Goal: Task Accomplishment & Management: Manage account settings

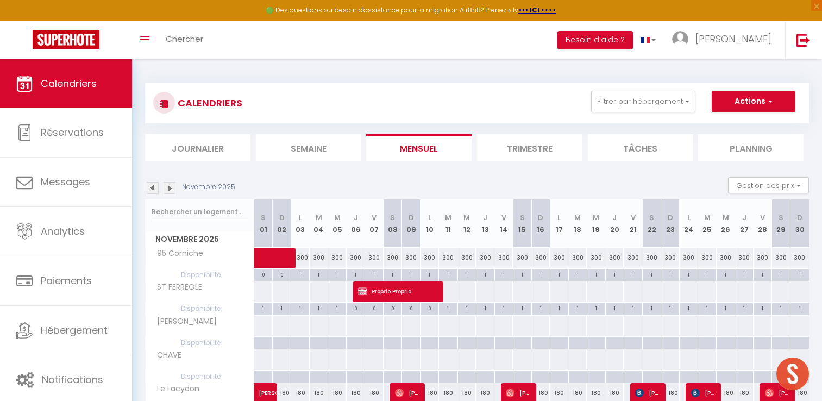
scroll to position [351, 0]
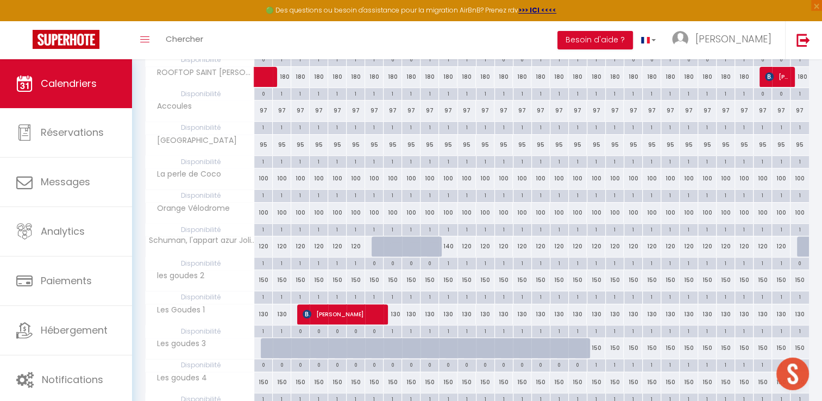
drag, startPoint x: 0, startPoint y: 0, endPoint x: 747, endPoint y: 150, distance: 761.8
click at [747, 150] on tbody "95 Corniche 300 300 300 300 300 300 300 300 300" at bounding box center [478, 250] width 664 height 706
click at [814, 365] on div "CALENDRIERS Filtrer par hébergement Sweety Kalista 95 Corniche Le Lacydon ROOFT…" at bounding box center [477, 178] width 690 height 939
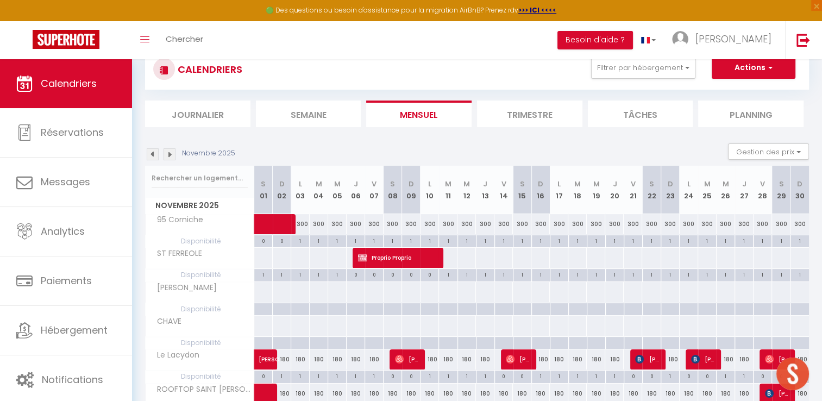
scroll to position [0, 0]
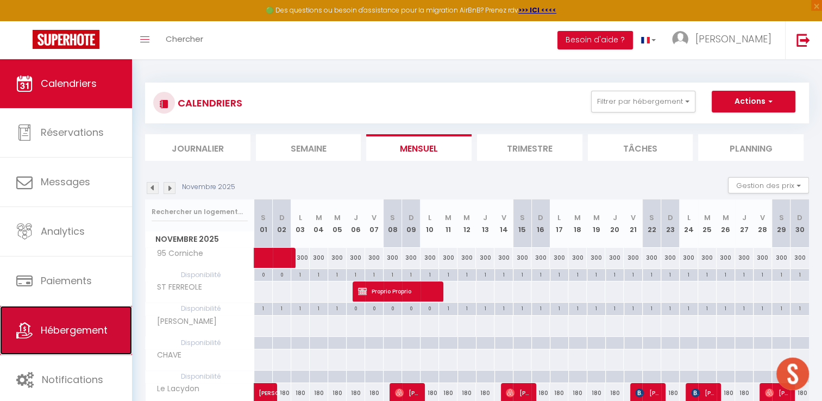
click at [74, 334] on span "Hébergement" at bounding box center [74, 330] width 67 height 14
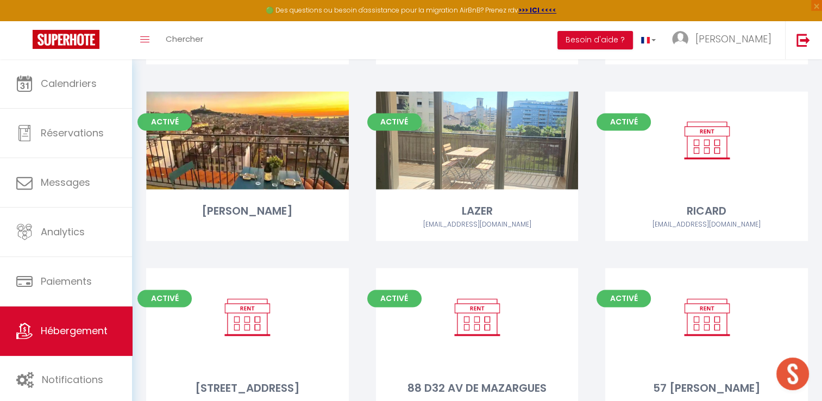
scroll to position [1696, 0]
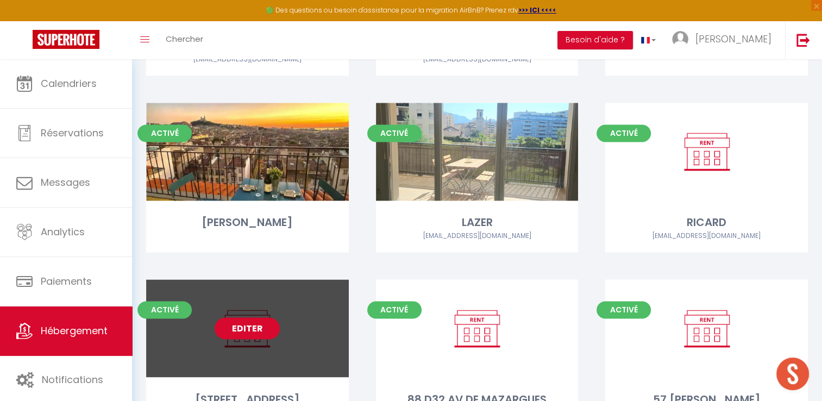
click at [246, 317] on link "Editer" at bounding box center [247, 328] width 65 height 22
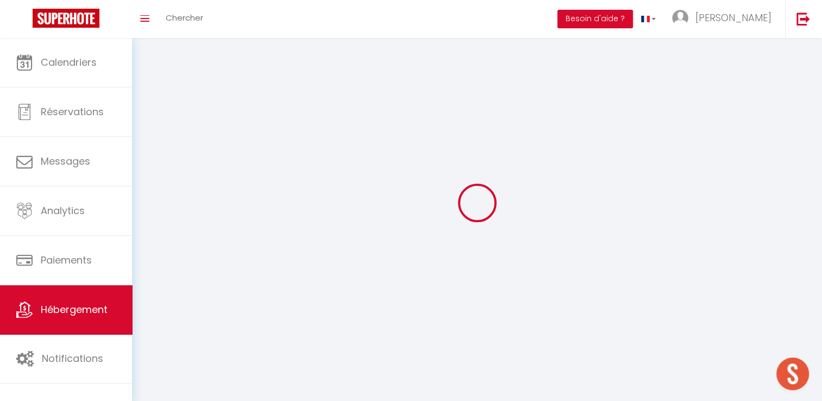
select select "1"
select select
select select "28"
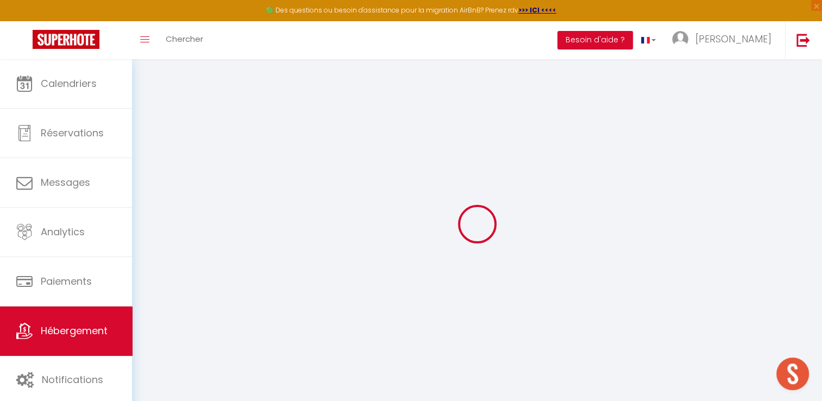
select select
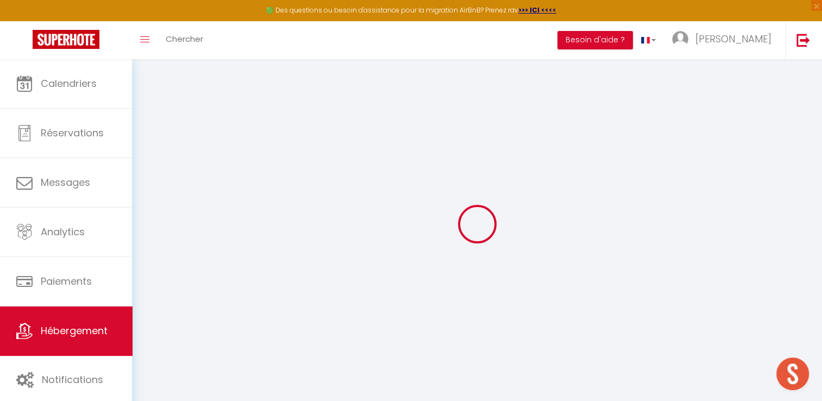
select select
checkbox input "false"
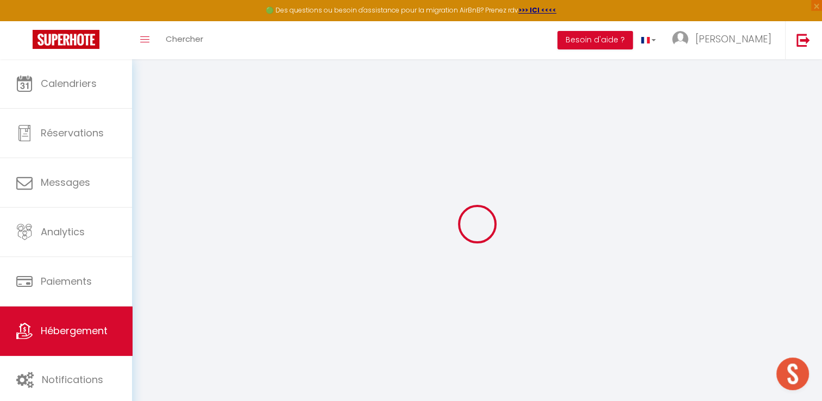
select select
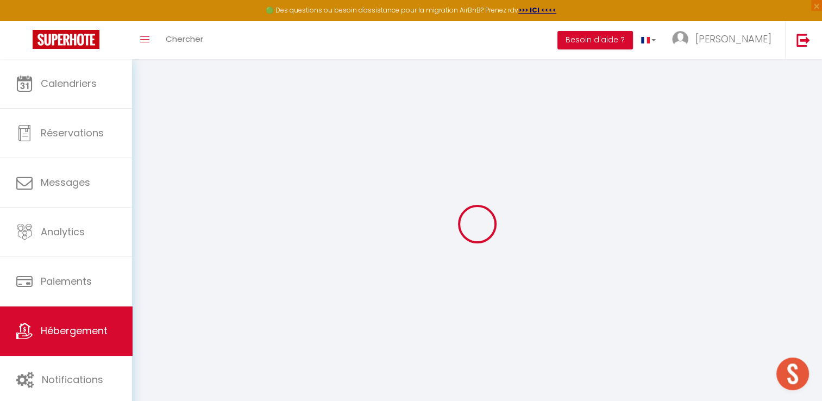
select select
checkbox input "false"
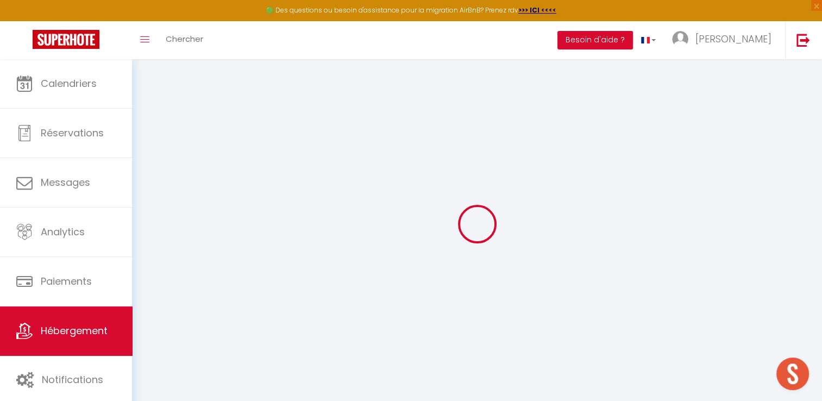
checkbox input "false"
select select
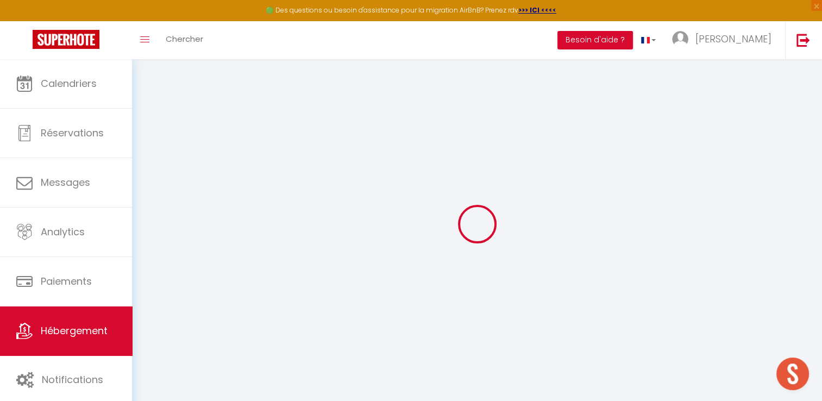
select select
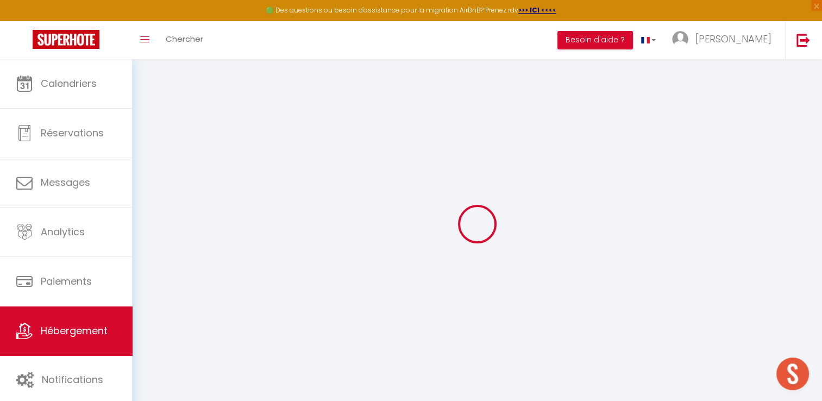
checkbox input "false"
select select
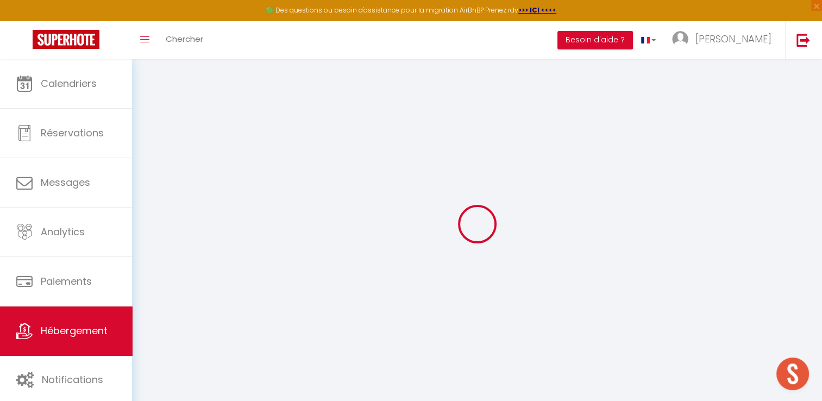
select select
type input "[STREET_ADDRESS]"
type input "joana"
type input "MEYER"
type input "140 AV DE MAZARGEUS"
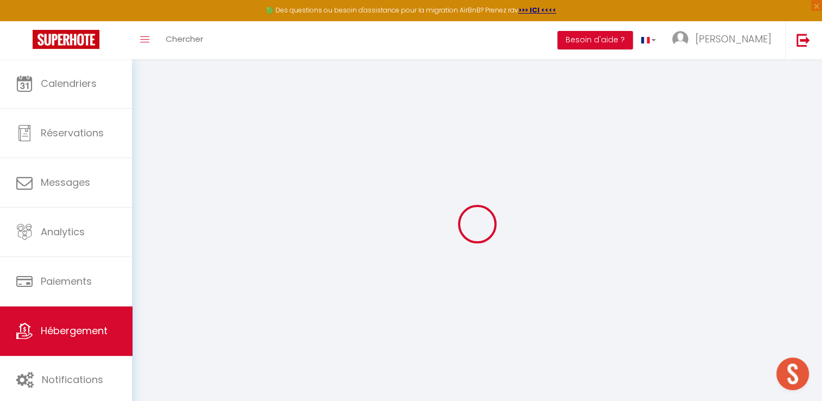
type input "13008"
type input "MARSEILLE"
select select "6"
select select
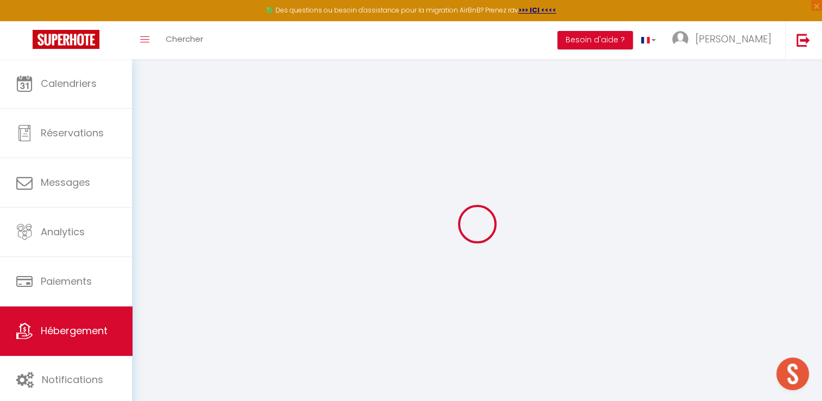
select select
type input "140 AV DE MAZARGUES"
type input "13008"
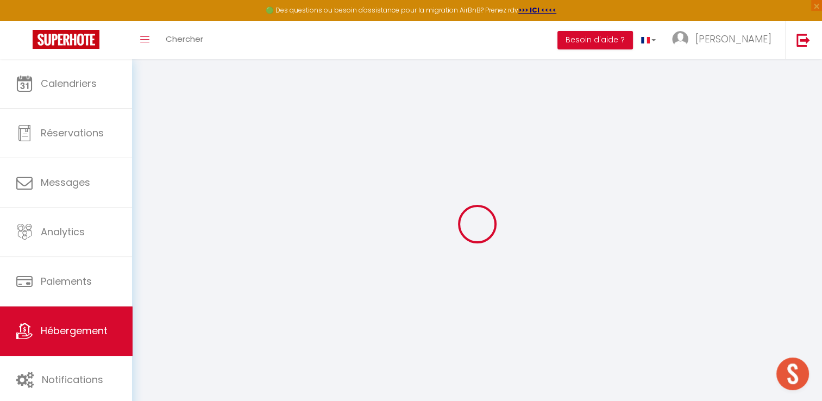
type input "MARSEILLE"
type input "[EMAIL_ADDRESS][DOMAIN_NAME]"
select select
checkbox input "false"
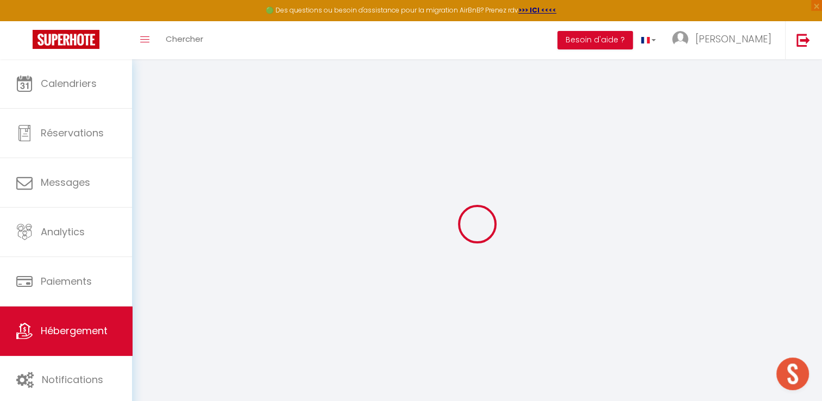
checkbox input "false"
type input "0"
select select
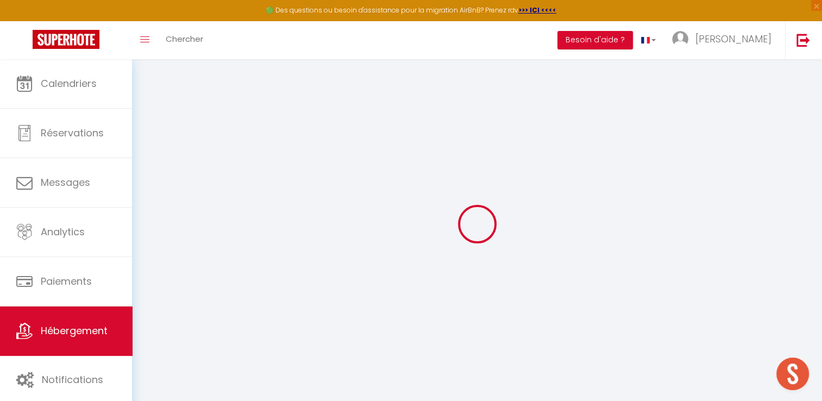
select select
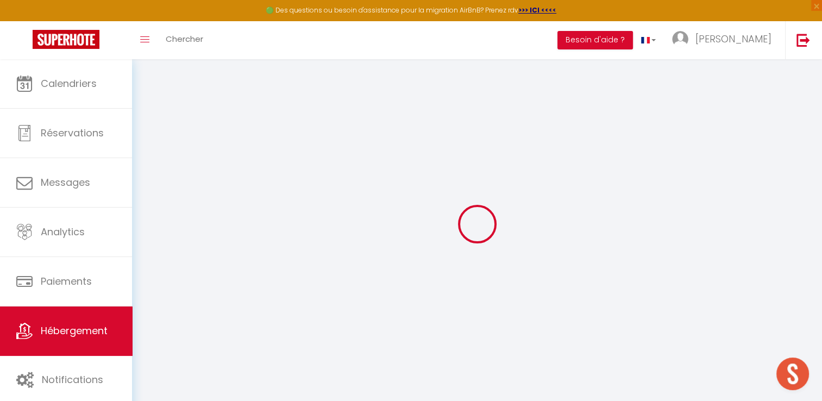
checkbox input "false"
select select
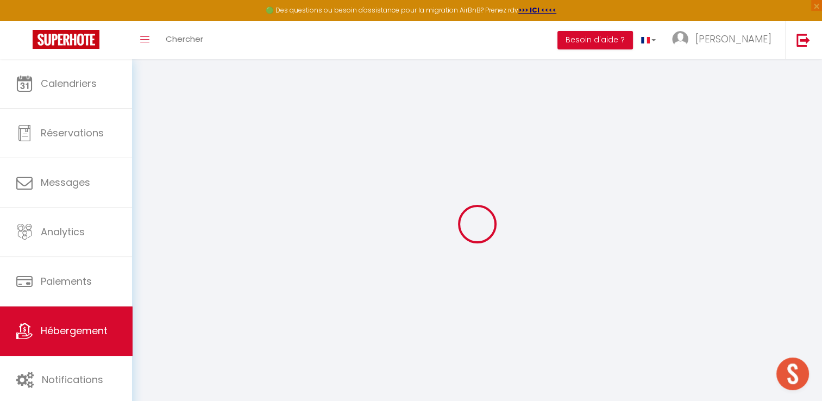
select select
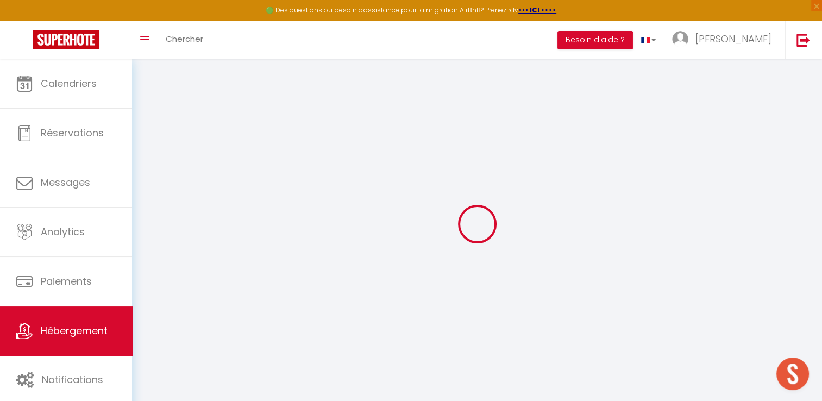
checkbox input "false"
select select
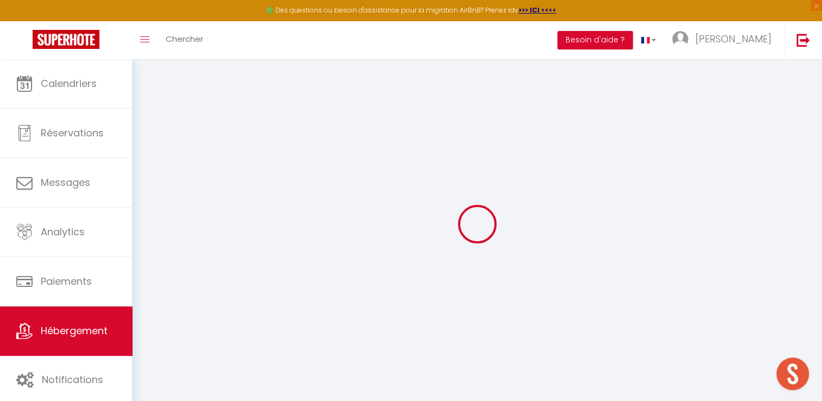
checkbox input "false"
select select "15:00"
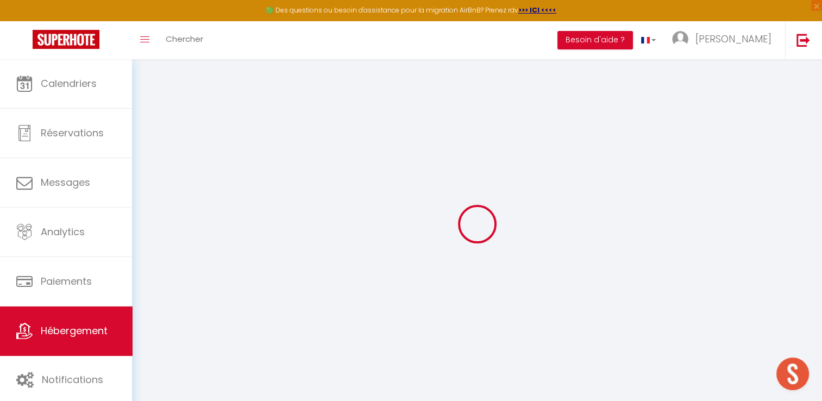
select select "23:45"
select select "11:00"
select select "30"
select select "120"
select select
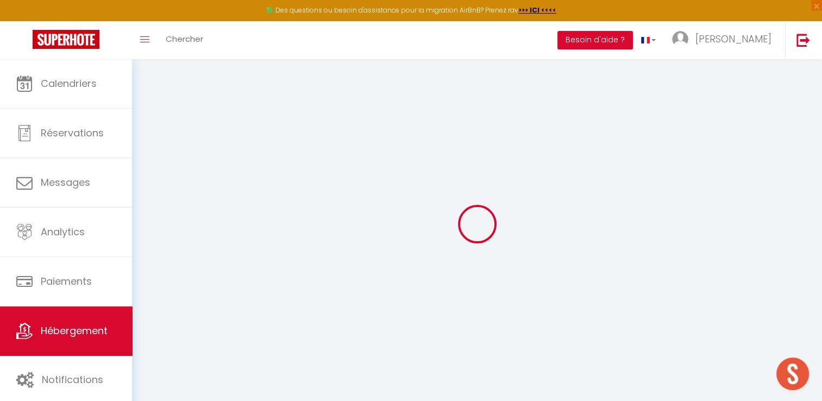
checkbox input "false"
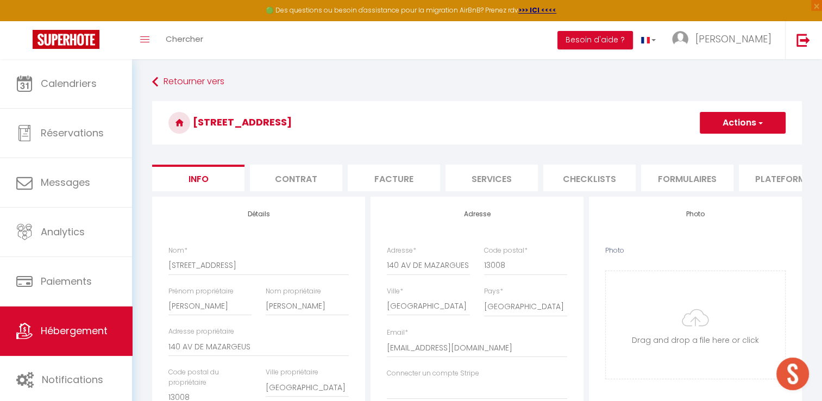
select select
checkbox input "false"
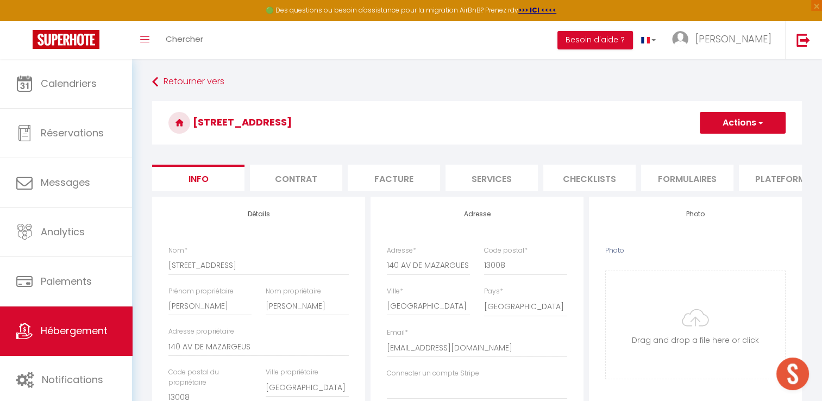
select select
checkbox input "false"
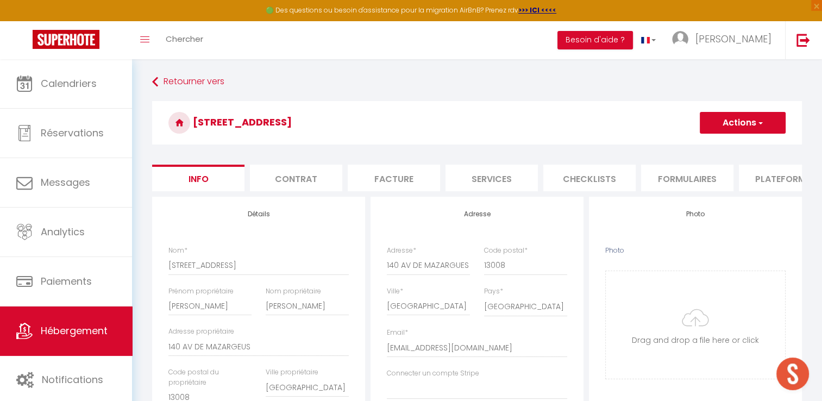
scroll to position [0, 141]
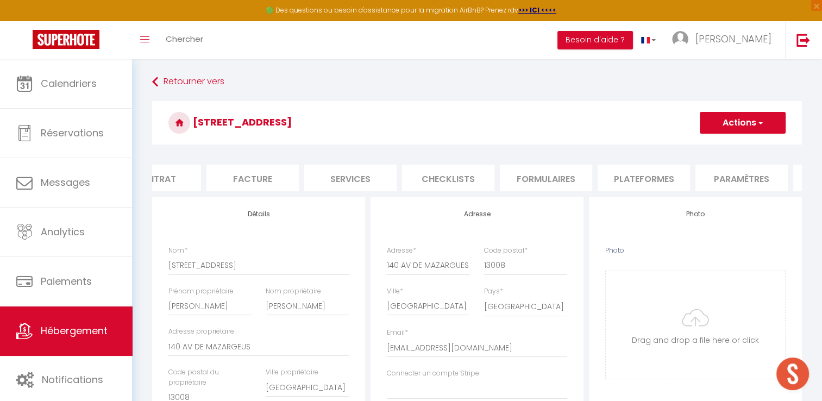
click at [628, 182] on li "Plateformes" at bounding box center [644, 178] width 92 height 27
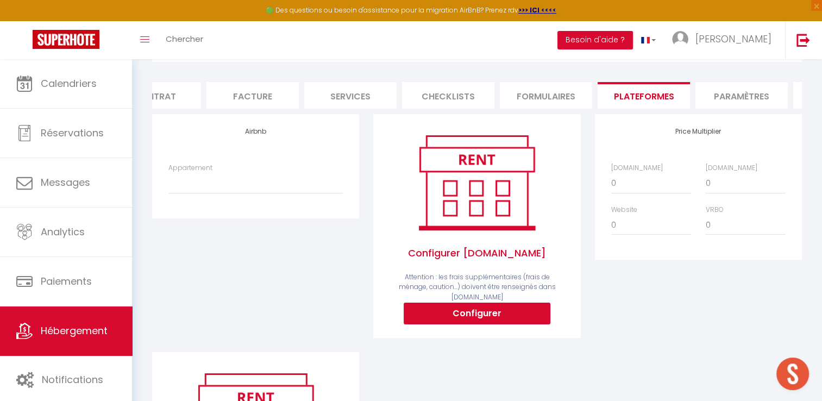
scroll to position [163, 0]
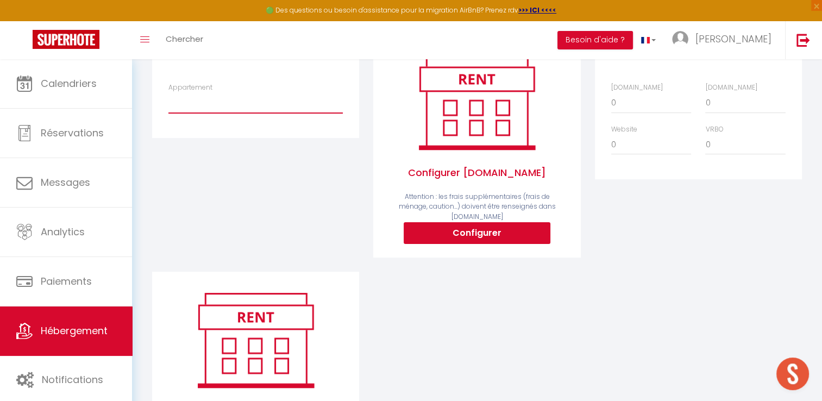
click at [253, 113] on select "A Machja · Beau 3 pièces avec jardinet et cour, 5 min plages - johanna-fernande…" at bounding box center [256, 102] width 174 height 21
click at [461, 304] on div "Airbnb Appartement A Machja · Beau 3 pièces avec jardinet et cour, 5 min plages…" at bounding box center [477, 257] width 664 height 446
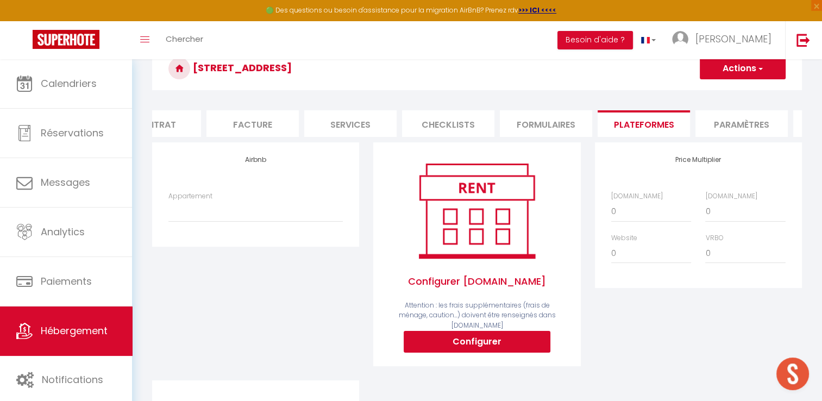
scroll to position [0, 0]
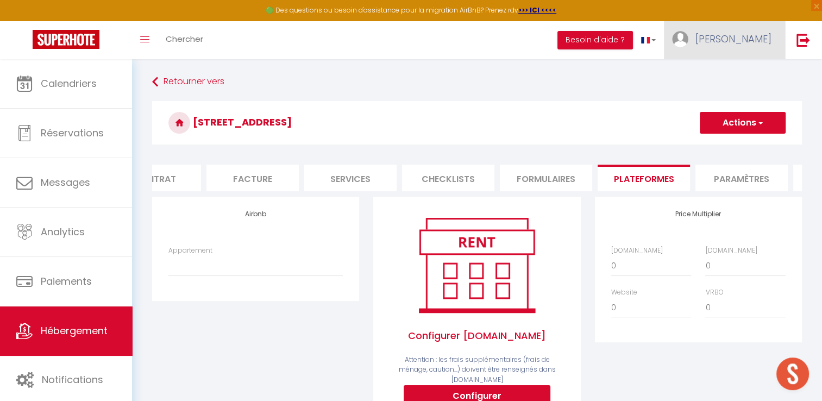
click at [759, 32] on span "[PERSON_NAME]" at bounding box center [734, 39] width 76 height 14
click at [723, 96] on link "Équipe" at bounding box center [742, 95] width 80 height 18
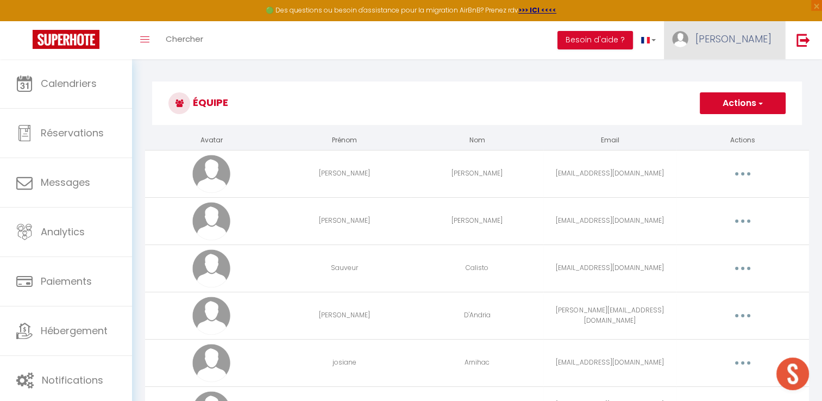
click at [749, 38] on span "[PERSON_NAME]" at bounding box center [734, 39] width 76 height 14
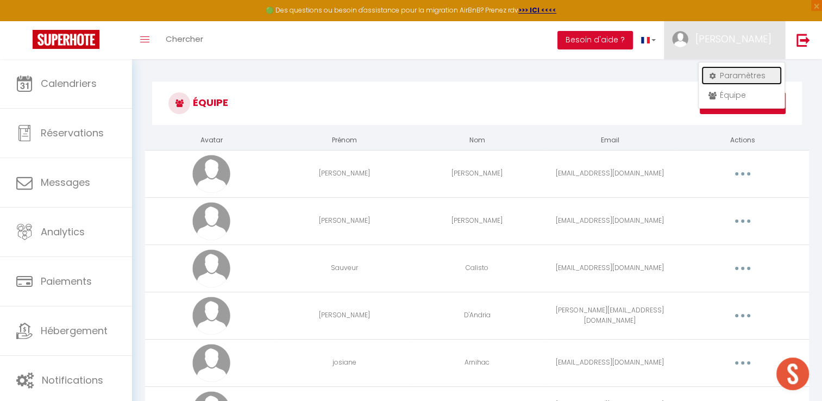
click at [744, 70] on link "Paramètres" at bounding box center [742, 75] width 80 height 18
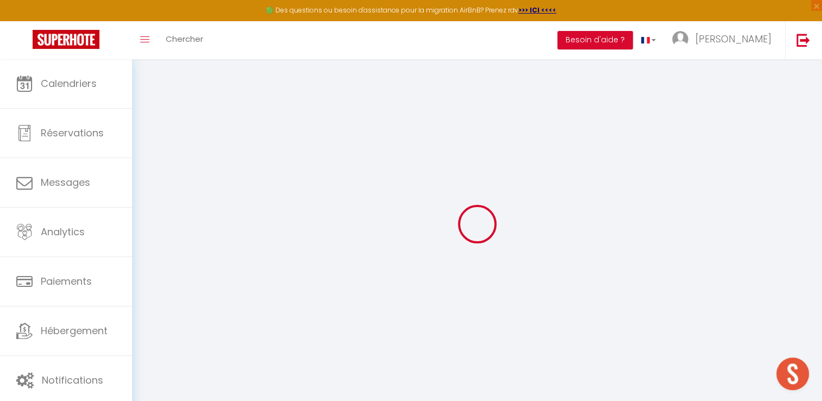
type input "ZLD5n8mJ6YChzg4UmBPCJXPKk"
type input "ZmWw1O23YtJ4yBlD7hjBpHczG"
type input "https://app.superhote.com/#/get-available-rentals/ZmWw1O23YtJ4yBlD7hjBpHczG"
select select "fr"
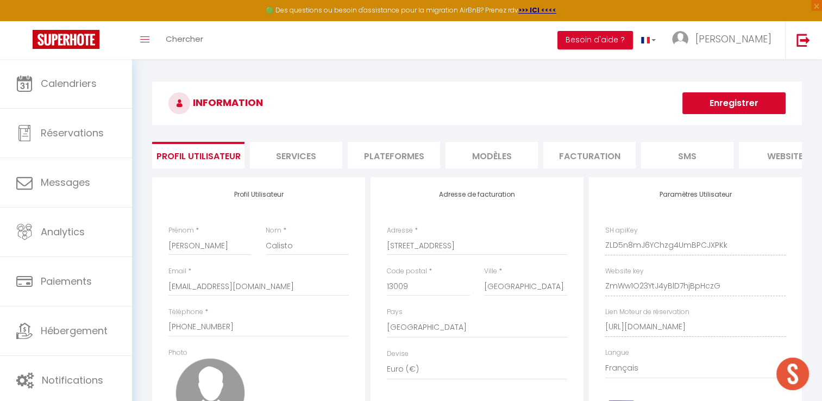
click at [400, 154] on li "Plateformes" at bounding box center [394, 155] width 92 height 27
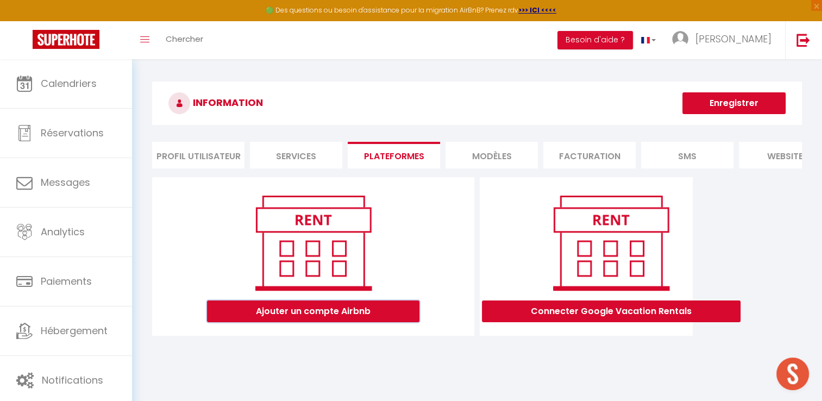
click at [330, 322] on button "Ajouter un compte Airbnb" at bounding box center [313, 312] width 213 height 22
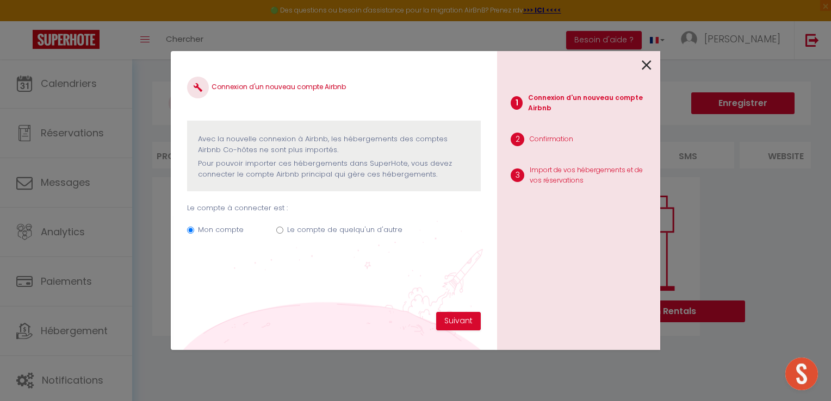
click at [284, 230] on div "Mon compte Le compte de quelqu'un d'autre" at bounding box center [334, 232] width 294 height 36
click at [278, 229] on input "Le compte de quelqu'un d'autre" at bounding box center [279, 230] width 7 height 7
radio input "true"
radio input "false"
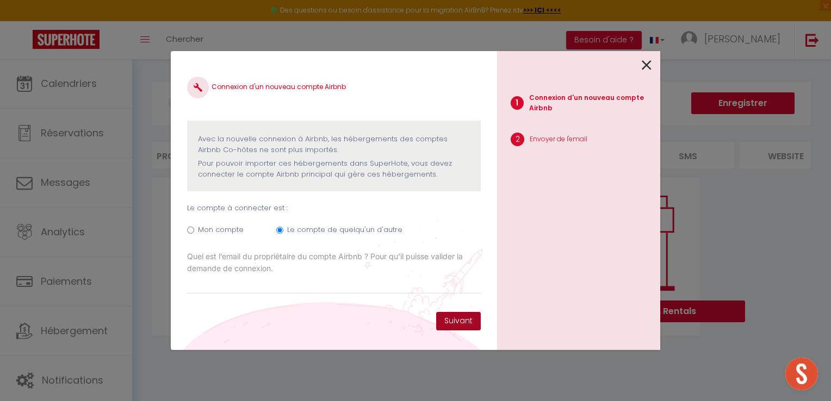
click at [465, 320] on button "Suivant" at bounding box center [458, 321] width 45 height 18
click at [386, 286] on input "Email connexion Airbnb" at bounding box center [334, 284] width 294 height 20
click at [256, 282] on input "Email connexion Airbnb" at bounding box center [334, 284] width 294 height 20
click at [241, 282] on input "Email connexion Airbnb" at bounding box center [334, 284] width 294 height 20
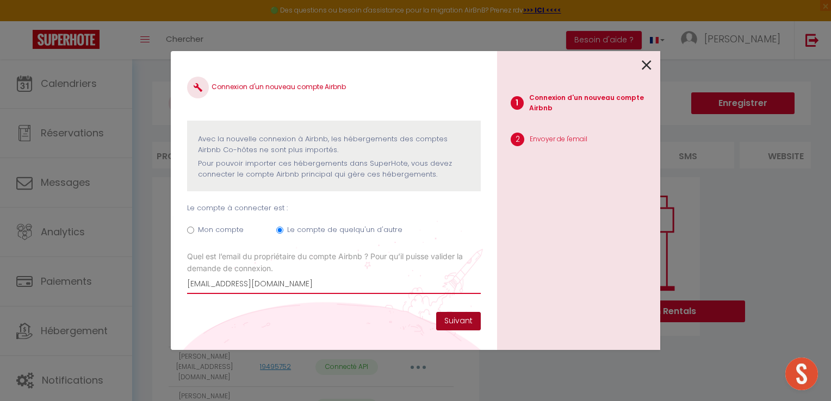
type input "hizia.tabti@gmail.com"
click at [452, 320] on button "Suivant" at bounding box center [458, 321] width 45 height 18
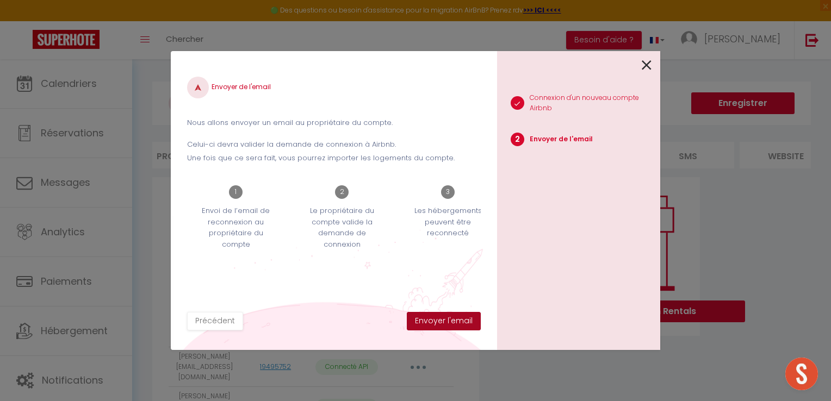
click at [461, 322] on button "Envoyer l'email" at bounding box center [444, 321] width 74 height 18
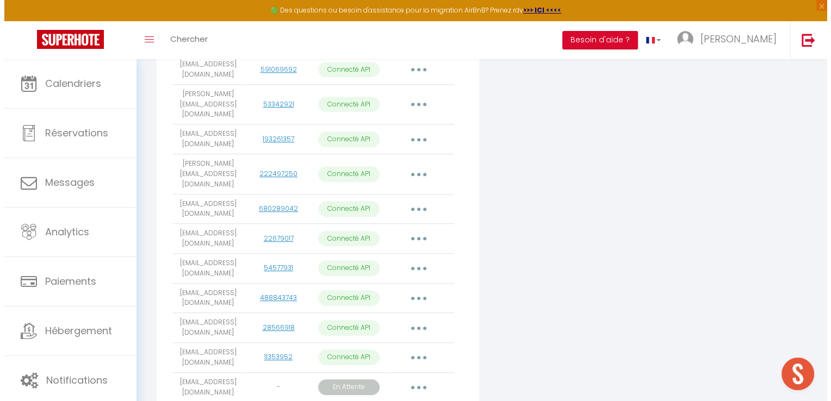
scroll to position [641, 0]
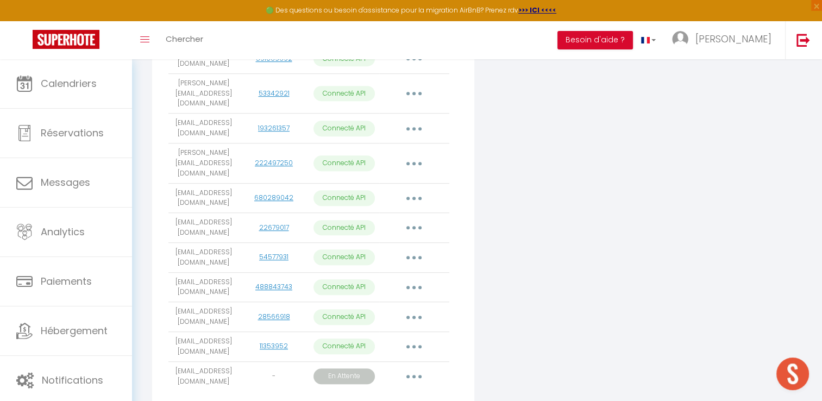
click at [413, 375] on icon "button" at bounding box center [414, 376] width 3 height 3
click at [404, 392] on link "Obtenir le lien de connexion" at bounding box center [365, 401] width 122 height 18
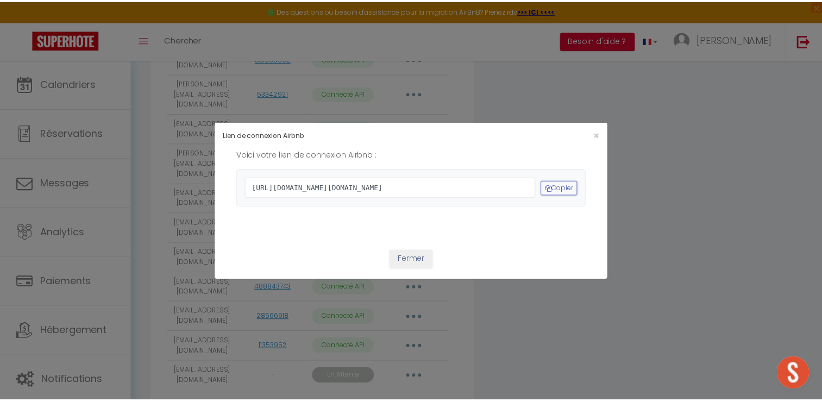
scroll to position [0, 0]
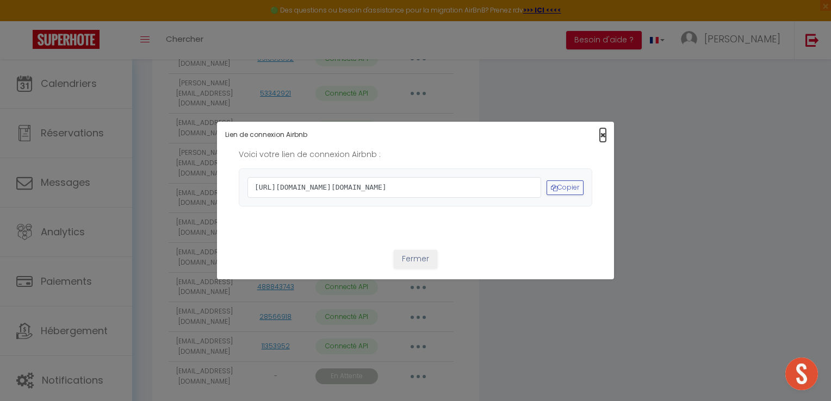
click at [600, 128] on span "×" at bounding box center [603, 135] width 6 height 14
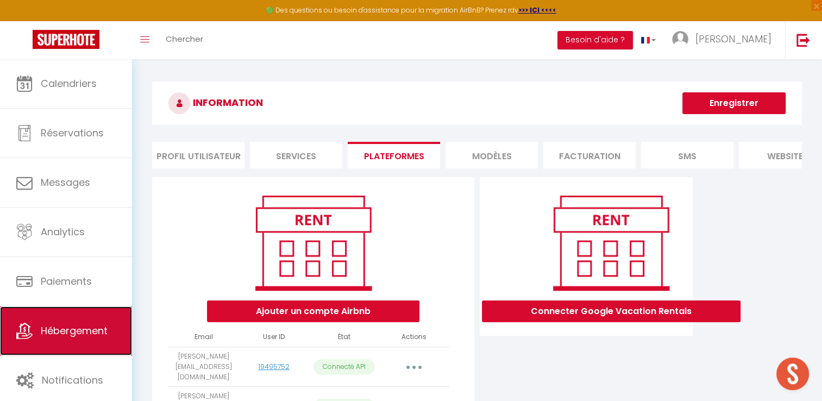
click at [56, 317] on link "Hébergement" at bounding box center [66, 331] width 132 height 49
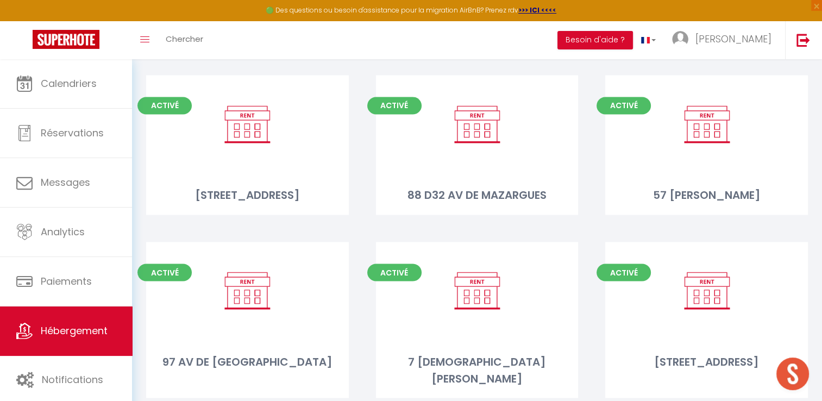
scroll to position [1902, 0]
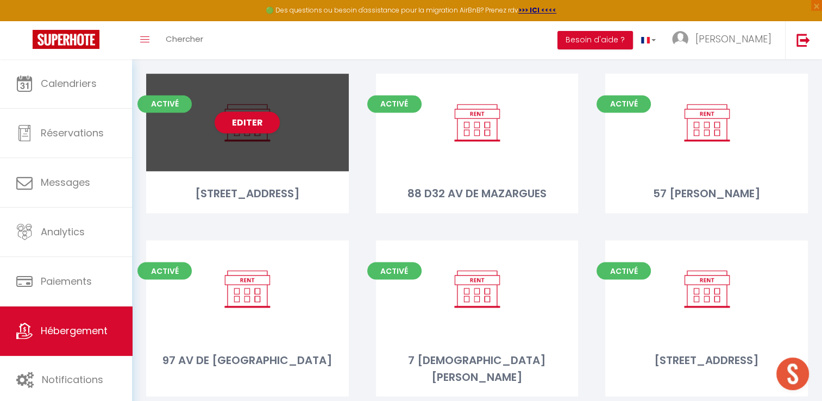
click at [245, 129] on div "Editer" at bounding box center [247, 122] width 203 height 98
select select "3"
select select "2"
select select "1"
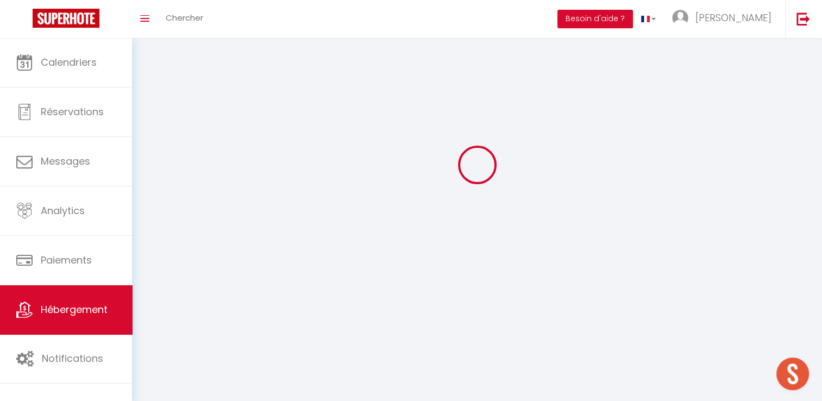
select select
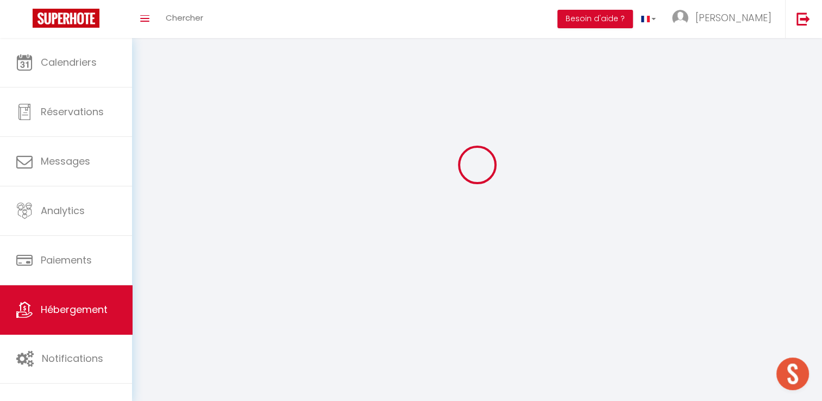
checkbox input "false"
select select
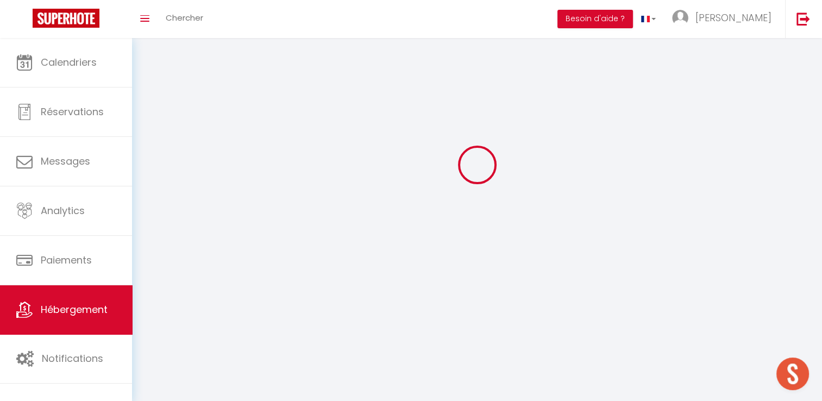
select select
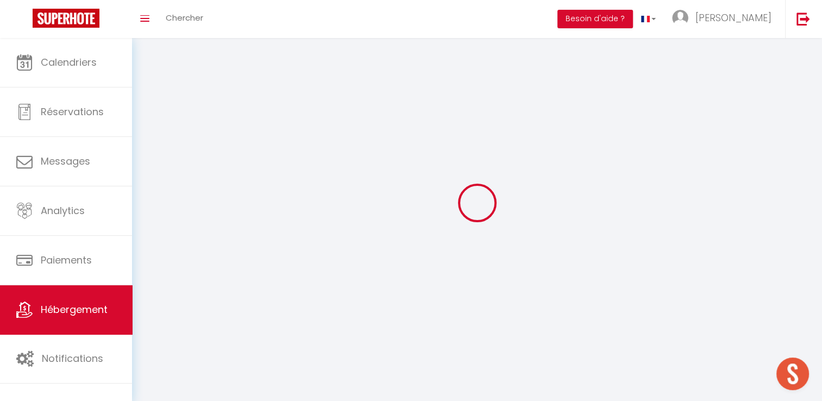
select select
checkbox input "false"
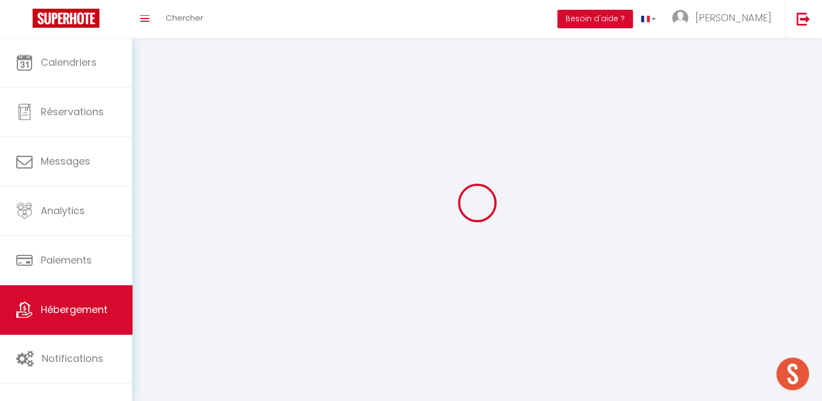
select select
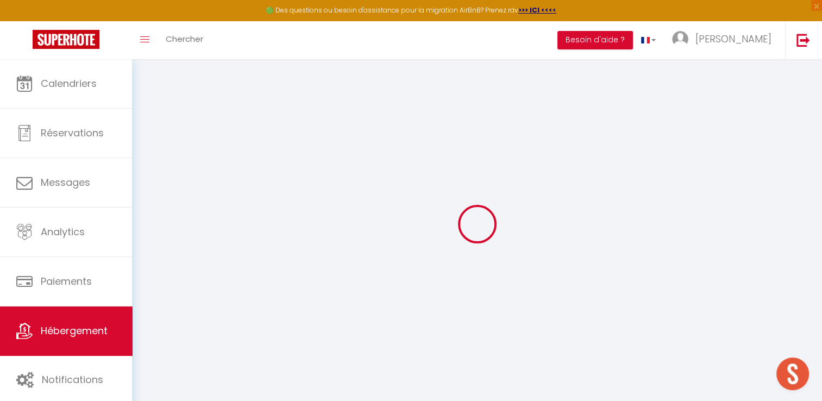
select select
checkbox input "false"
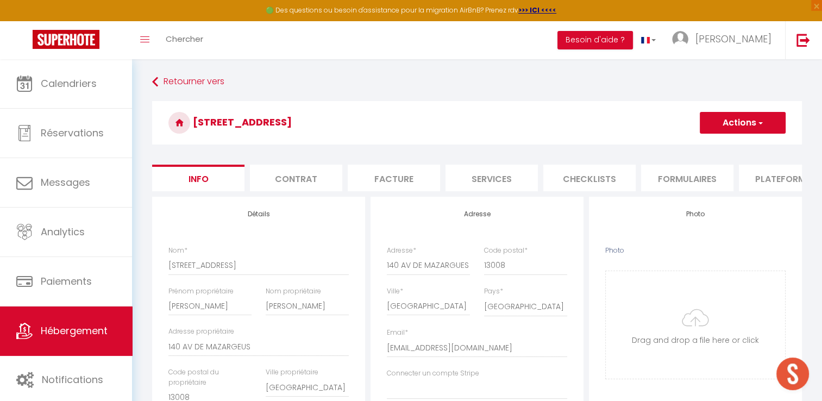
select select
checkbox input "false"
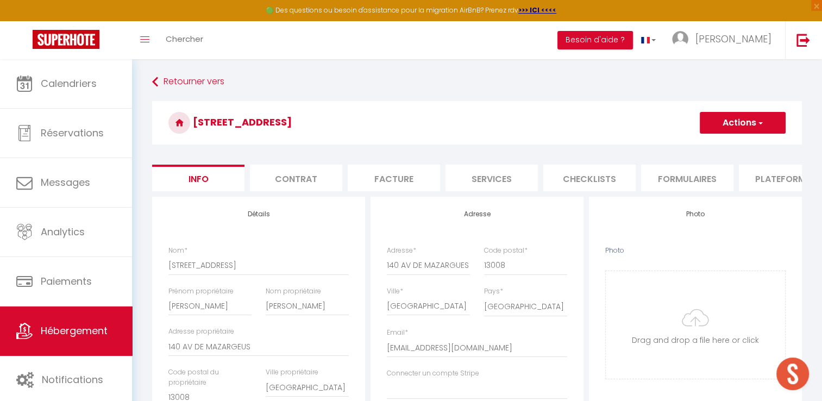
select select
checkbox input "false"
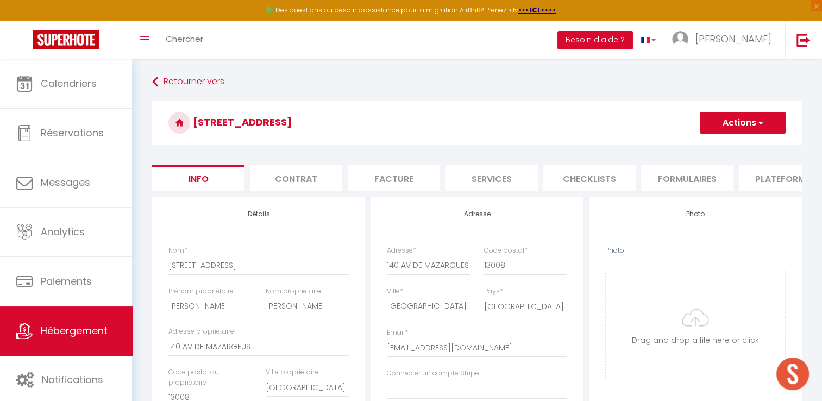
scroll to position [54, 0]
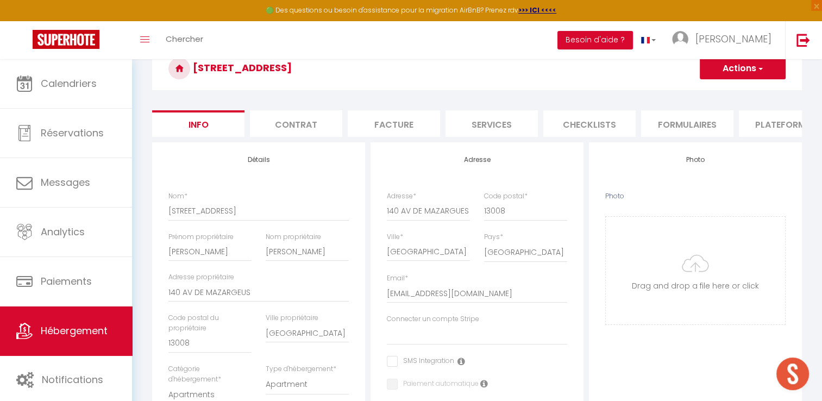
click at [749, 123] on li "Plateformes" at bounding box center [785, 123] width 92 height 27
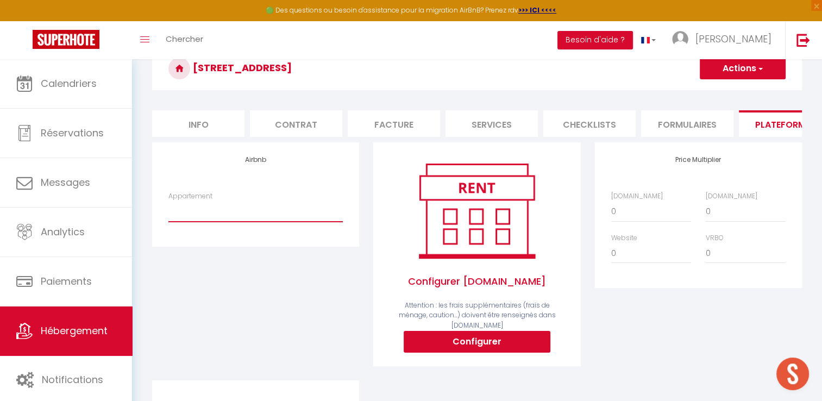
click at [222, 222] on select "A Machja · Beau 3 pièces avec jardinet et cour, 5 min plages - johanna-fernande…" at bounding box center [256, 211] width 174 height 21
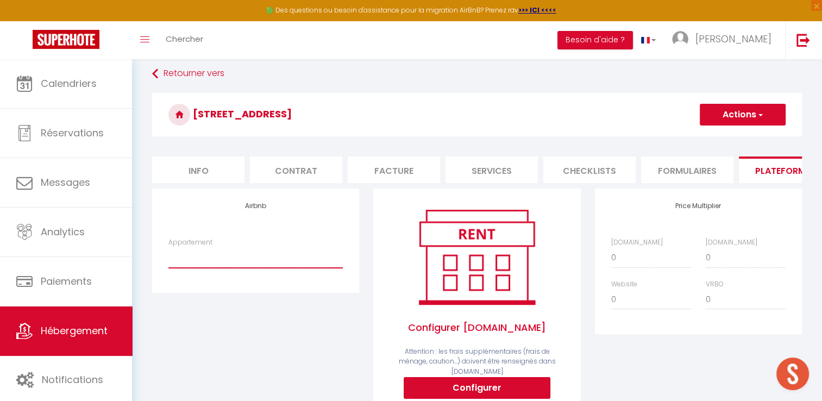
scroll to position [100, 0]
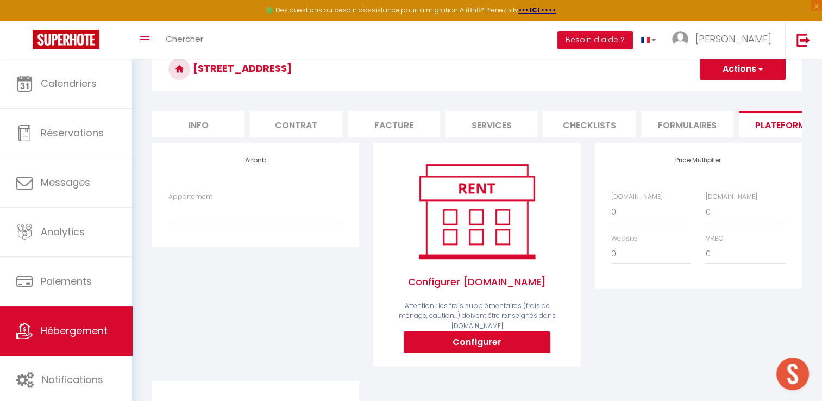
click at [260, 205] on div "Appartement A Machja · Beau 3 pièces avec jardinet et cour, 5 min plages - joha…" at bounding box center [256, 207] width 174 height 31
click at [255, 215] on select "A Machja · Beau 3 pièces avec jardinet et cour, 5 min plages - johanna-fernande…" at bounding box center [256, 212] width 174 height 21
click at [294, 222] on select "A Machja · Beau 3 pièces avec jardinet et cour, 5 min plages - johanna-fernande…" at bounding box center [256, 212] width 174 height 21
click at [326, 163] on div "Airbnb Appartement A Machja · Beau 3 pièces avec jardinet et cour, 5 min plages…" at bounding box center [255, 195] width 207 height 104
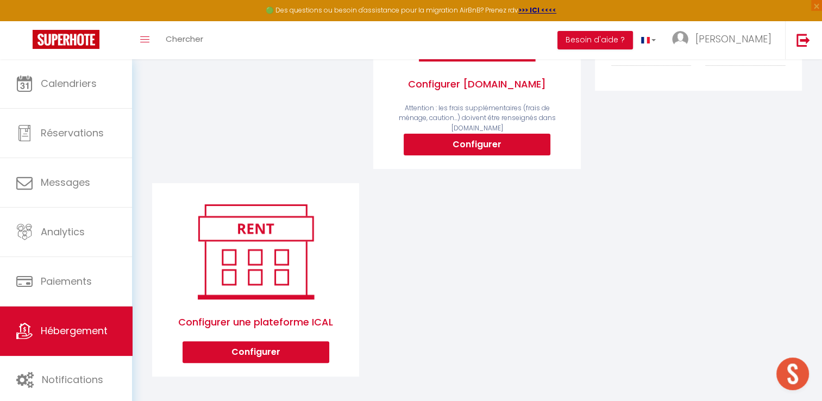
scroll to position [135, 0]
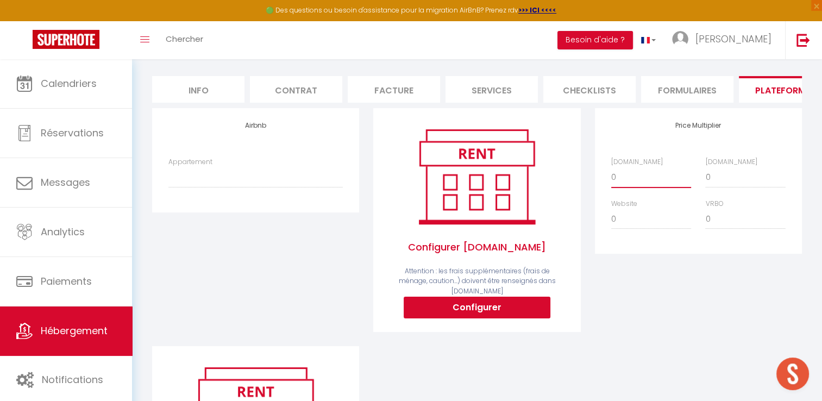
click at [631, 188] on select "0 + 1 % + 2 % + 3 % + 4 % + 5 % + 6 % + 7 % + 8 % + 9 %" at bounding box center [651, 177] width 80 height 21
select select "+ 20 %"
click at [611, 175] on select "0 + 1 % + 2 % + 3 % + 4 % + 5 % + 6 % + 7 % + 8 % + 9 %" at bounding box center [651, 177] width 80 height 21
click at [711, 186] on select "0 + 1 % + 2 % + 3 % + 4 % + 5 % + 6 % + 7 % + 8 % + 9 %" at bounding box center [746, 177] width 80 height 21
select select "+ 25 %"
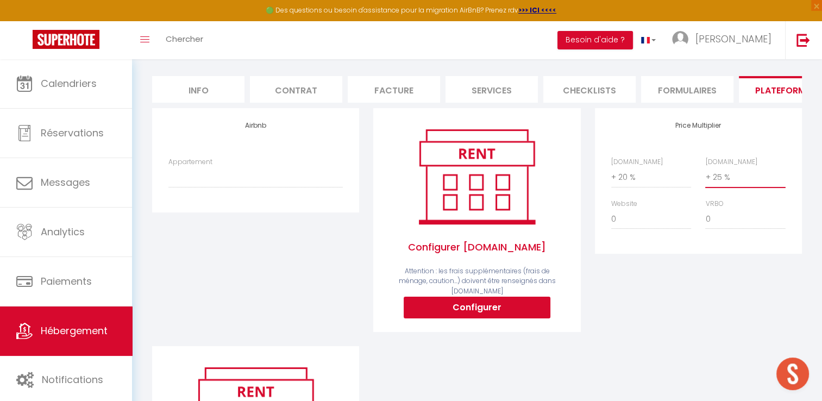
click at [706, 175] on select "0 + 1 % + 2 % + 3 % + 4 % + 5 % + 6 % + 7 % + 8 % + 9 %" at bounding box center [746, 177] width 80 height 21
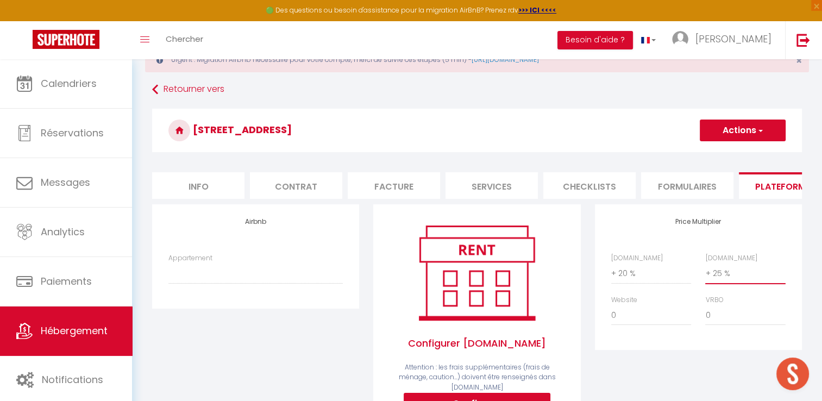
scroll to position [0, 0]
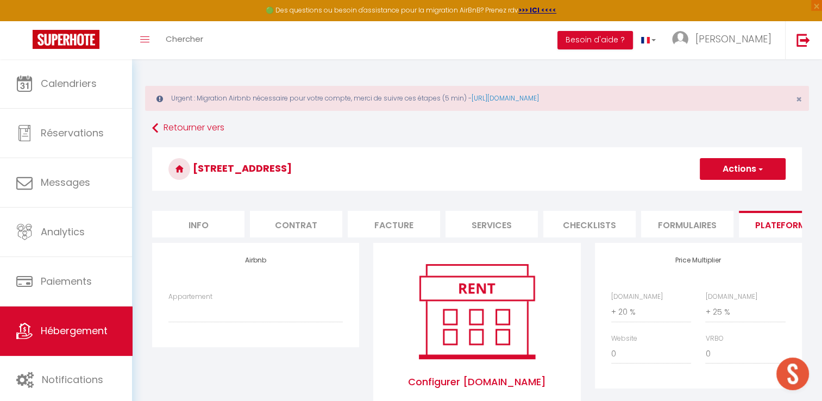
click at [771, 182] on h3 "[STREET_ADDRESS]" at bounding box center [477, 168] width 650 height 43
click at [746, 170] on button "Actions" at bounding box center [743, 169] width 86 height 22
click at [737, 188] on link "Enregistrer" at bounding box center [743, 193] width 86 height 14
click at [77, 336] on span "Hébergement" at bounding box center [74, 331] width 67 height 14
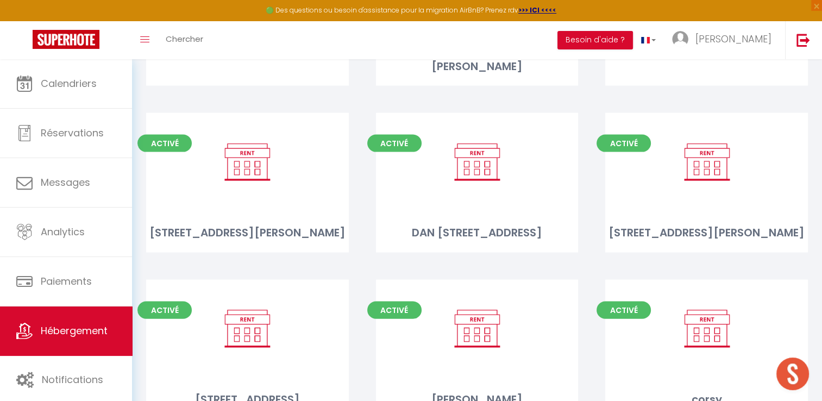
scroll to position [2274, 0]
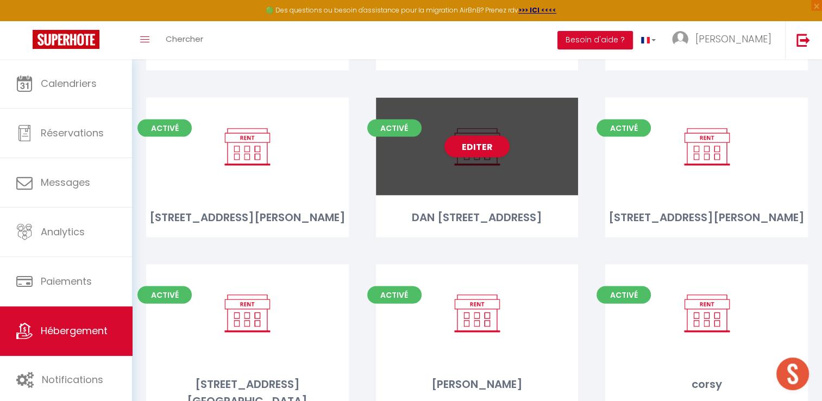
click at [479, 140] on div "Editer" at bounding box center [477, 147] width 203 height 98
select select "3"
select select "2"
select select "1"
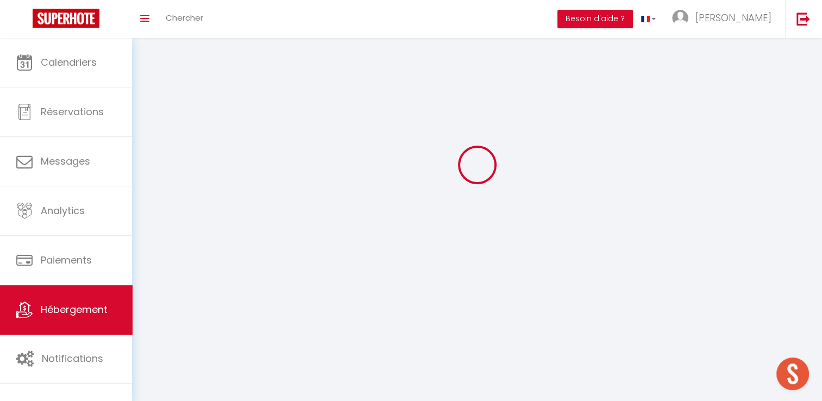
select select
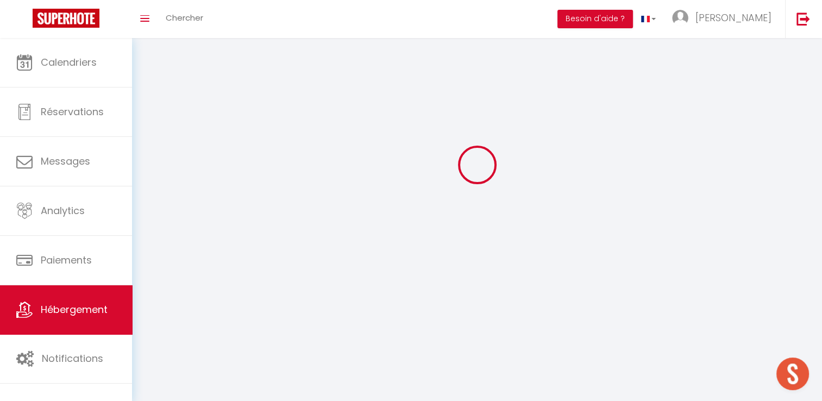
checkbox input "false"
select select
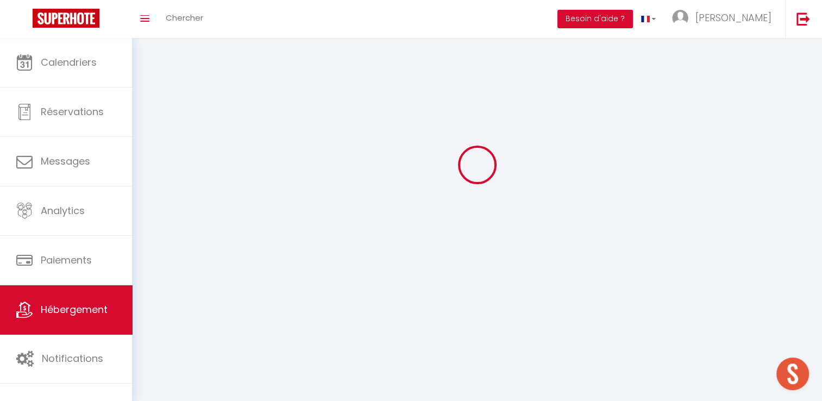
select select
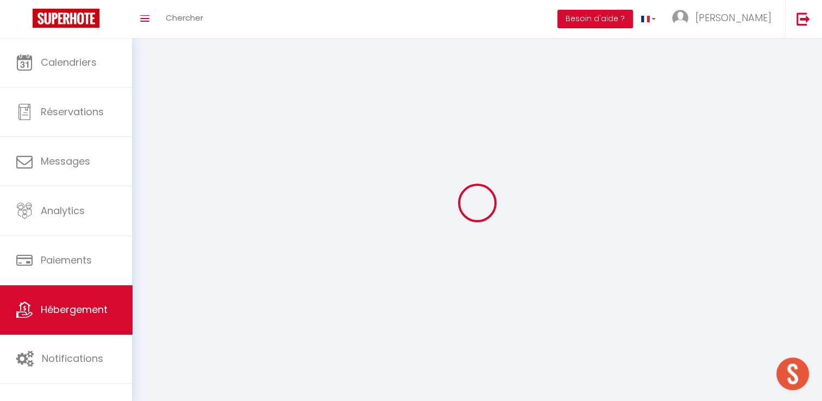
select select
checkbox input "false"
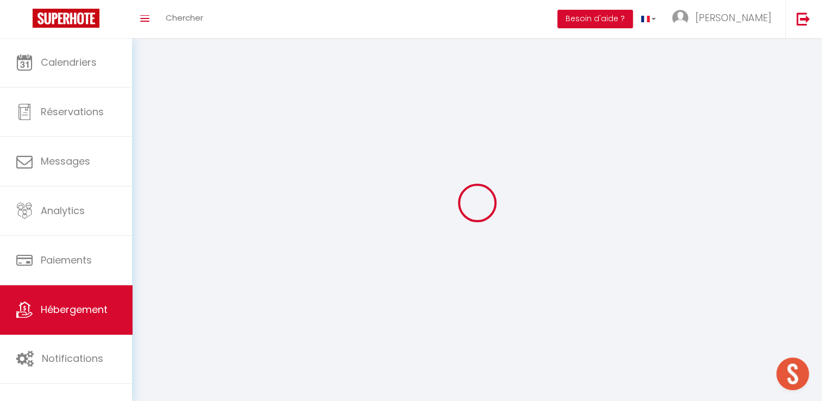
select select
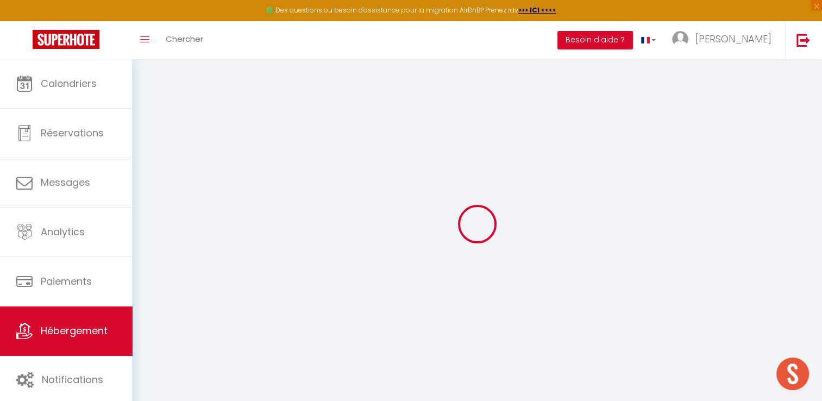
select select
checkbox input "false"
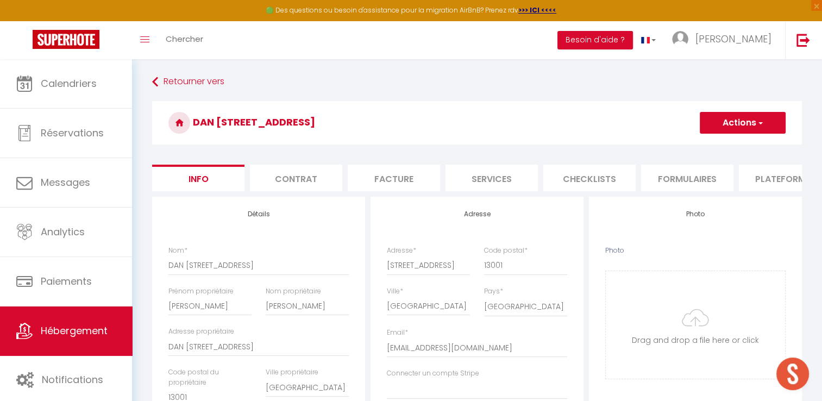
select select
checkbox input "false"
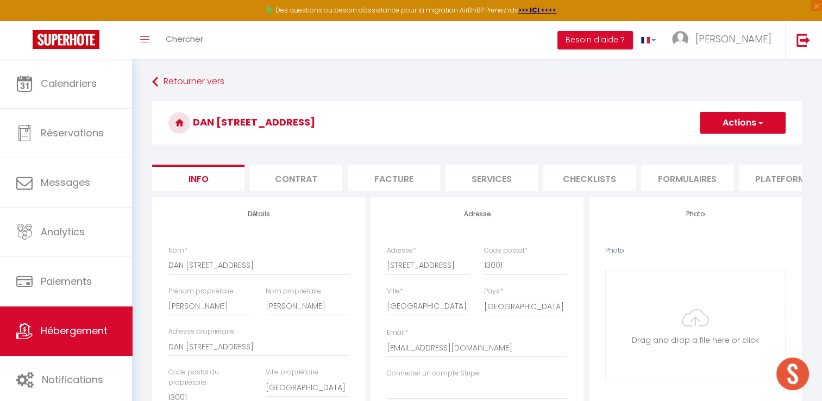
select select
checkbox input "false"
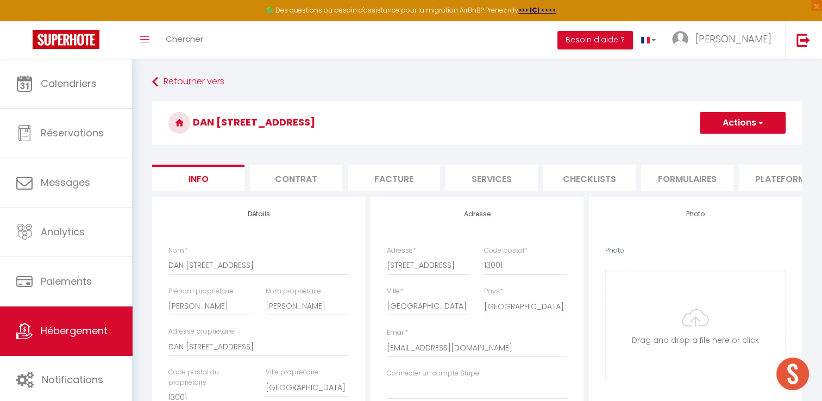
click at [783, 180] on li "Plateformes" at bounding box center [785, 178] width 92 height 27
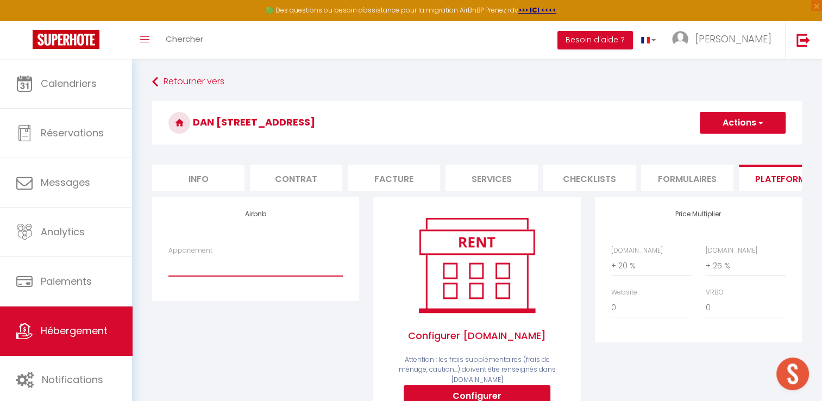
click at [235, 276] on select "A Machja · Beau 3 pièces avec jardinet et cour, 5 min plages - johanna-fernande…" at bounding box center [256, 265] width 174 height 21
select select "22090-837775168471056928"
click at [169, 264] on select "A Machja · Beau 3 pièces avec jardinet et cour, 5 min plages - johanna-fernande…" at bounding box center [256, 265] width 174 height 21
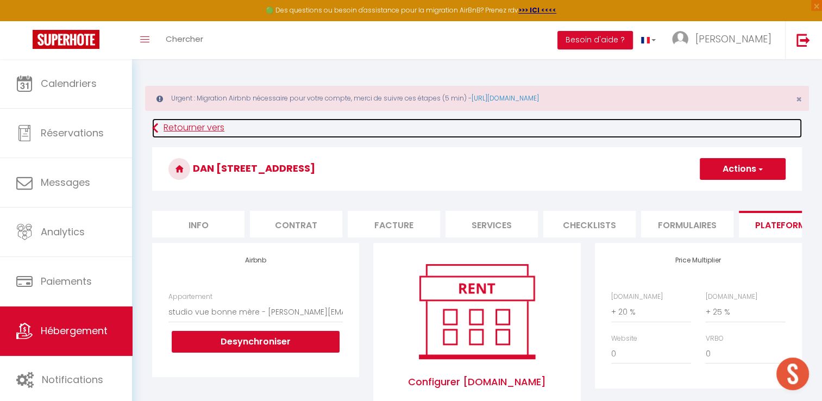
click at [748, 127] on link "Retourner vers" at bounding box center [477, 128] width 650 height 20
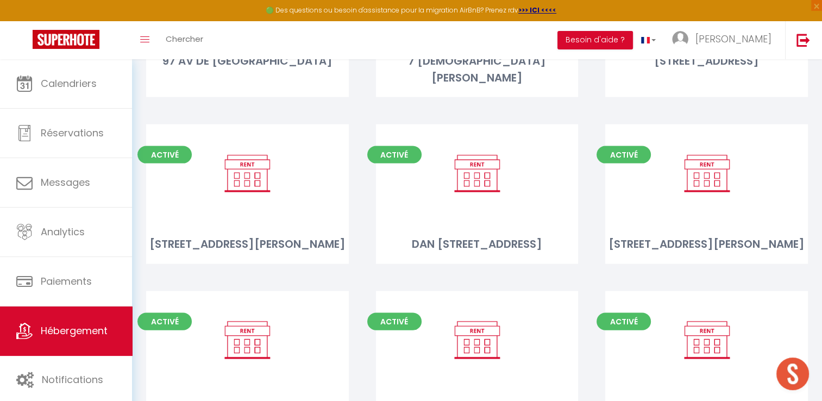
scroll to position [2232, 0]
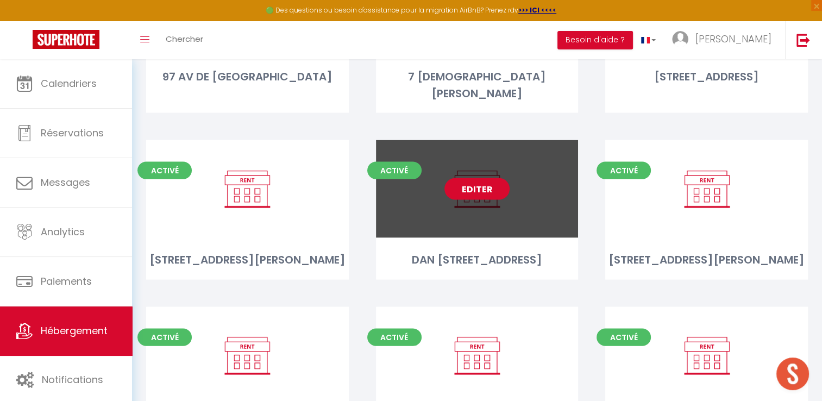
click at [486, 178] on link "Editer" at bounding box center [477, 189] width 65 height 22
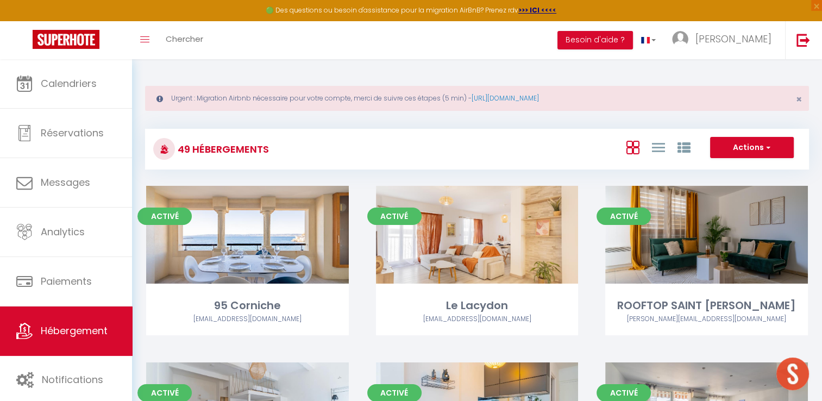
select select "3"
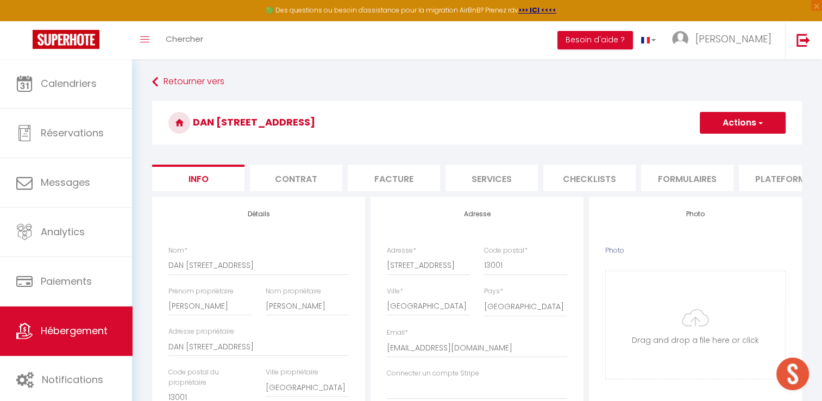
click at [781, 170] on li "Plateformes" at bounding box center [785, 178] width 92 height 27
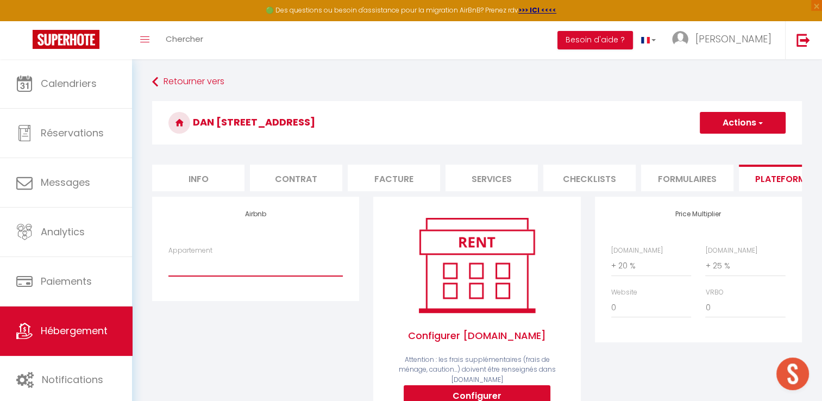
click at [244, 276] on select "A Machja · Beau 3 pièces avec jardinet et cour, 5 min plages - johanna-fernande…" at bounding box center [256, 265] width 174 height 21
click at [169, 264] on select "A Machja · Beau 3 pièces avec jardinet et cour, 5 min plages - johanna-fernande…" at bounding box center [256, 265] width 174 height 21
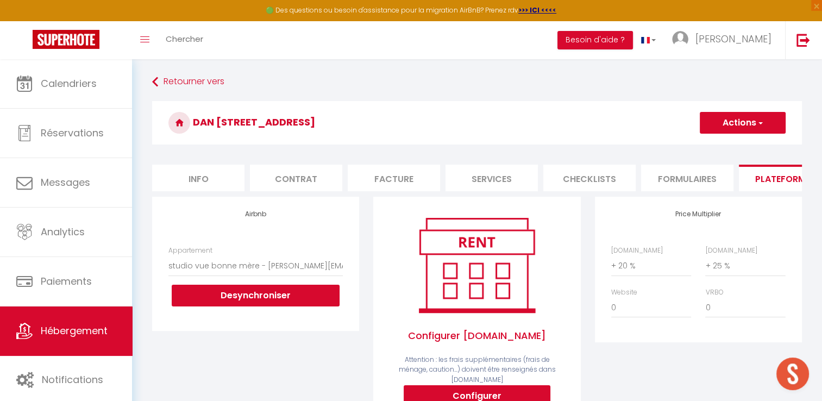
click at [736, 123] on button "Actions" at bounding box center [743, 123] width 86 height 22
click at [726, 145] on link "Enregistrer" at bounding box center [743, 147] width 86 height 14
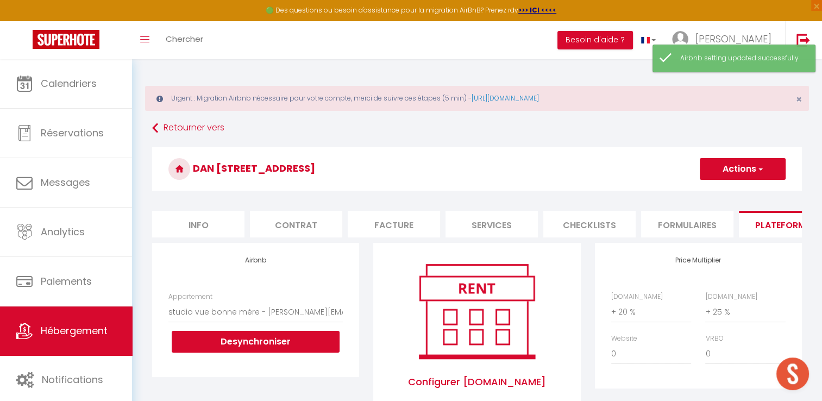
scroll to position [54, 0]
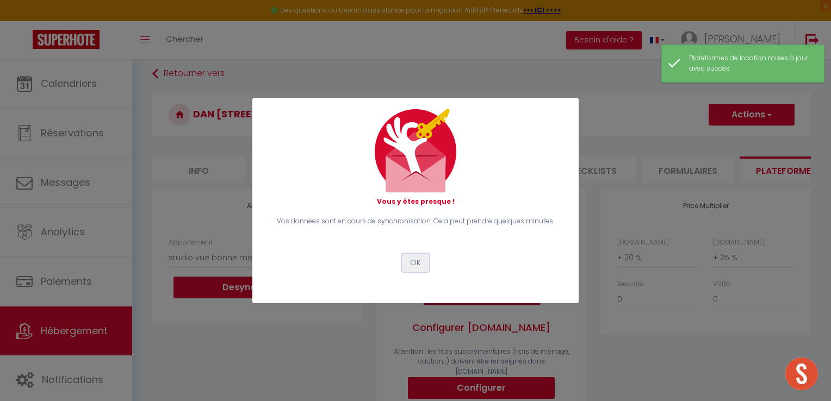
click at [409, 263] on button "OK" at bounding box center [415, 263] width 27 height 18
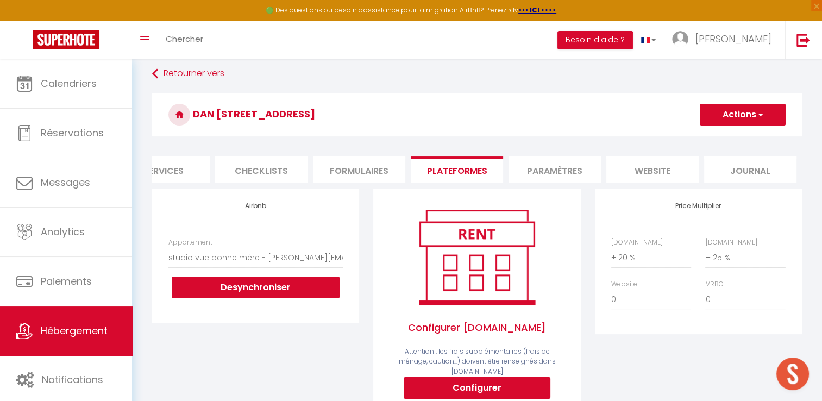
scroll to position [109, 0]
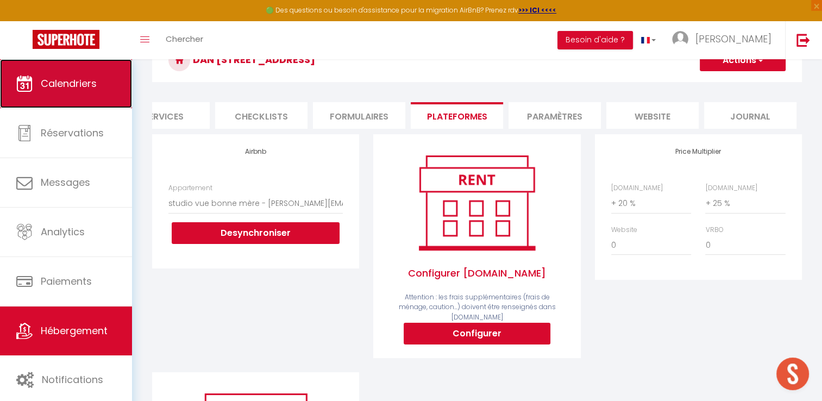
click at [80, 79] on span "Calendriers" at bounding box center [69, 84] width 56 height 14
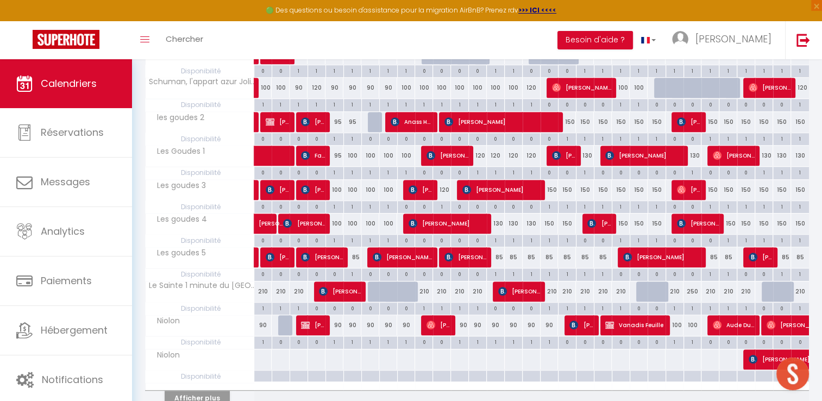
scroll to position [637, 0]
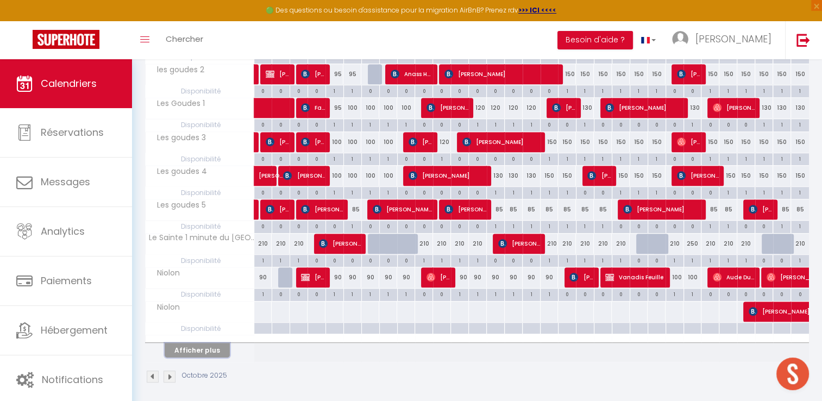
click at [204, 347] on button "Afficher plus" at bounding box center [197, 350] width 65 height 15
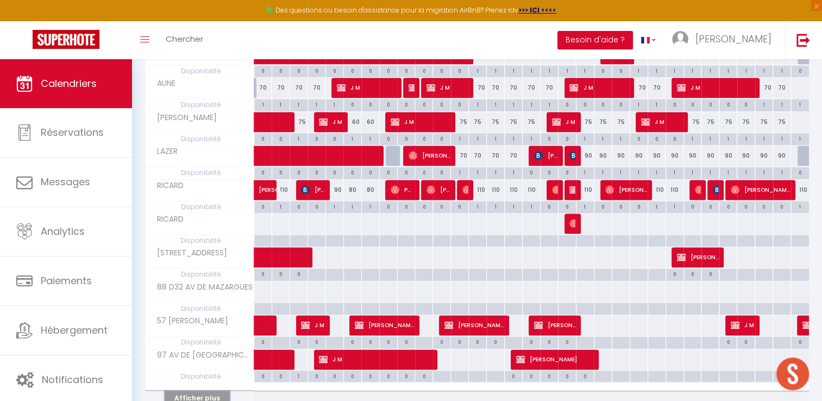
scroll to position [1289, 0]
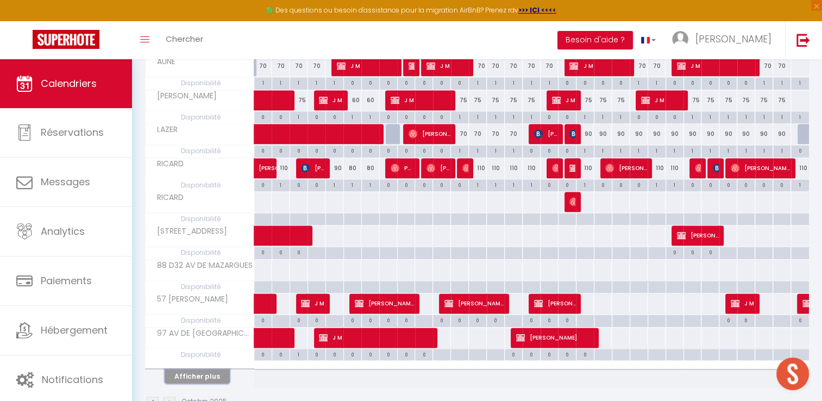
click at [204, 369] on button "Afficher plus" at bounding box center [197, 376] width 65 height 15
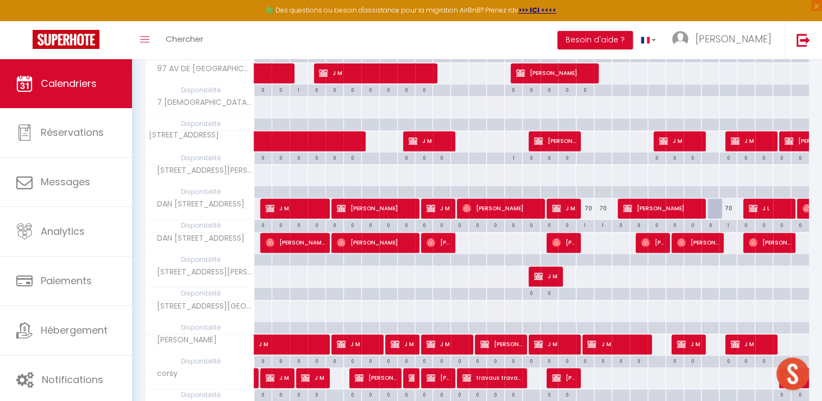
scroll to position [1561, 0]
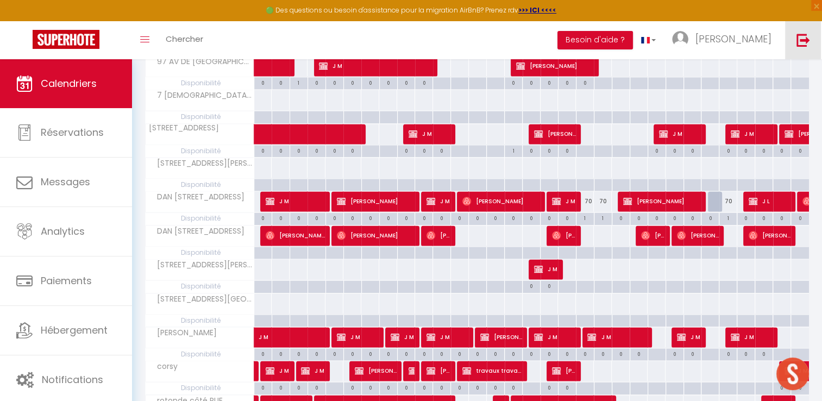
click at [796, 42] on link at bounding box center [803, 40] width 36 height 38
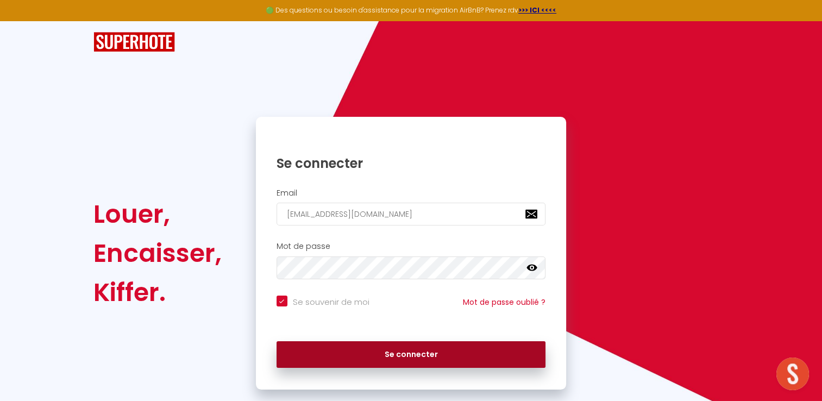
click at [391, 349] on button "Se connecter" at bounding box center [412, 354] width 270 height 27
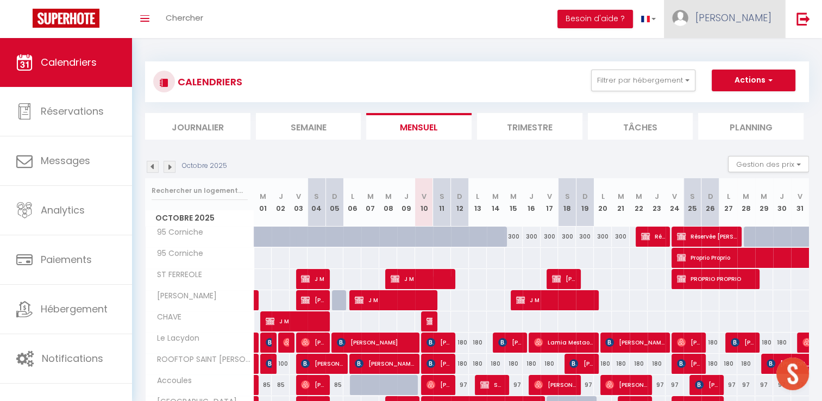
click at [745, 17] on span "[PERSON_NAME]" at bounding box center [734, 18] width 76 height 14
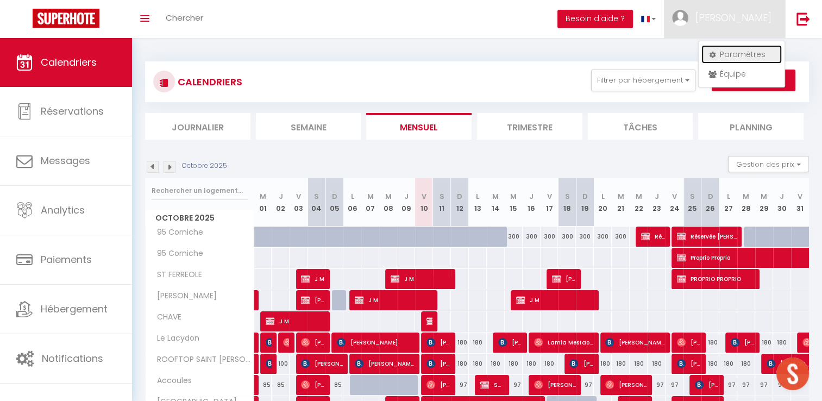
click at [746, 55] on link "Paramètres" at bounding box center [742, 54] width 80 height 18
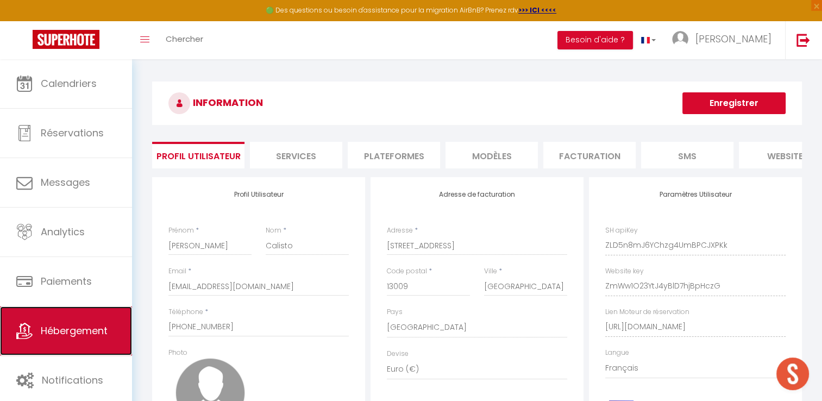
click at [83, 330] on span "Hébergement" at bounding box center [74, 331] width 67 height 14
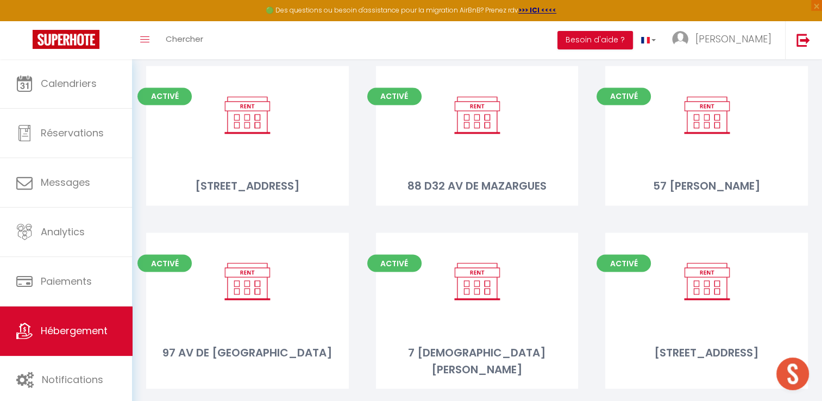
scroll to position [1957, 0]
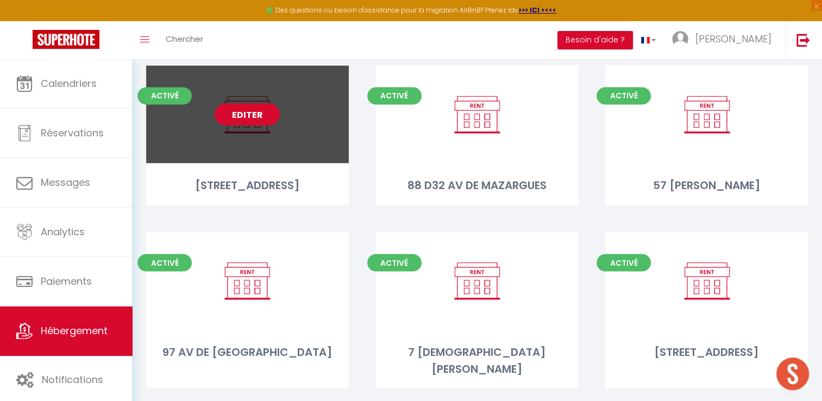
click at [246, 103] on link "Editer" at bounding box center [247, 114] width 65 height 22
click at [247, 103] on link "Editer" at bounding box center [247, 114] width 65 height 22
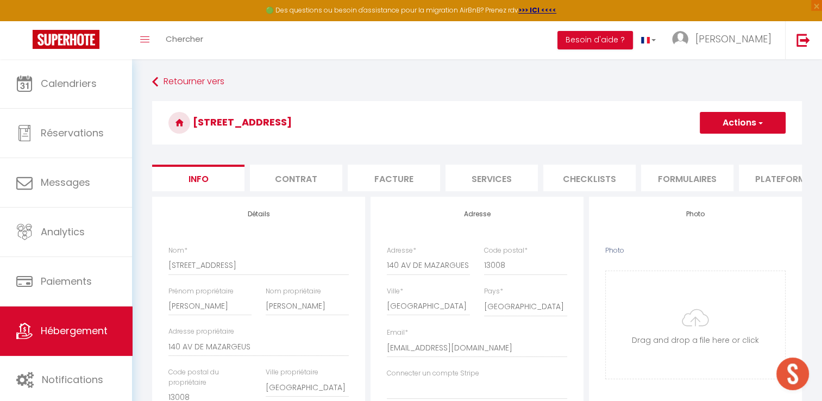
click at [765, 176] on li "Plateformes" at bounding box center [785, 178] width 92 height 27
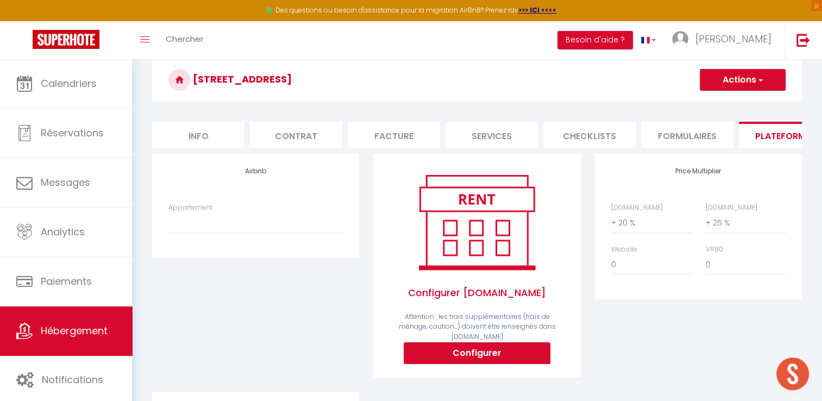
scroll to position [54, 0]
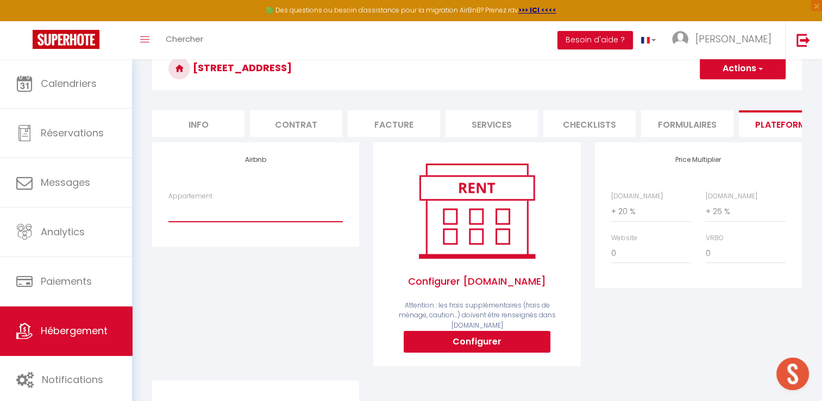
click at [269, 221] on select "A Machja · Beau 3 pièces avec jardinet et cour, 5 min plages - johanna-fernande…" at bounding box center [256, 211] width 174 height 21
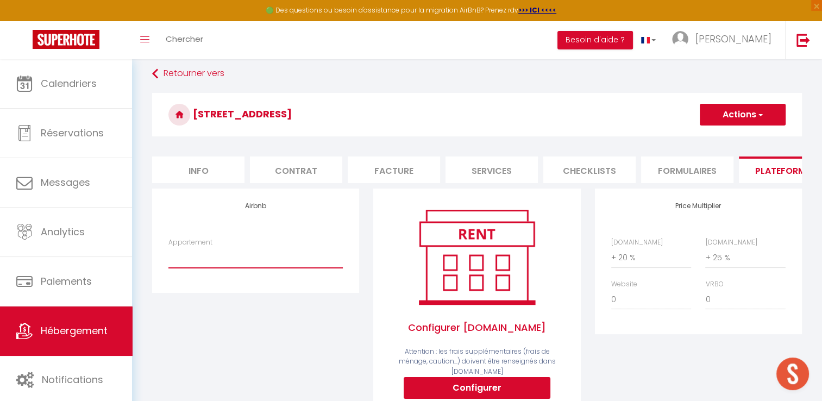
scroll to position [100, 0]
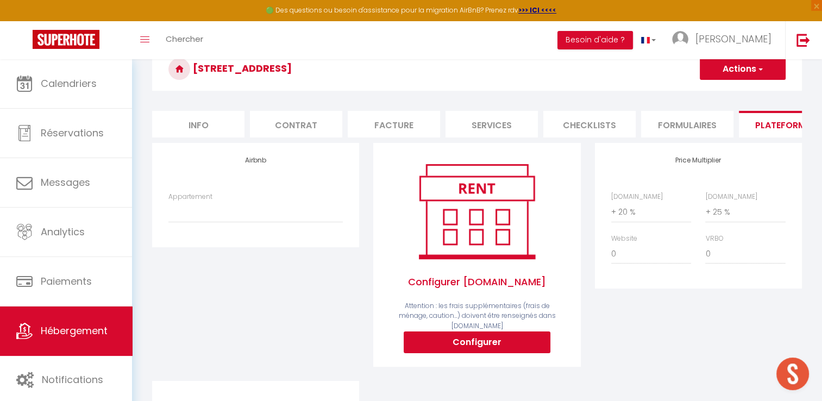
click at [270, 364] on div "Airbnb Appartement A Machja · Beau 3 pièces avec jardinet et cour, 5 min plages…" at bounding box center [255, 262] width 221 height 238
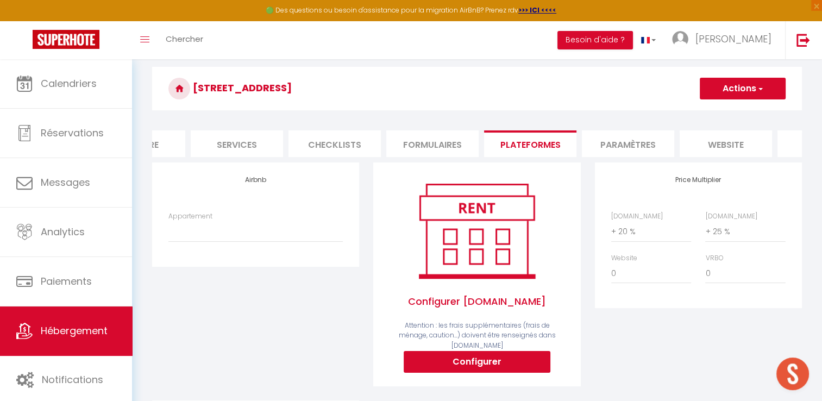
scroll to position [0, 280]
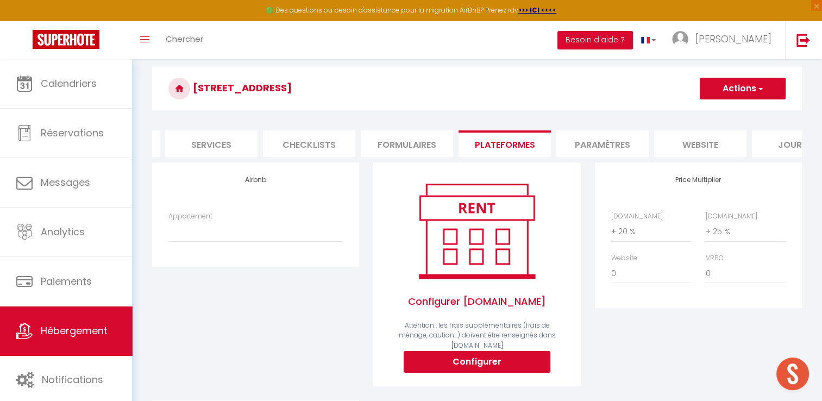
click at [608, 147] on li "Paramètres" at bounding box center [603, 143] width 92 height 27
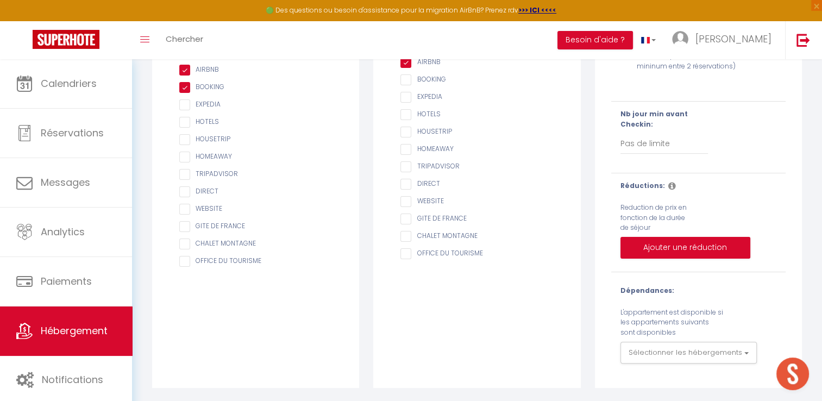
scroll to position [19, 0]
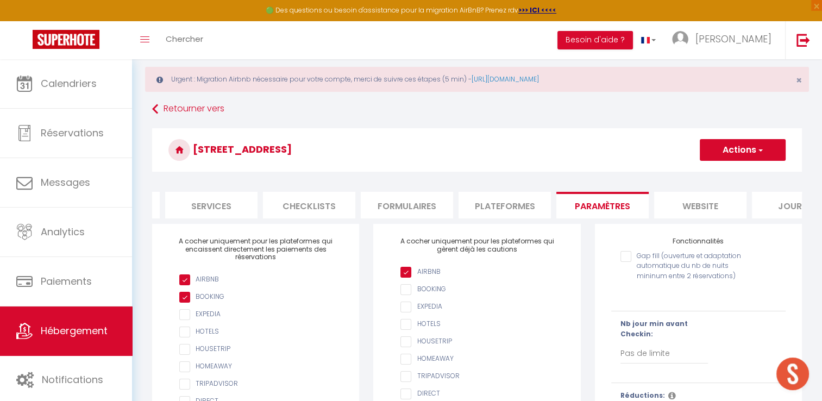
click at [430, 199] on li "Formulaires" at bounding box center [407, 205] width 92 height 27
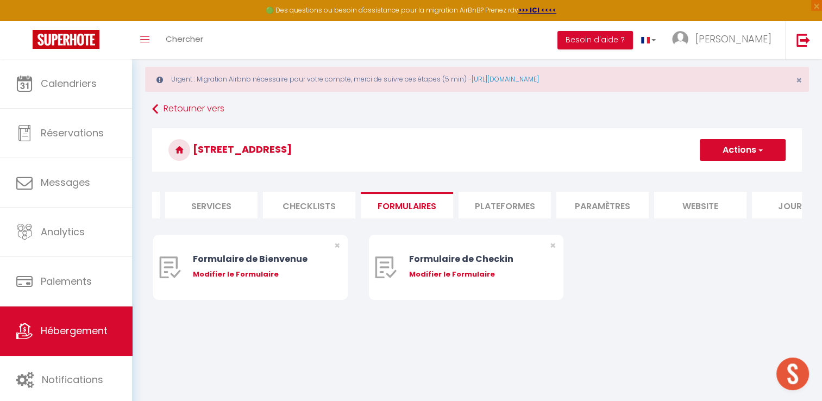
click at [328, 201] on li "Checklists" at bounding box center [309, 205] width 92 height 27
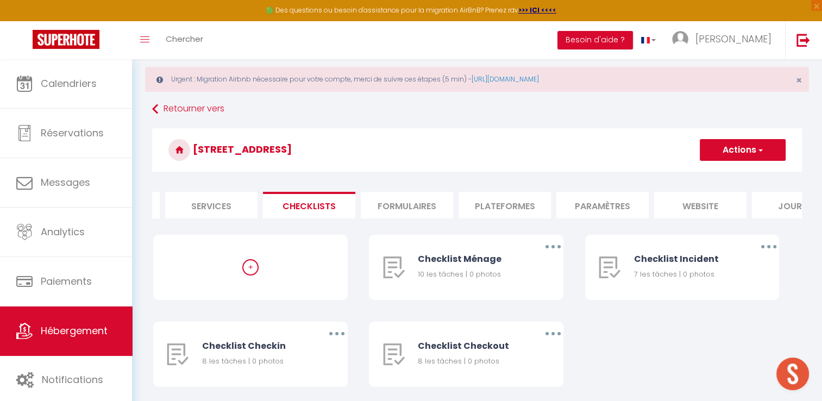
click at [209, 204] on li "Services" at bounding box center [211, 205] width 92 height 27
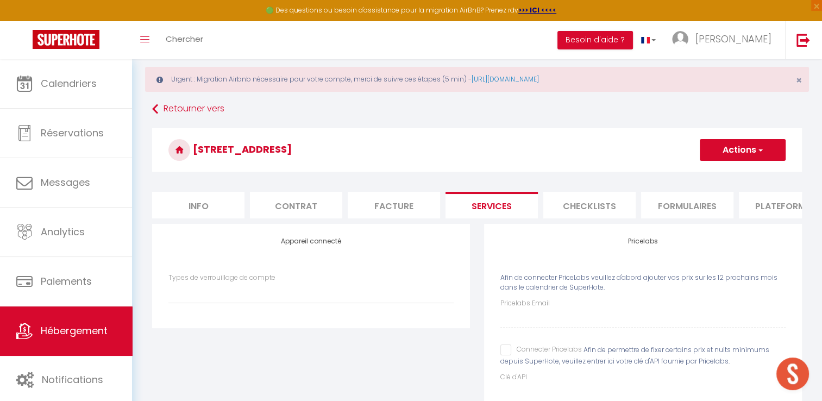
click at [191, 204] on li "Info" at bounding box center [198, 205] width 92 height 27
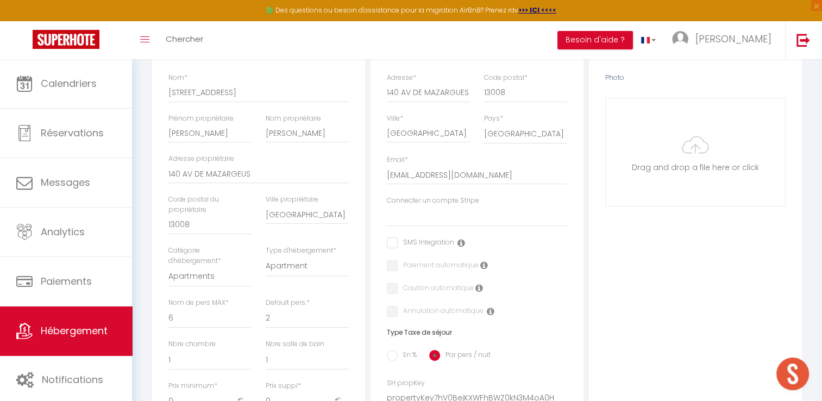
scroll to position [182, 0]
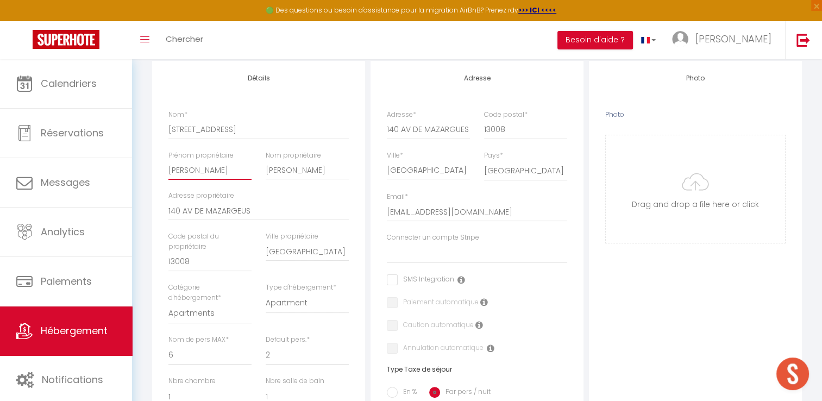
drag, startPoint x: 215, startPoint y: 180, endPoint x: 143, endPoint y: 179, distance: 71.8
click at [143, 179] on div "Urgent : Migration Airbnb nécessaire pour votre compte, merci de suivre ces éta…" at bounding box center [477, 349] width 690 height 945
click at [300, 179] on input "MEYER" at bounding box center [307, 170] width 83 height 20
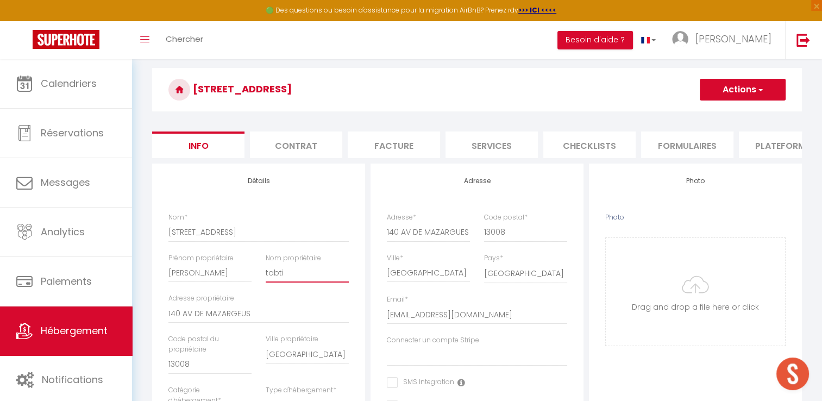
scroll to position [0, 0]
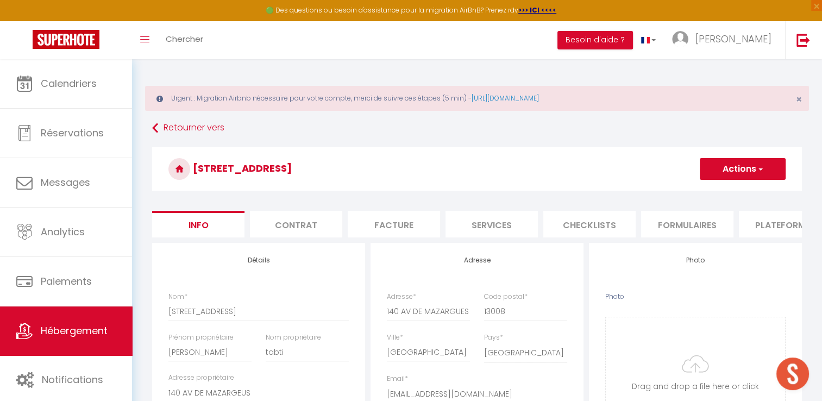
click at [757, 165] on span "button" at bounding box center [760, 169] width 7 height 11
click at [716, 190] on input "Enregistrer" at bounding box center [700, 193] width 40 height 11
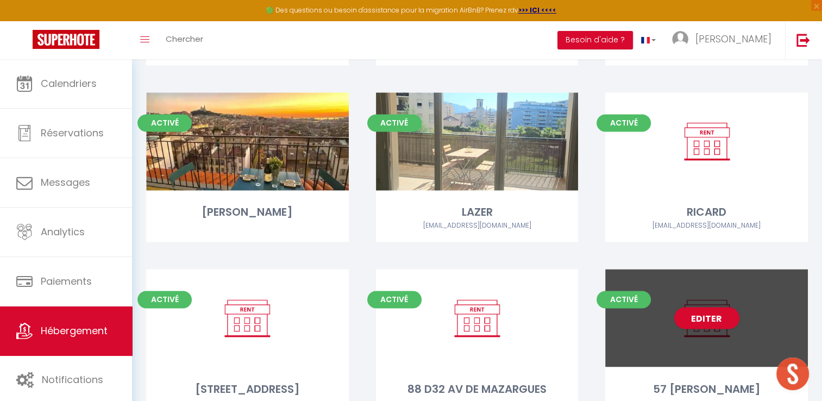
scroll to position [1862, 0]
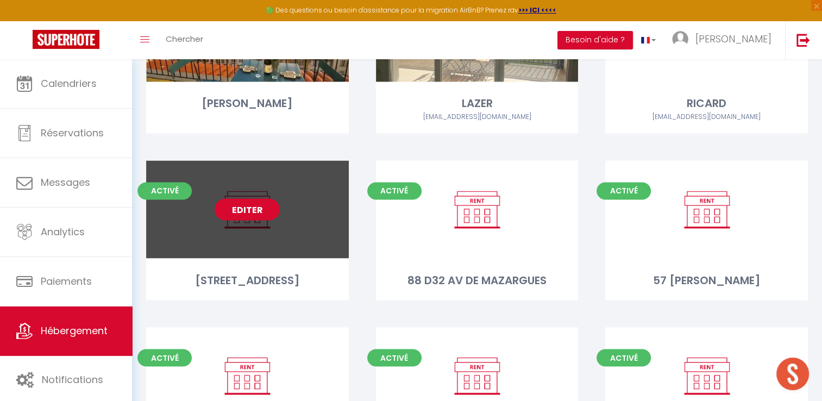
click at [278, 198] on link "Editer" at bounding box center [247, 209] width 65 height 22
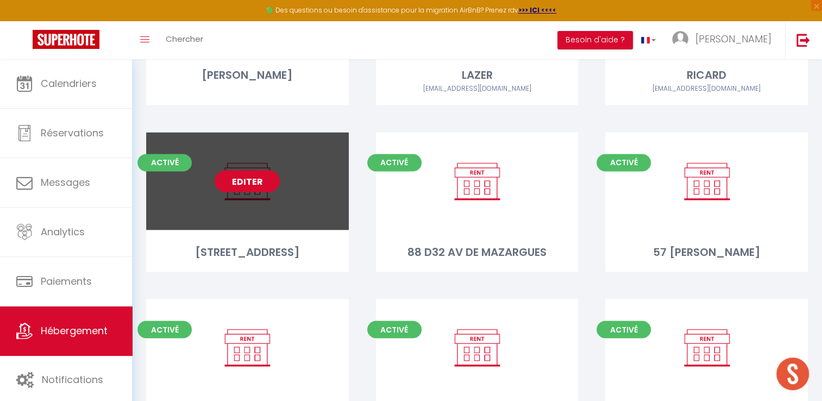
scroll to position [1916, 0]
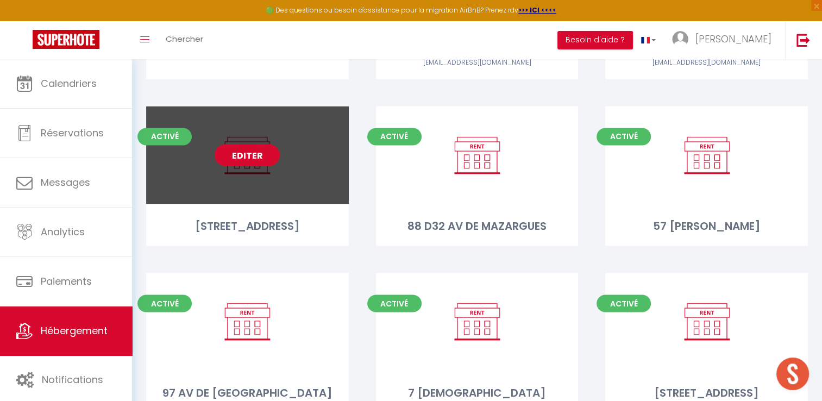
click at [267, 144] on link "Editer" at bounding box center [247, 155] width 65 height 22
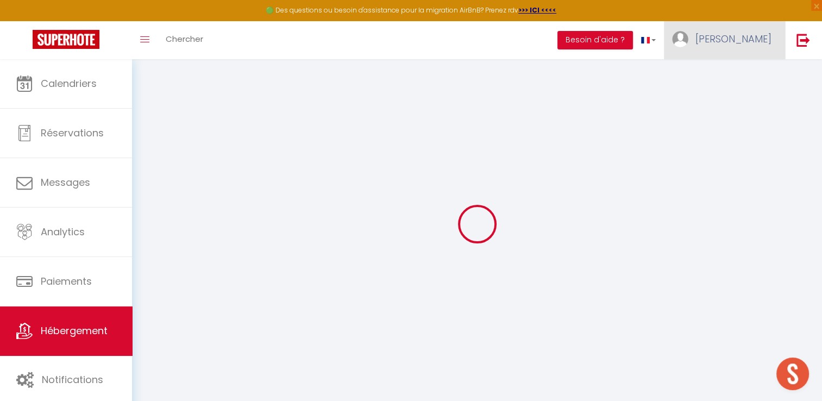
click at [764, 38] on span "[PERSON_NAME]" at bounding box center [734, 39] width 76 height 14
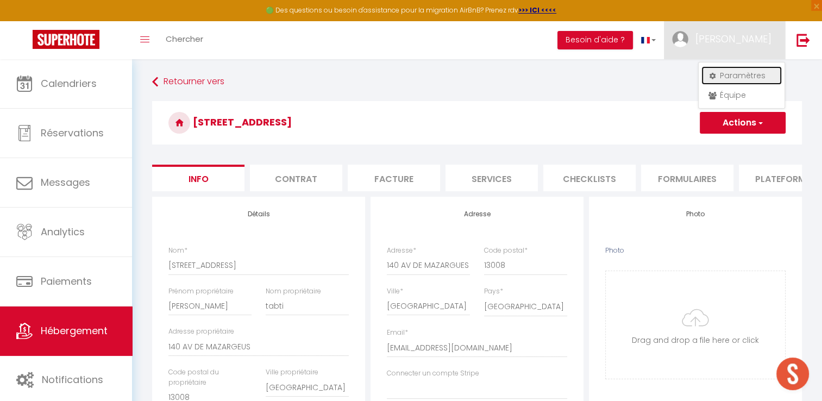
click at [745, 73] on link "Paramètres" at bounding box center [742, 75] width 80 height 18
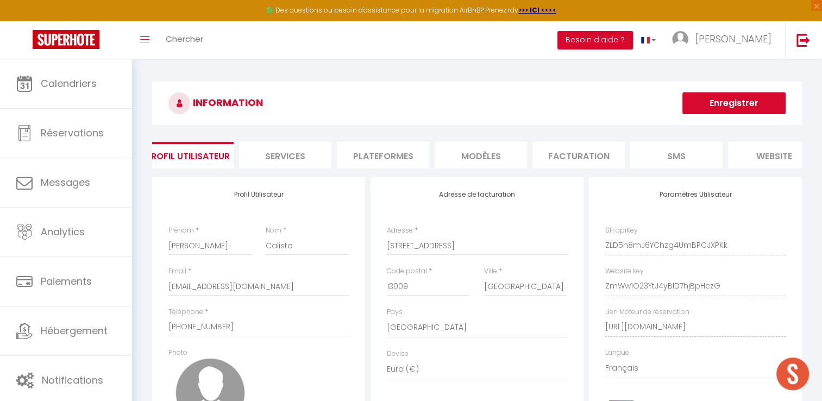
scroll to position [0, 1]
click at [410, 148] on li "Plateformes" at bounding box center [393, 155] width 92 height 27
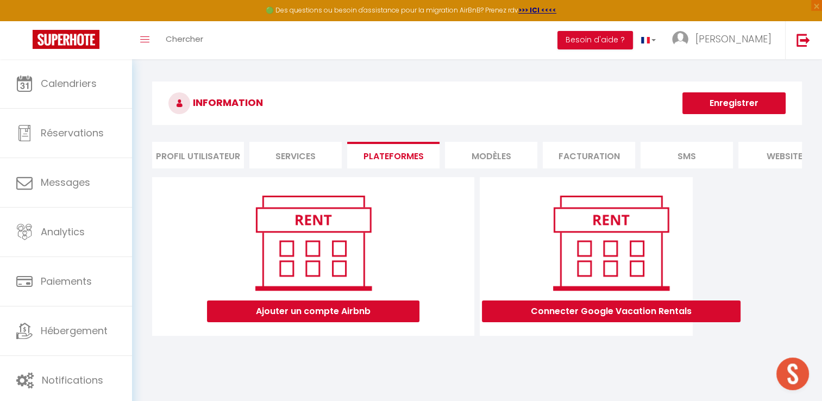
click at [325, 330] on div "Ajouter un compte Airbnb" at bounding box center [313, 256] width 322 height 159
click at [322, 321] on button "Ajouter un compte Airbnb" at bounding box center [313, 312] width 213 height 22
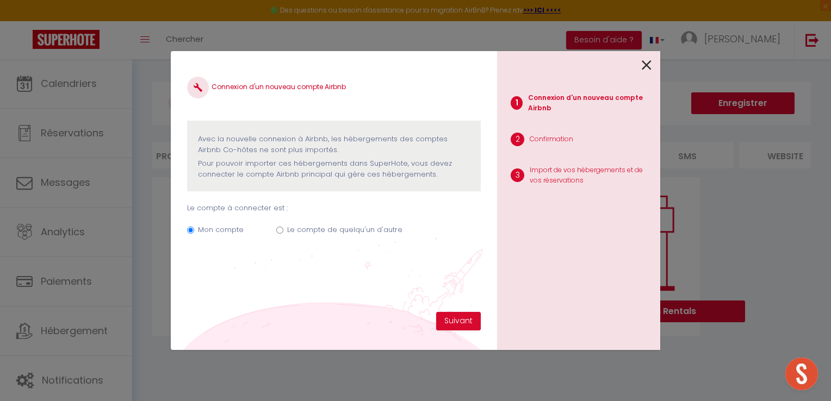
click at [641, 63] on div at bounding box center [574, 64] width 154 height 26
click at [645, 65] on icon at bounding box center [646, 65] width 10 height 16
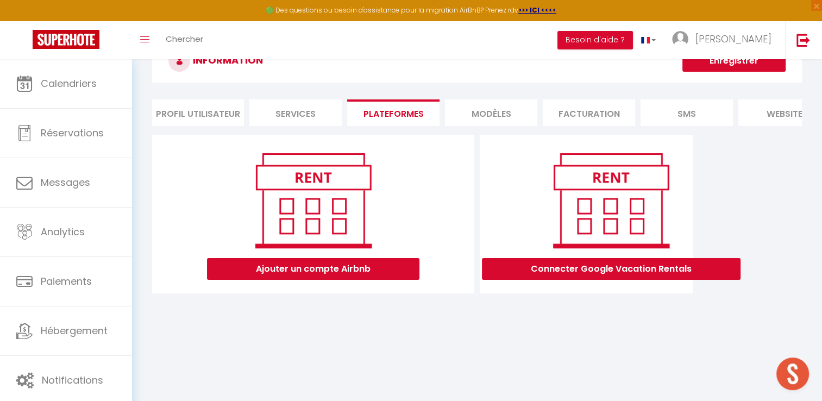
scroll to position [59, 0]
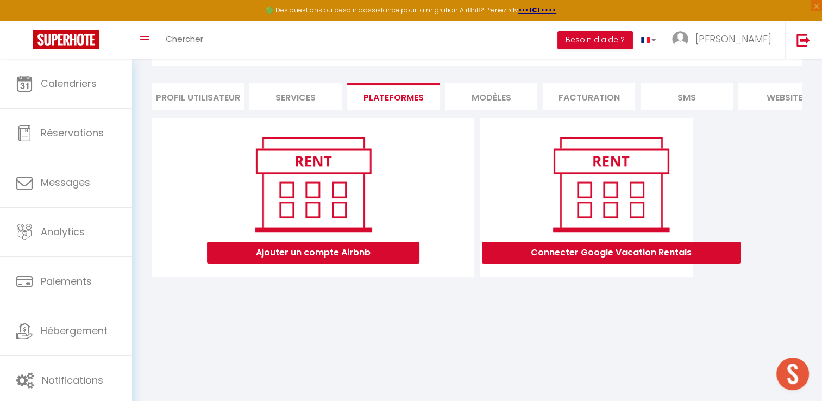
click at [297, 178] on img at bounding box center [313, 184] width 139 height 104
click at [342, 264] on button "Ajouter un compte Airbnb" at bounding box center [313, 253] width 213 height 22
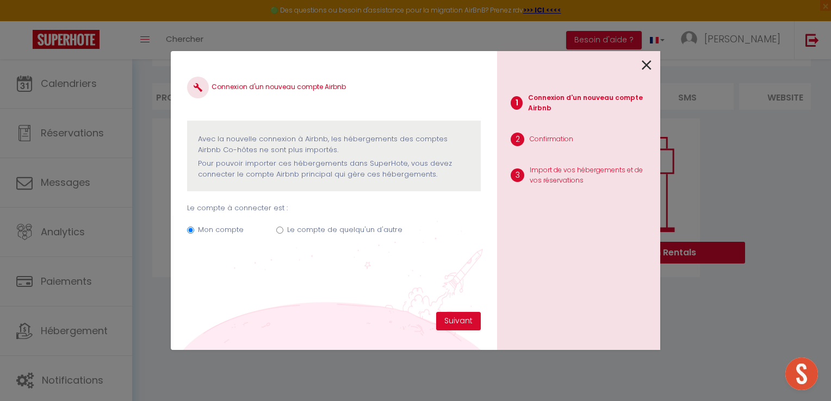
click at [336, 231] on label "Le compte de quelqu'un d'autre" at bounding box center [344, 229] width 115 height 11
click at [283, 231] on input "Le compte de quelqu'un d'autre" at bounding box center [279, 230] width 7 height 7
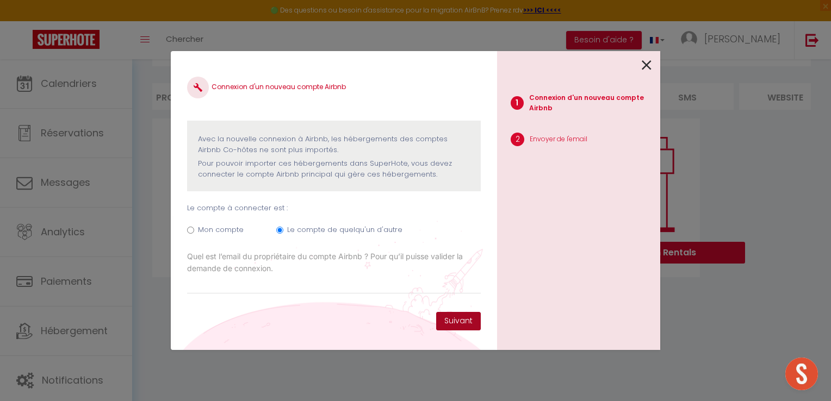
click at [445, 316] on button "Suivant" at bounding box center [458, 321] width 45 height 18
click at [392, 273] on label "Quel est l’email du propriétaire du compte Airbnb ? Pour qu’il puisse valider l…" at bounding box center [334, 263] width 294 height 24
click at [0, 0] on input "[EMAIL_ADDRESS][DOMAIN_NAME]" at bounding box center [0, 0] width 0 height 0
click at [392, 279] on input "Email connexion Airbnb" at bounding box center [334, 284] width 294 height 20
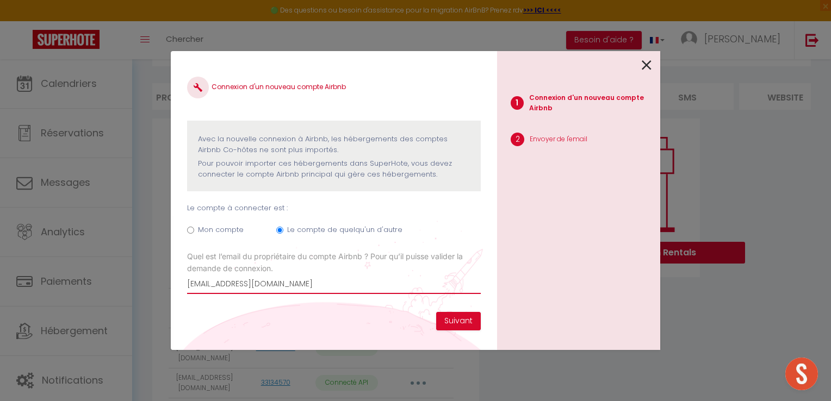
click at [209, 285] on input "hizia.patbi@gmail.com" at bounding box center [334, 284] width 294 height 20
click at [461, 322] on button "Suivant" at bounding box center [458, 321] width 45 height 18
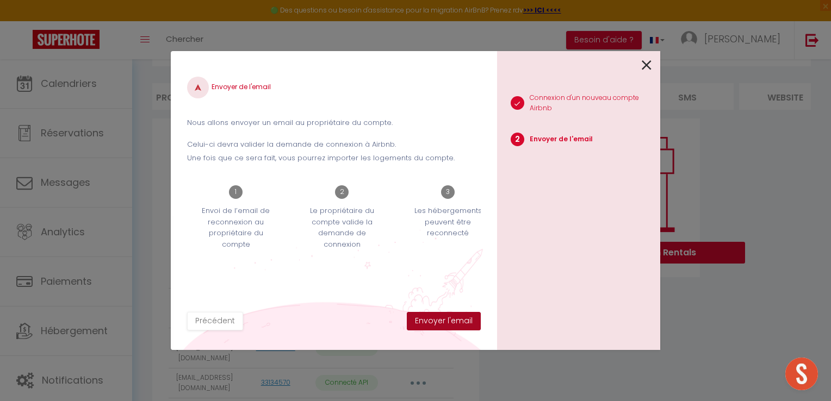
click at [426, 319] on button "Envoyer l'email" at bounding box center [444, 321] width 74 height 18
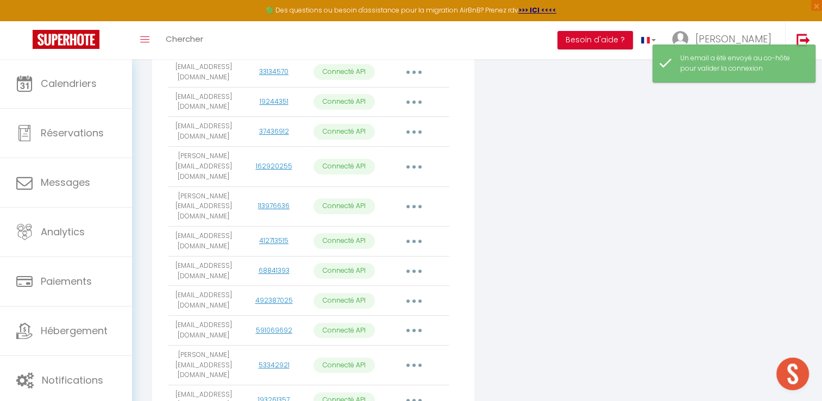
scroll to position [641, 0]
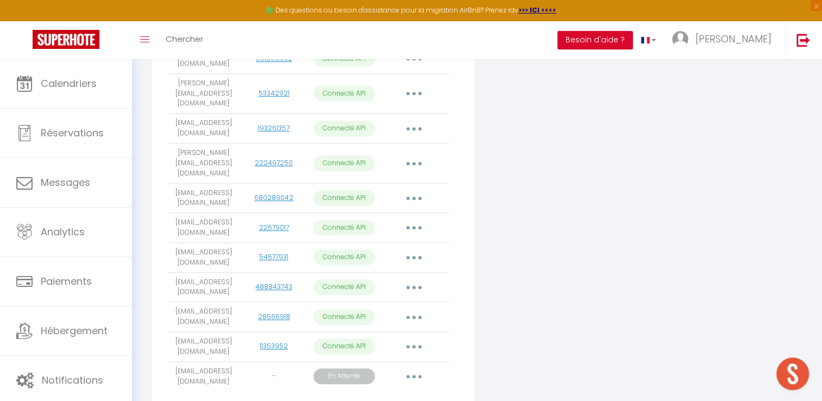
click at [419, 368] on button "button" at bounding box center [414, 376] width 30 height 17
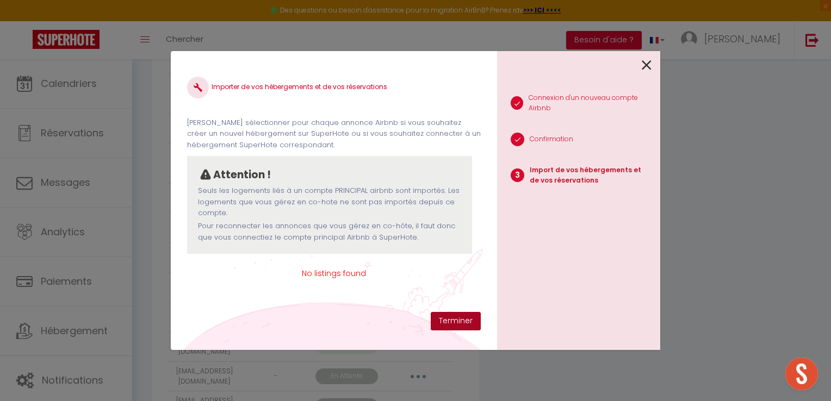
click at [444, 319] on button "Terminer" at bounding box center [455, 321] width 50 height 18
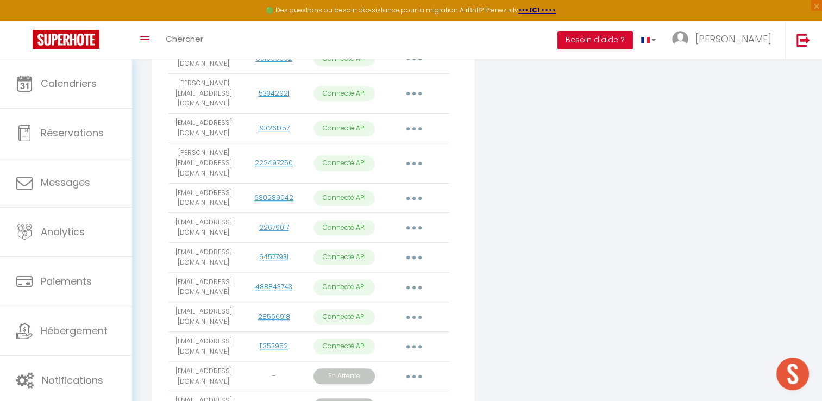
click at [416, 397] on button "button" at bounding box center [414, 405] width 30 height 17
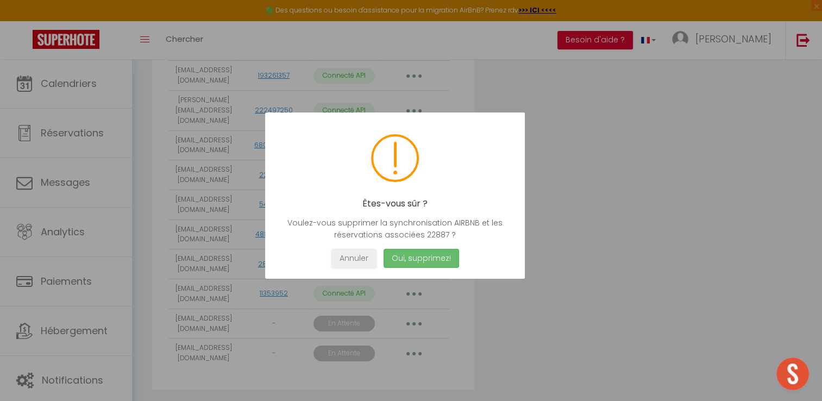
scroll to position [671, 0]
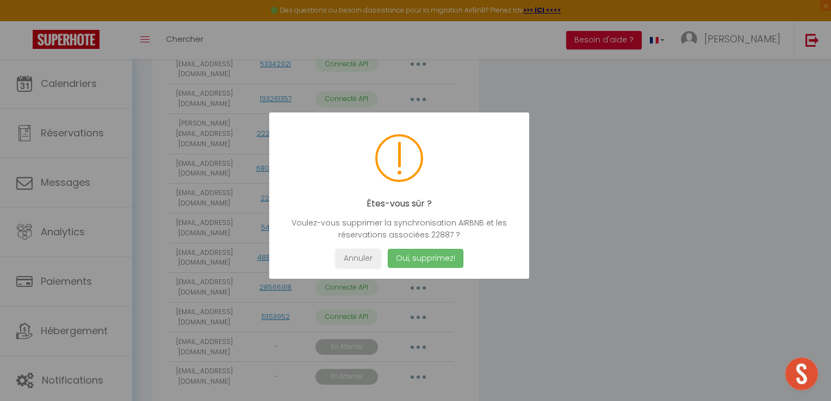
click at [430, 260] on button "Oui, supprimez!" at bounding box center [426, 258] width 76 height 19
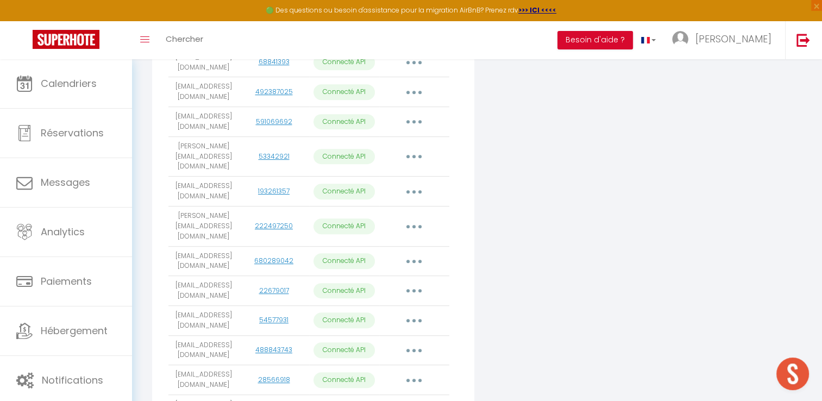
scroll to position [641, 0]
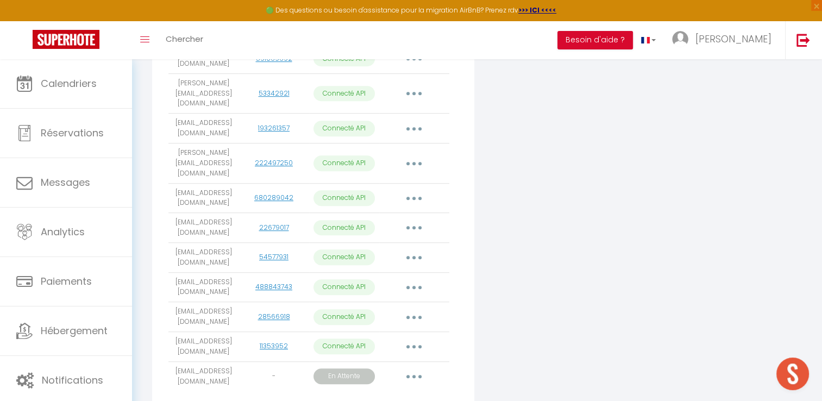
click at [413, 375] on icon "button" at bounding box center [414, 376] width 3 height 3
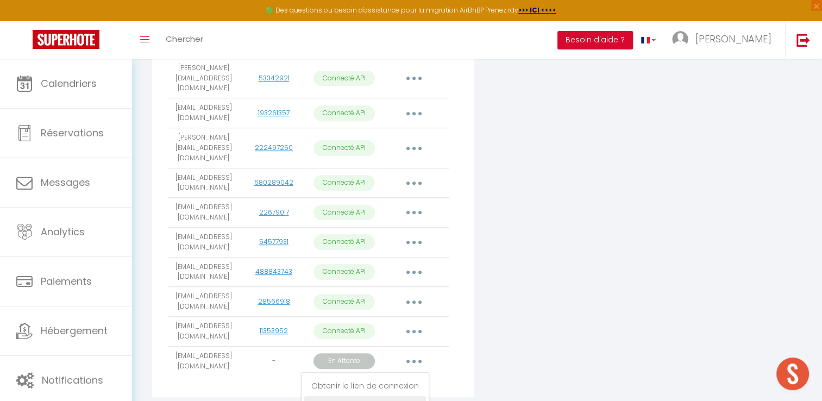
scroll to position [665, 0]
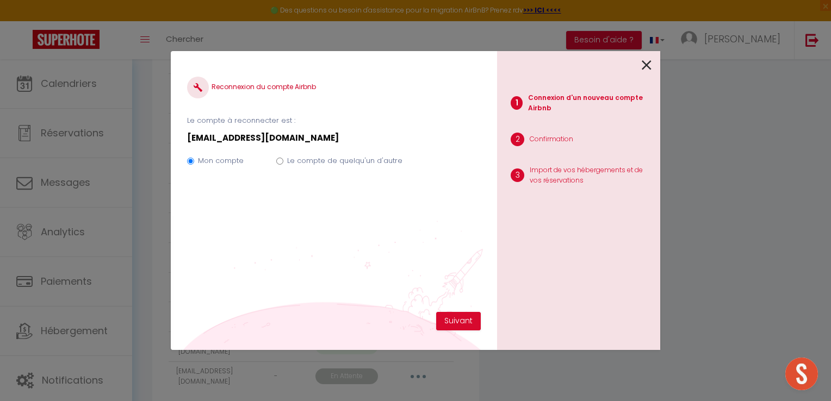
click at [313, 160] on label "Le compte de quelqu'un d'autre" at bounding box center [344, 160] width 115 height 11
click at [283, 160] on input "Le compte de quelqu'un d'autre" at bounding box center [279, 161] width 7 height 7
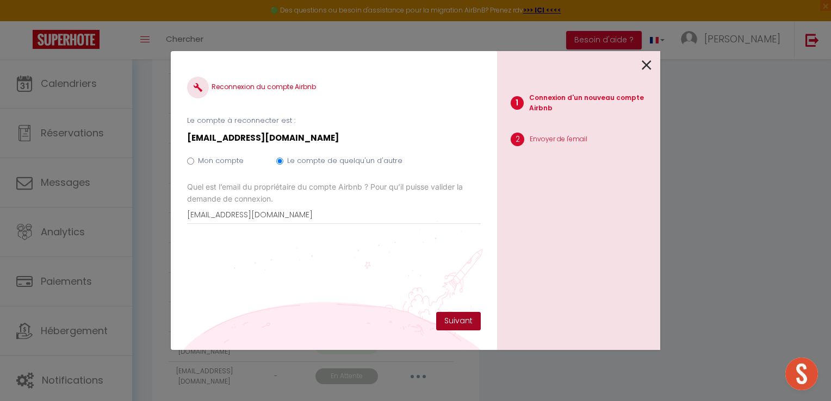
click at [463, 324] on button "Suivant" at bounding box center [458, 321] width 45 height 18
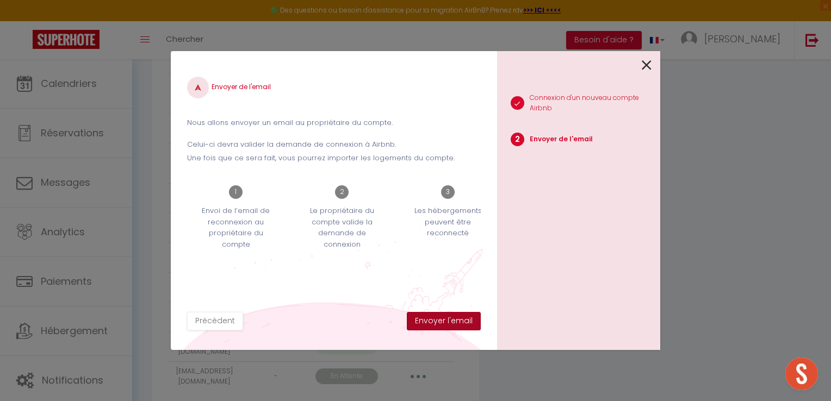
click at [463, 324] on button "Envoyer l'email" at bounding box center [444, 321] width 74 height 18
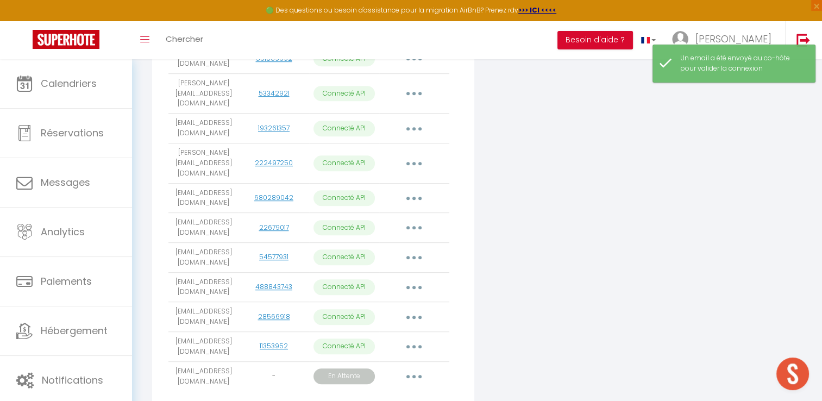
click at [425, 368] on button "button" at bounding box center [414, 376] width 30 height 17
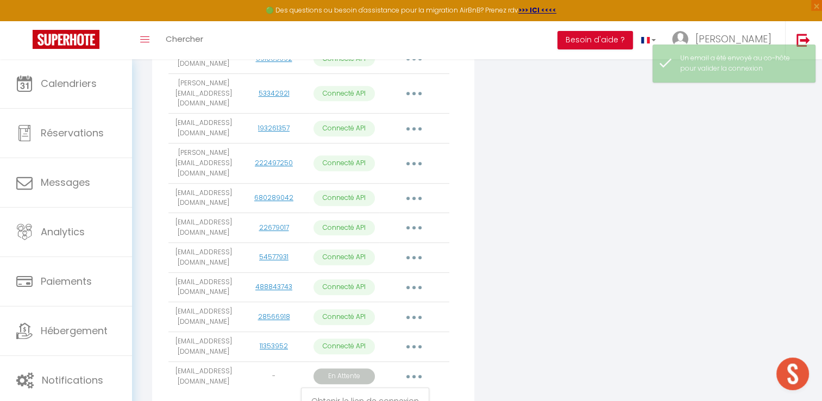
scroll to position [665, 0]
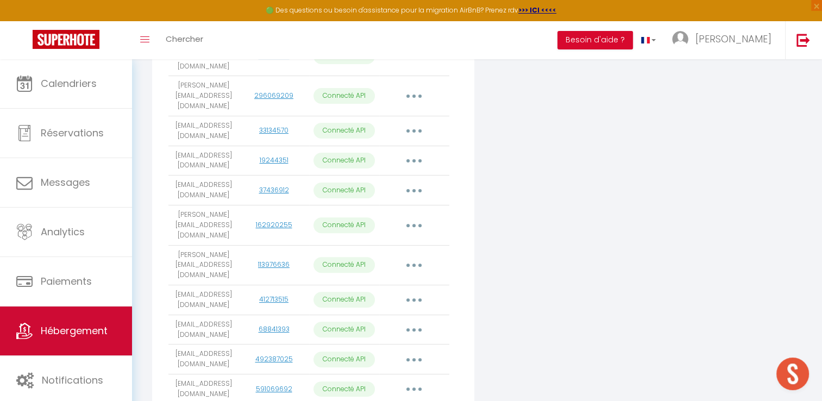
scroll to position [207, 0]
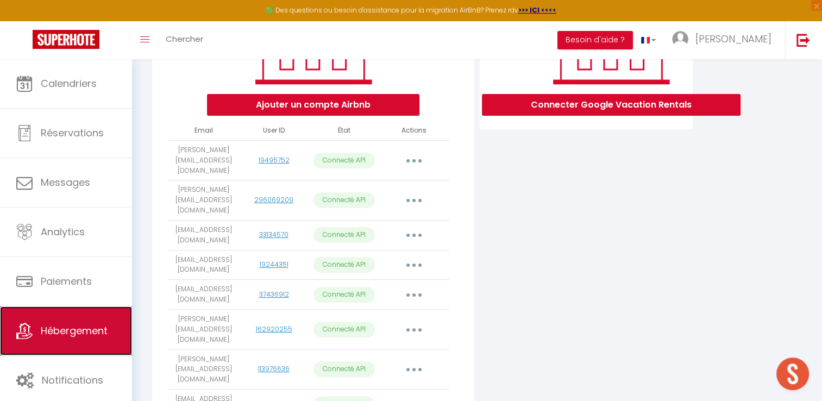
click at [117, 327] on link "Hébergement" at bounding box center [66, 331] width 132 height 49
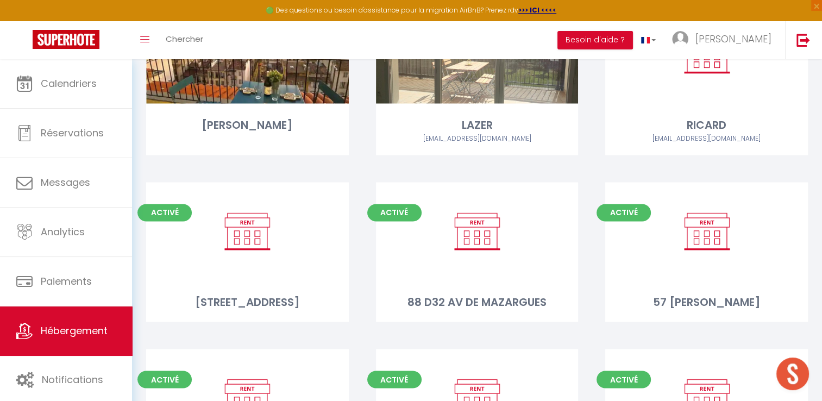
scroll to position [1902, 0]
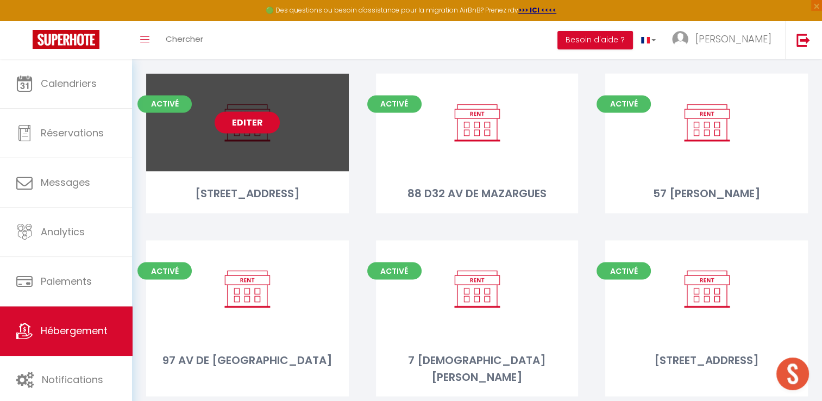
click at [252, 111] on link "Editer" at bounding box center [247, 122] width 65 height 22
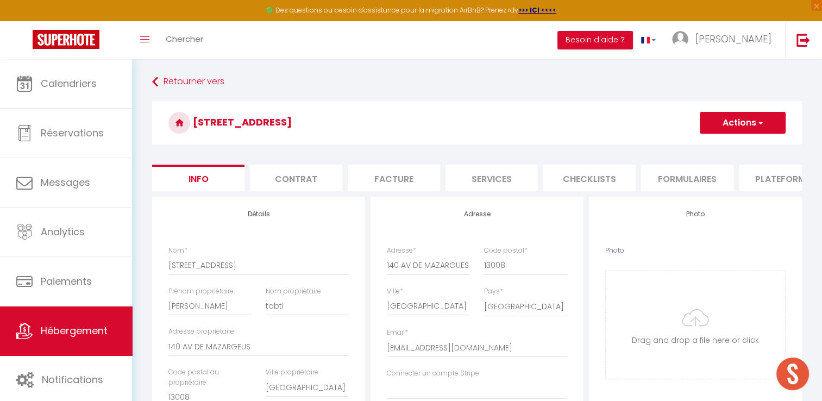
click at [741, 174] on li "Plateformes" at bounding box center [785, 178] width 92 height 27
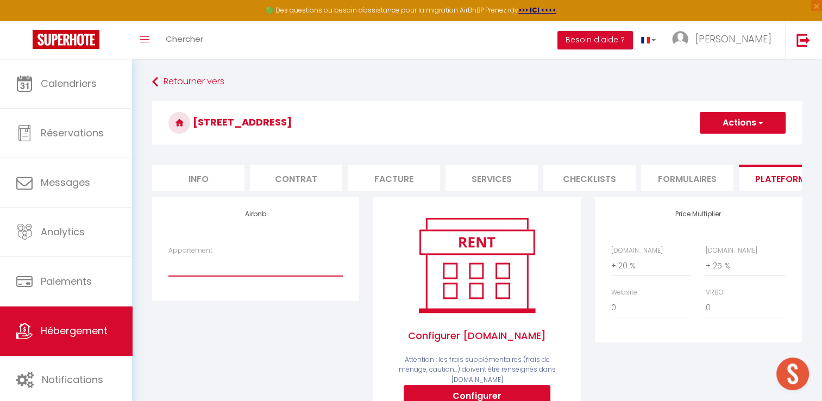
click at [272, 276] on select "A Machja · Beau 3 pièces avec jardinet et cour, 5 min plages - johanna-fernande…" at bounding box center [256, 265] width 174 height 21
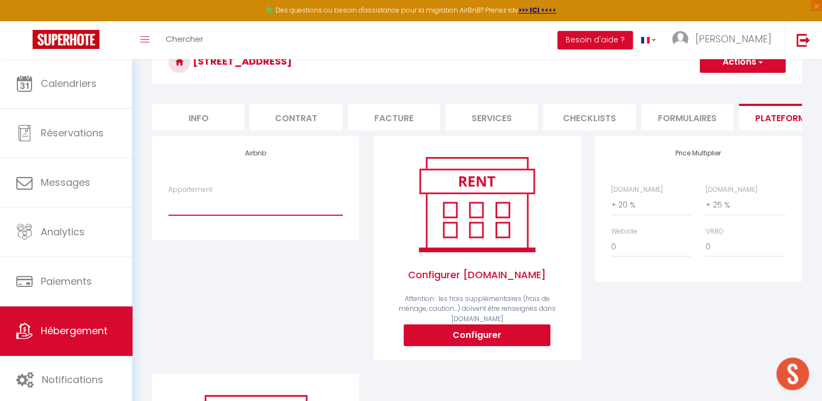
scroll to position [109, 0]
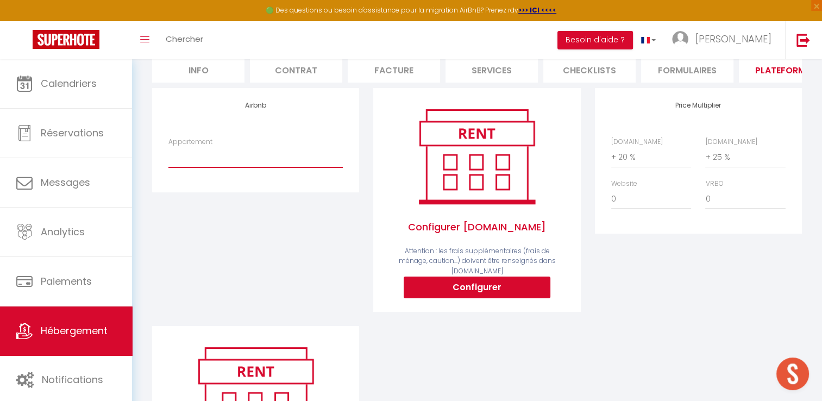
click at [238, 163] on select "A Machja · Beau 3 pièces avec jardinet et cour, 5 min plages - johanna-fernande…" at bounding box center [256, 157] width 174 height 21
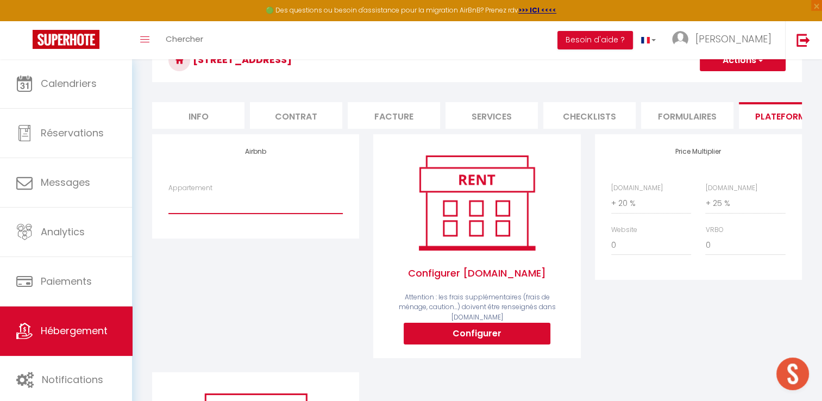
scroll to position [154, 0]
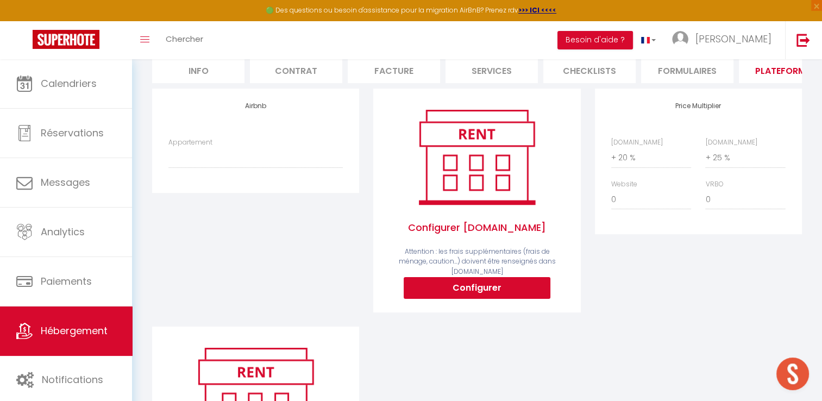
click at [390, 330] on div "Airbnb Appartement A Machja · Beau 3 pièces avec jardinet et cour, 5 min plages…" at bounding box center [477, 312] width 664 height 446
click at [259, 163] on select "A Machja · Beau 3 pièces avec jardinet et cour, 5 min plages - johanna-fernande…" at bounding box center [256, 157] width 174 height 21
click at [284, 308] on div "Airbnb Appartement A Machja · Beau 3 pièces avec jardinet et cour, 5 min plages…" at bounding box center [255, 208] width 221 height 238
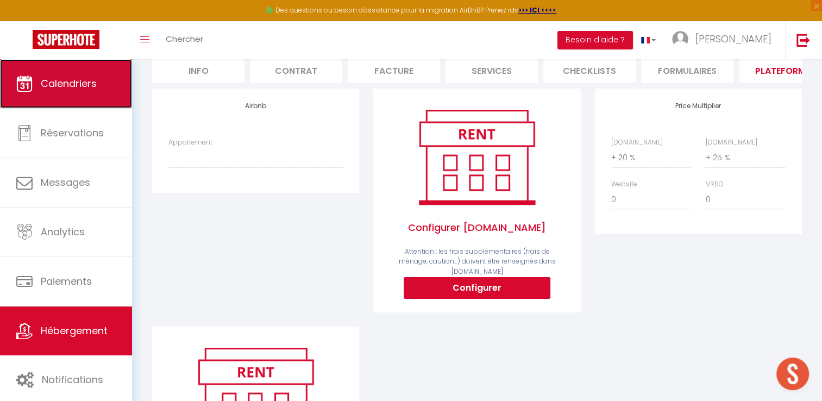
click at [75, 77] on span "Calendriers" at bounding box center [69, 84] width 56 height 14
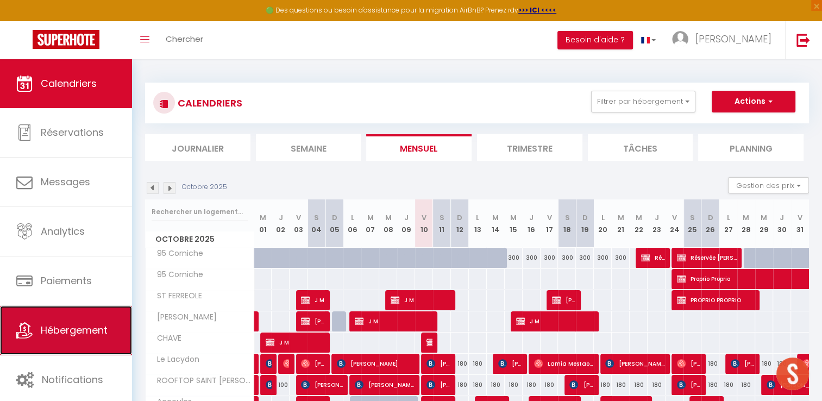
click at [70, 322] on link "Hébergement" at bounding box center [66, 330] width 132 height 49
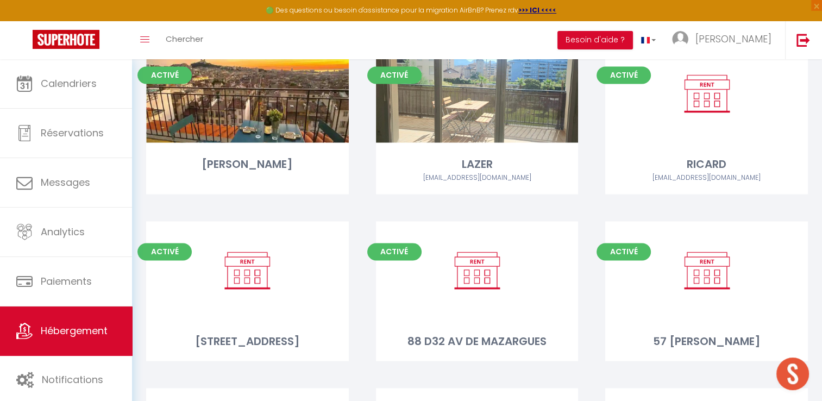
scroll to position [1902, 0]
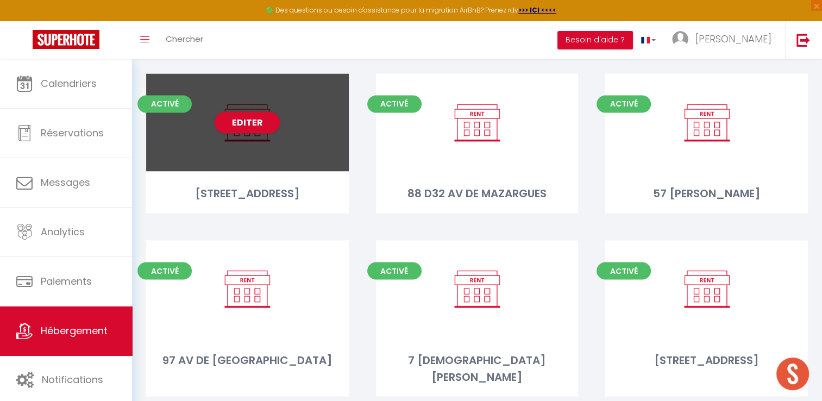
click at [241, 104] on div "Editer" at bounding box center [247, 122] width 203 height 98
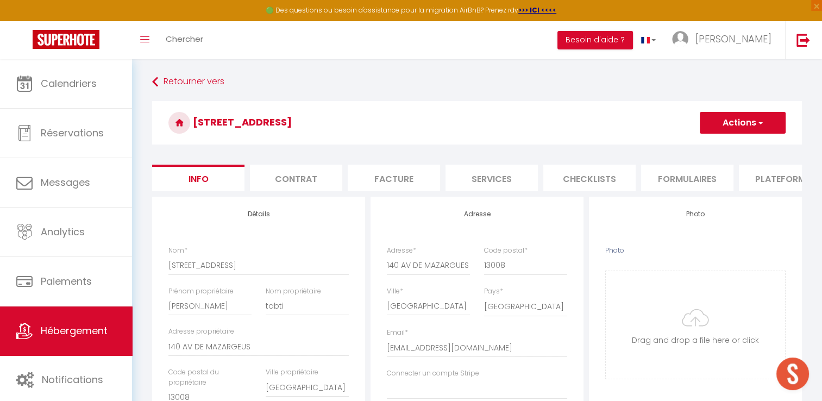
click at [777, 179] on li "Plateformes" at bounding box center [785, 178] width 92 height 27
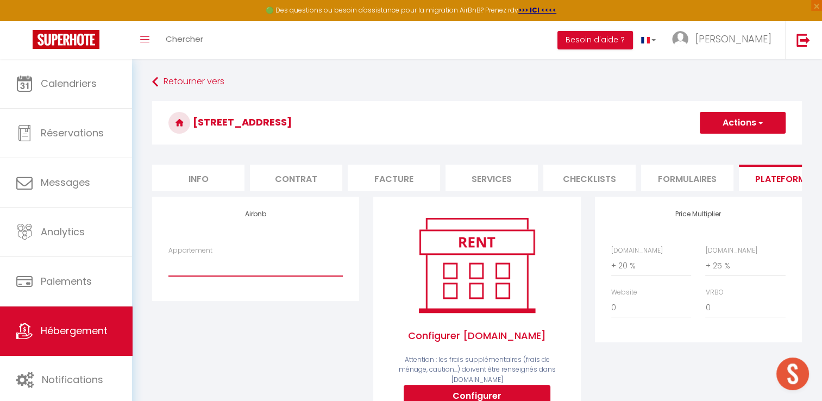
click at [222, 272] on select "A Machja · Beau 3 pièces avec jardinet et cour, 5 min plages - johanna-fernande…" at bounding box center [256, 265] width 174 height 21
click at [169, 264] on select "A Machja · Beau 3 pièces avec jardinet et cour, 5 min plages - johanna-fernande…" at bounding box center [256, 265] width 174 height 21
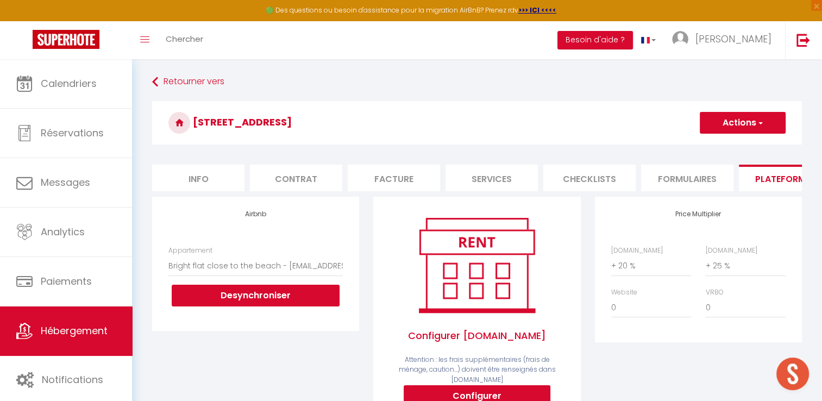
click at [754, 128] on button "Actions" at bounding box center [743, 123] width 86 height 22
click at [733, 147] on link "Enregistrer" at bounding box center [743, 147] width 86 height 14
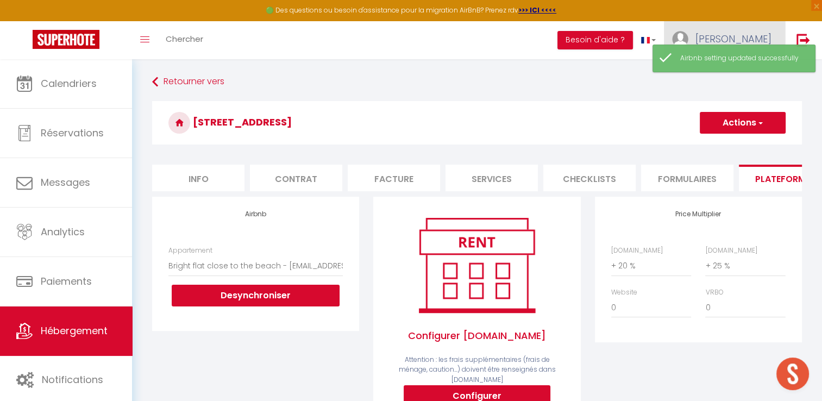
click at [760, 38] on span "[PERSON_NAME]" at bounding box center [734, 39] width 76 height 14
click at [745, 76] on link "Paramètres" at bounding box center [742, 75] width 80 height 18
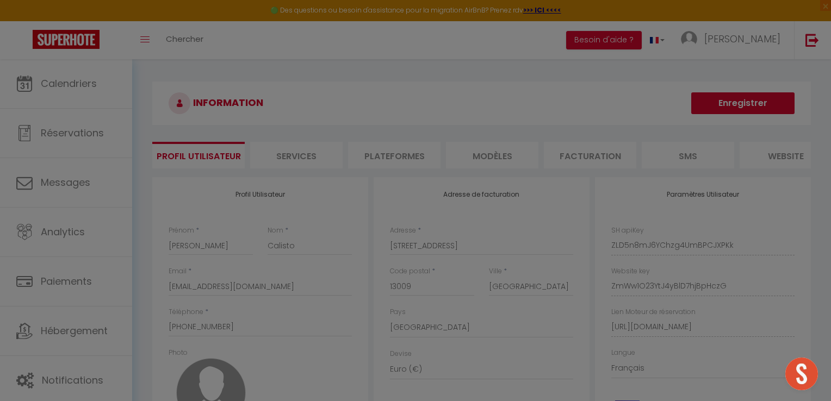
drag, startPoint x: 681, startPoint y: 171, endPoint x: 726, endPoint y: 177, distance: 45.5
click at [726, 177] on div at bounding box center [415, 200] width 831 height 401
drag, startPoint x: 671, startPoint y: 176, endPoint x: 699, endPoint y: 176, distance: 27.7
click at [699, 176] on div at bounding box center [415, 200] width 831 height 401
drag, startPoint x: 688, startPoint y: 172, endPoint x: 718, endPoint y: 174, distance: 30.0
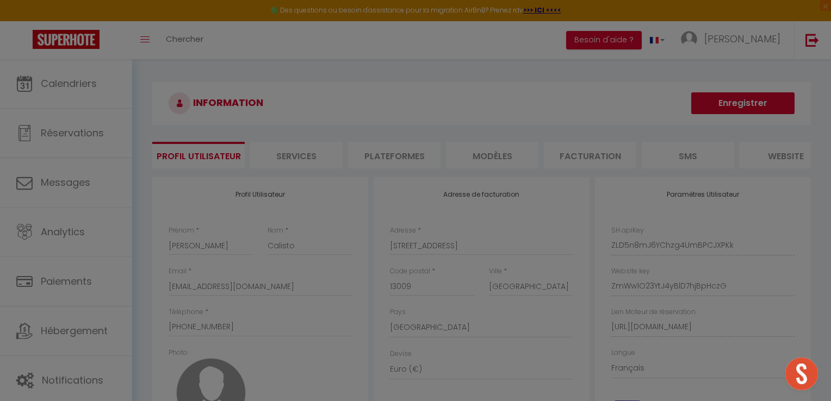
click at [718, 174] on div at bounding box center [415, 200] width 831 height 401
drag, startPoint x: 295, startPoint y: 171, endPoint x: 432, endPoint y: 171, distance: 137.0
click at [432, 171] on div at bounding box center [415, 200] width 831 height 401
drag, startPoint x: 672, startPoint y: 171, endPoint x: 731, endPoint y: 171, distance: 58.7
click at [731, 171] on div at bounding box center [415, 200] width 831 height 401
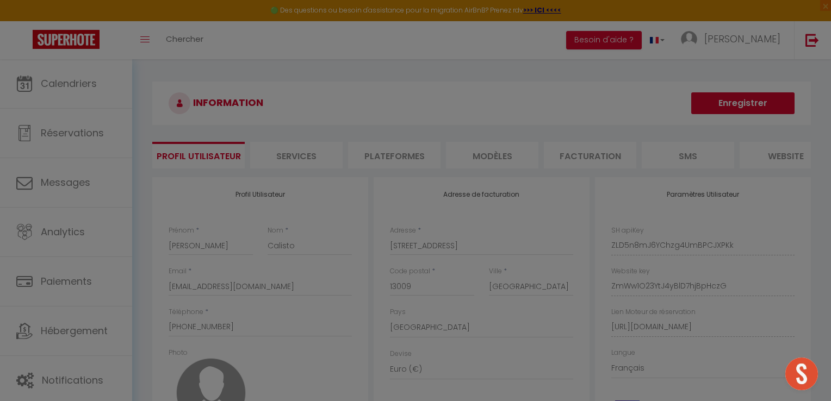
click at [381, 101] on div at bounding box center [415, 200] width 831 height 401
drag, startPoint x: 248, startPoint y: 174, endPoint x: 269, endPoint y: 171, distance: 21.0
click at [249, 173] on div at bounding box center [415, 200] width 831 height 401
drag, startPoint x: 269, startPoint y: 171, endPoint x: 283, endPoint y: 171, distance: 14.1
click at [283, 171] on div at bounding box center [415, 200] width 831 height 401
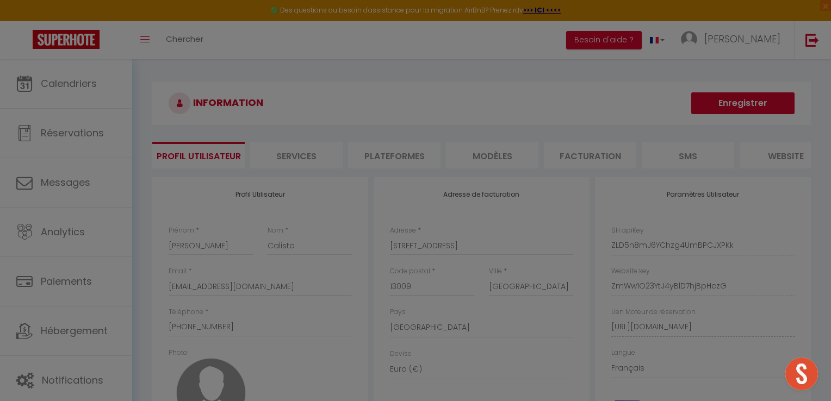
click at [377, 78] on div at bounding box center [415, 200] width 831 height 401
click at [563, 222] on div at bounding box center [415, 200] width 831 height 401
click at [510, 87] on div at bounding box center [415, 200] width 831 height 401
click at [552, 117] on div at bounding box center [415, 200] width 831 height 401
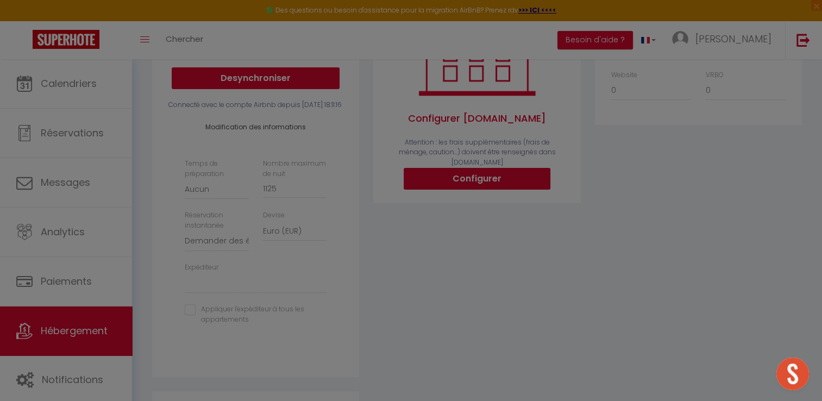
scroll to position [446, 0]
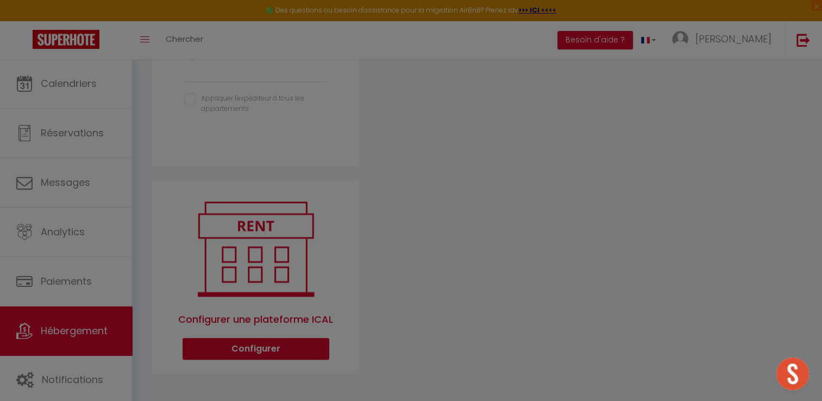
click at [519, 247] on div at bounding box center [411, 200] width 822 height 401
click at [60, 325] on div at bounding box center [411, 200] width 822 height 401
click at [64, 320] on div at bounding box center [411, 200] width 822 height 401
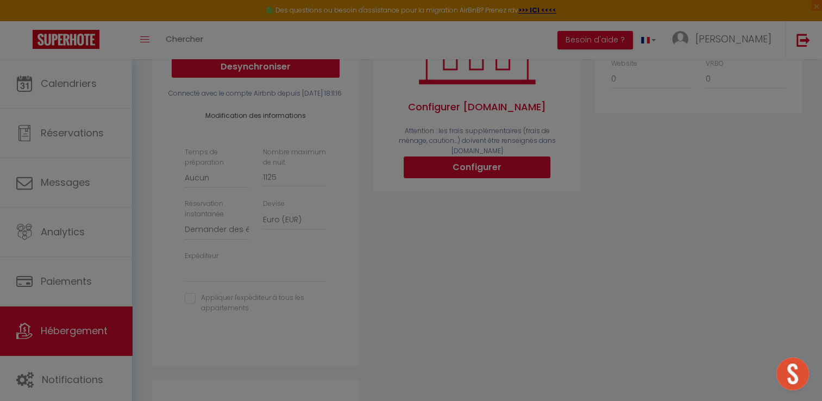
click at [480, 133] on div at bounding box center [411, 200] width 822 height 401
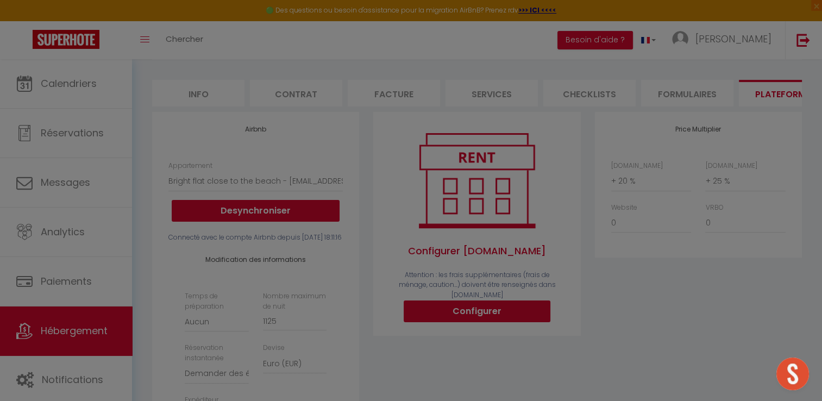
scroll to position [0, 0]
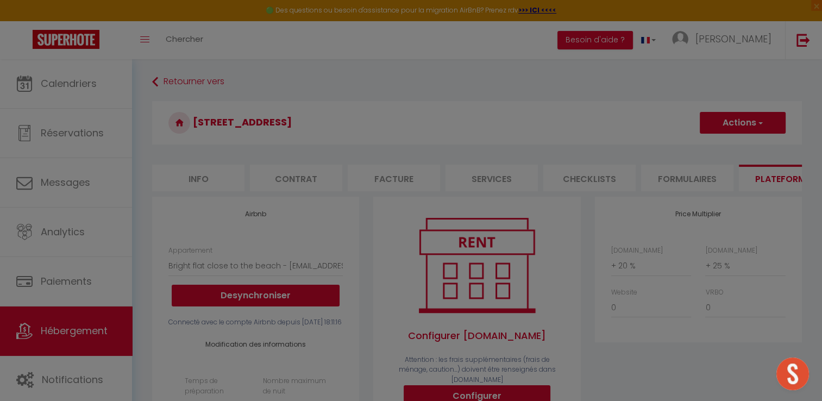
click at [600, 92] on div at bounding box center [411, 200] width 822 height 401
click at [485, 90] on div at bounding box center [411, 200] width 822 height 401
click at [483, 116] on div at bounding box center [411, 200] width 822 height 401
click at [154, 79] on div at bounding box center [411, 200] width 822 height 401
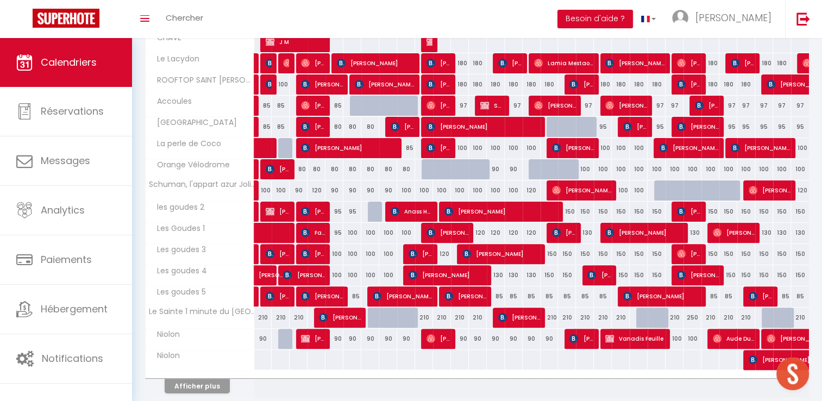
scroll to position [317, 0]
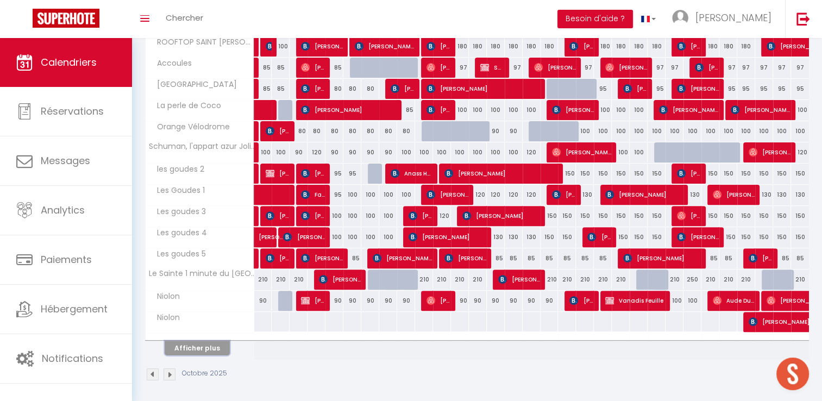
click at [220, 351] on button "Afficher plus" at bounding box center [197, 348] width 65 height 15
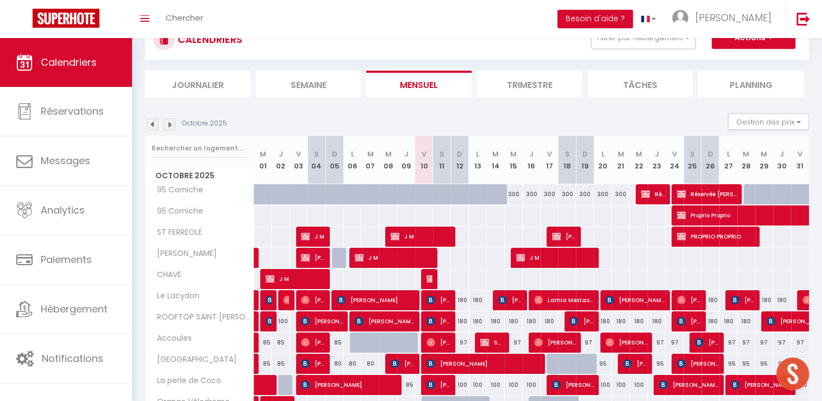
scroll to position [54, 0]
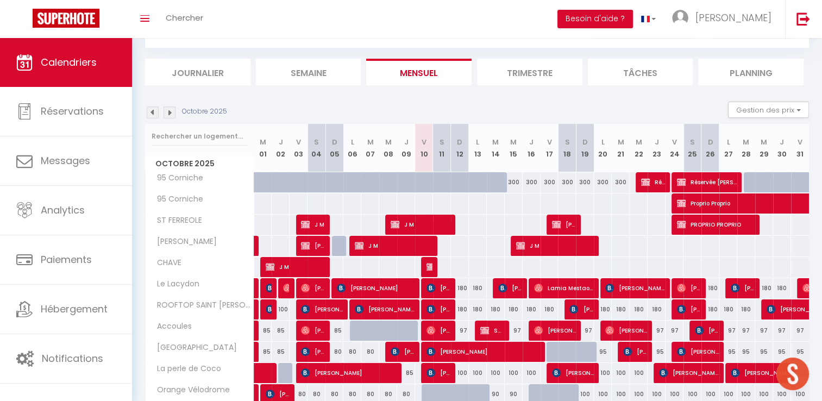
click at [172, 116] on img at bounding box center [170, 113] width 12 height 12
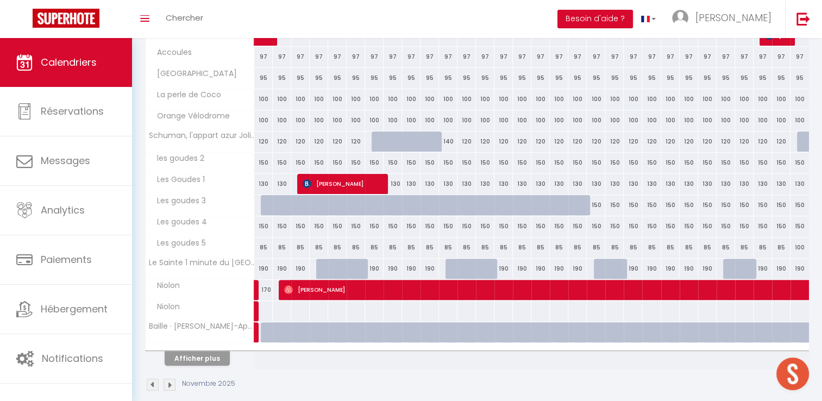
scroll to position [317, 0]
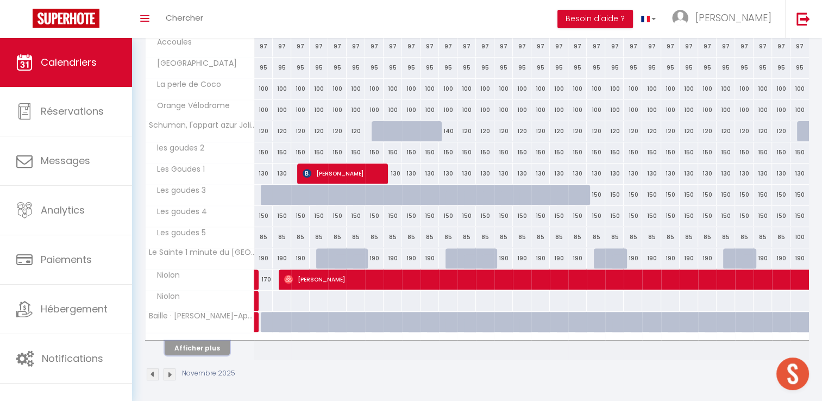
click at [204, 350] on button "Afficher plus" at bounding box center [197, 348] width 65 height 15
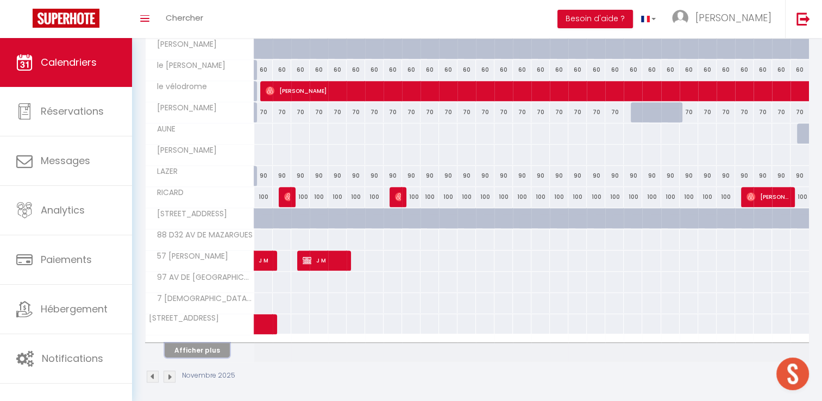
scroll to position [631, 0]
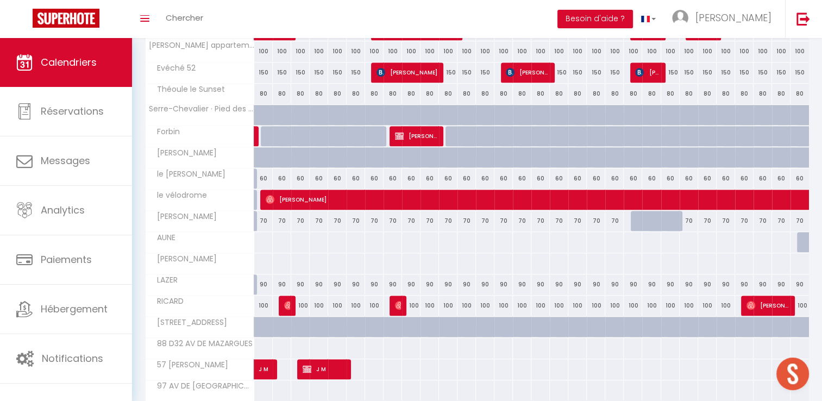
click at [263, 317] on div at bounding box center [263, 327] width 18 height 21
type input "[DATE]"
type input "Dim 02 Novembre 2025"
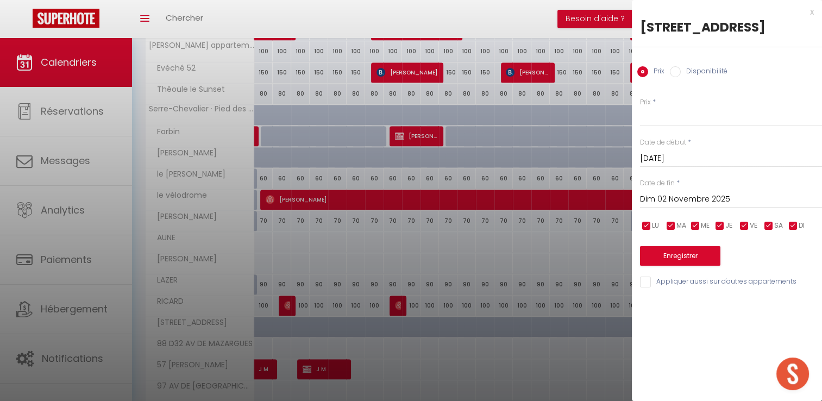
click at [676, 75] on input "Disponibilité" at bounding box center [675, 71] width 11 height 11
radio input "true"
radio input "false"
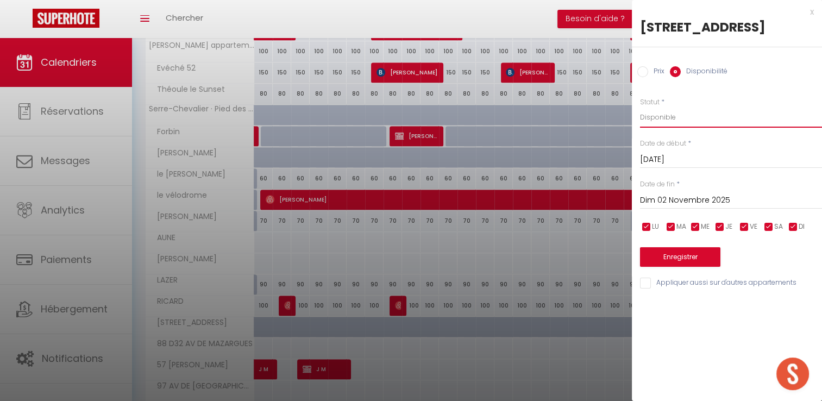
click at [667, 116] on select "Disponible Indisponible" at bounding box center [731, 117] width 182 height 21
click at [677, 166] on div "[DATE] < [DATE] > Dim Lun Mar Mer Jeu Ven Sam 1 2 3 4 5 6 7 8 9 10 11 12 13 14 …" at bounding box center [731, 159] width 182 height 20
click at [677, 162] on input "[DATE]" at bounding box center [731, 160] width 182 height 14
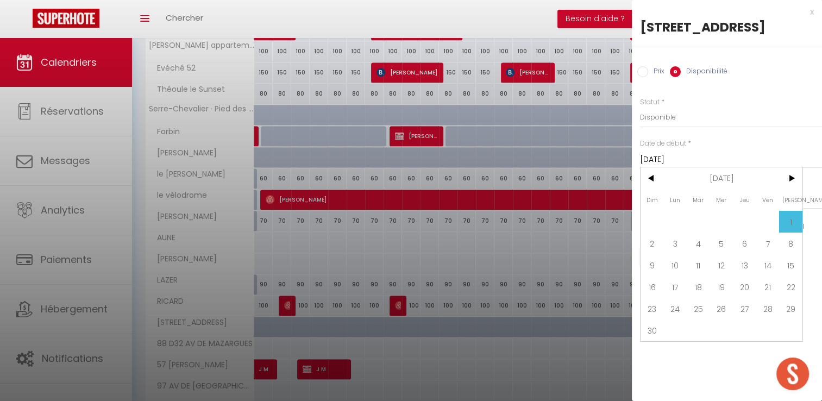
click at [790, 219] on span "1" at bounding box center [790, 222] width 23 height 22
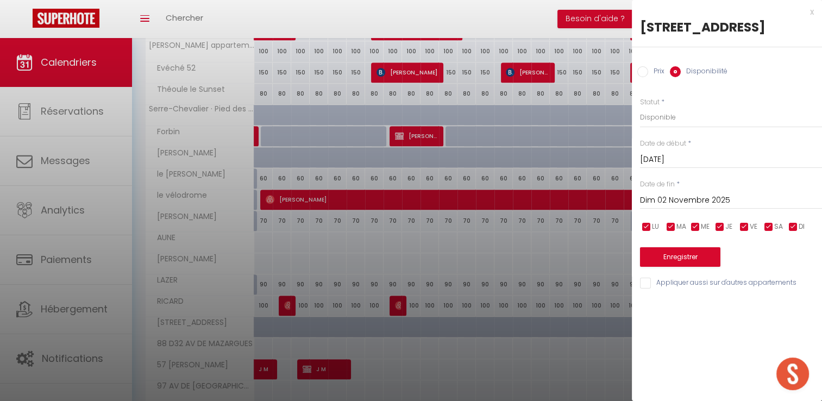
click at [737, 198] on input "Dim 02 Novembre 2025" at bounding box center [731, 201] width 182 height 14
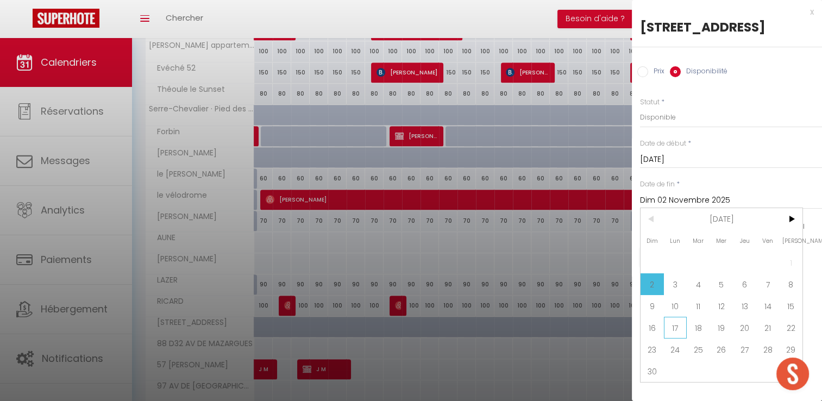
click at [671, 327] on span "17" at bounding box center [675, 328] width 23 height 22
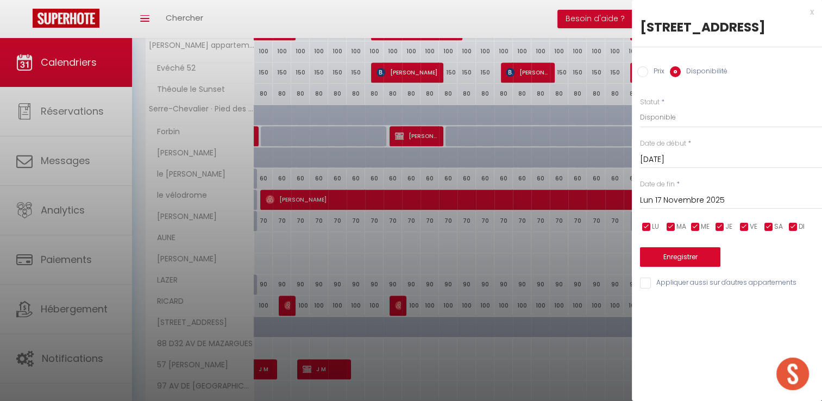
click at [694, 198] on input "Lun 17 Novembre 2025" at bounding box center [731, 201] width 182 height 14
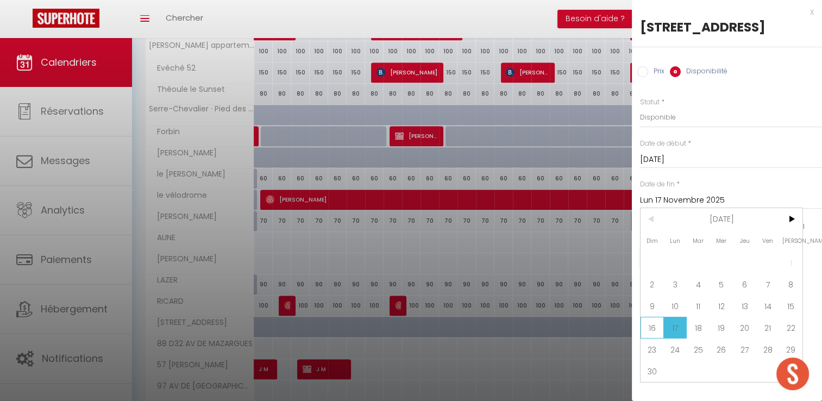
click at [657, 323] on span "16" at bounding box center [652, 328] width 23 height 22
type input "Dim 16 Novembre 2025"
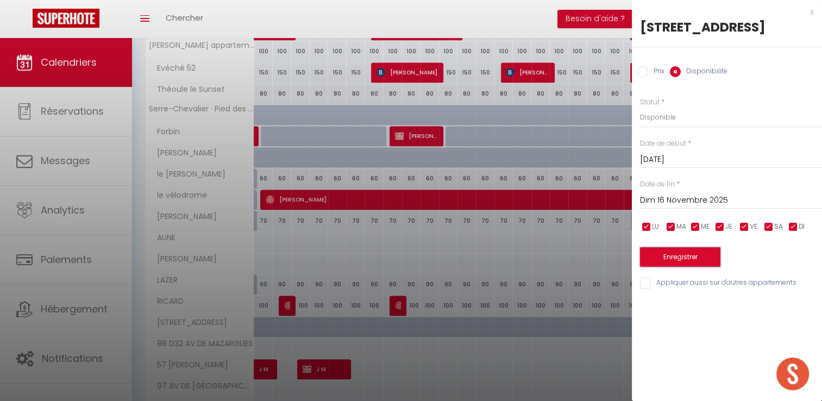
click at [682, 253] on button "Enregistrer" at bounding box center [680, 257] width 80 height 20
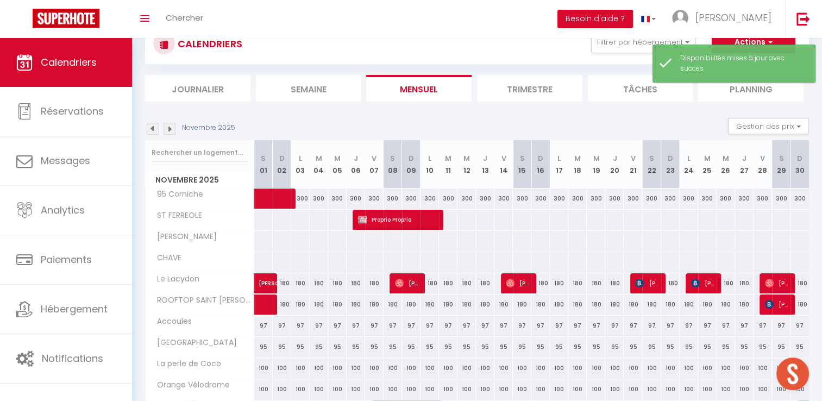
scroll to position [317, 0]
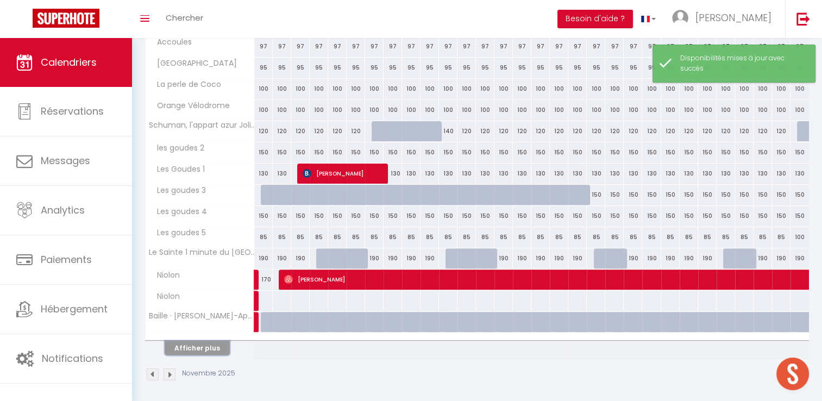
click at [202, 344] on button "Afficher plus" at bounding box center [197, 348] width 65 height 15
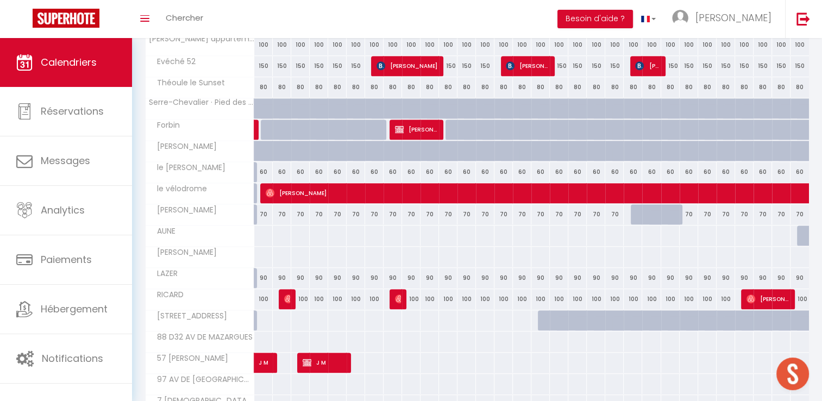
scroll to position [644, 0]
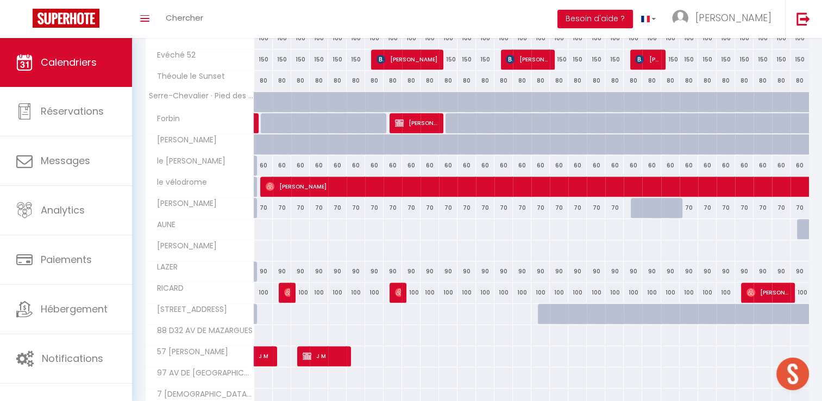
click at [553, 313] on div at bounding box center [559, 314] width 18 height 21
select select "1"
type input "Lun 17 Novembre 2025"
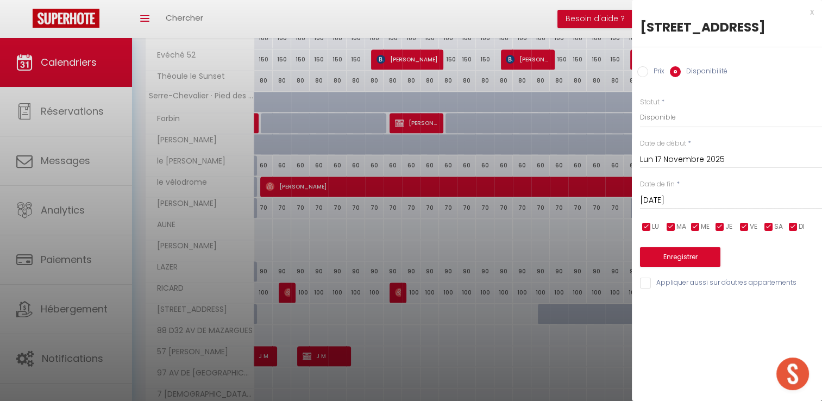
click at [660, 199] on input "[DATE]" at bounding box center [731, 201] width 182 height 14
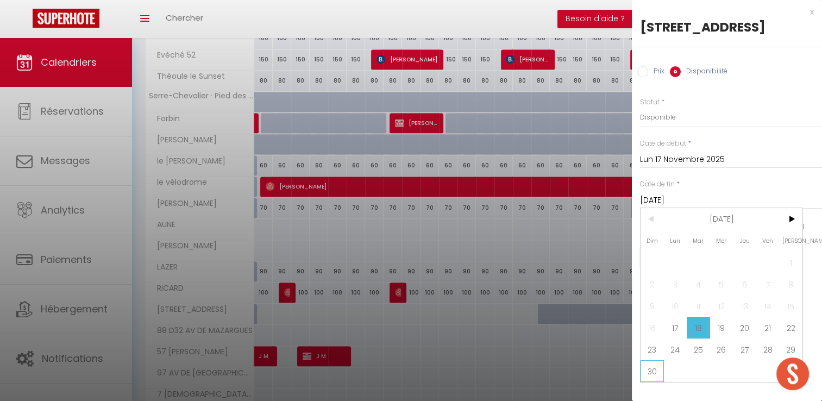
click at [654, 376] on span "30" at bounding box center [652, 371] width 23 height 22
type input "Dim 30 Novembre 2025"
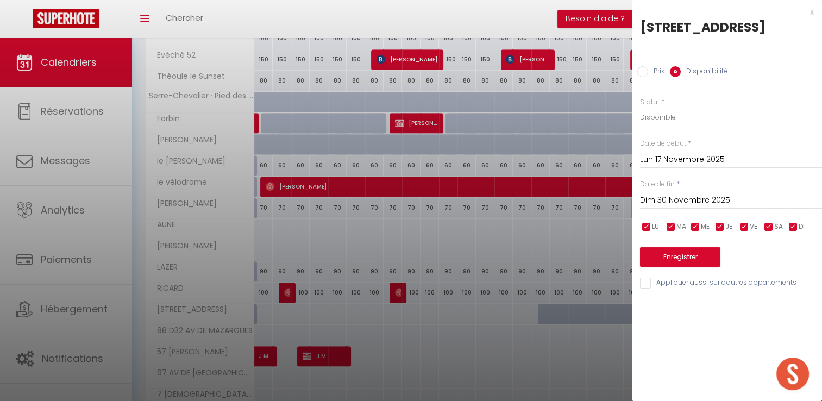
click at [659, 157] on input "Lun 17 Novembre 2025" at bounding box center [731, 160] width 182 height 14
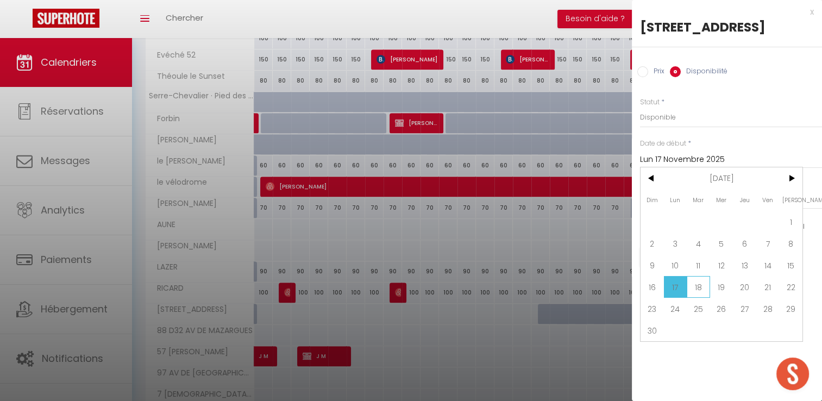
click at [697, 286] on span "18" at bounding box center [698, 287] width 23 height 22
type input "[DATE]"
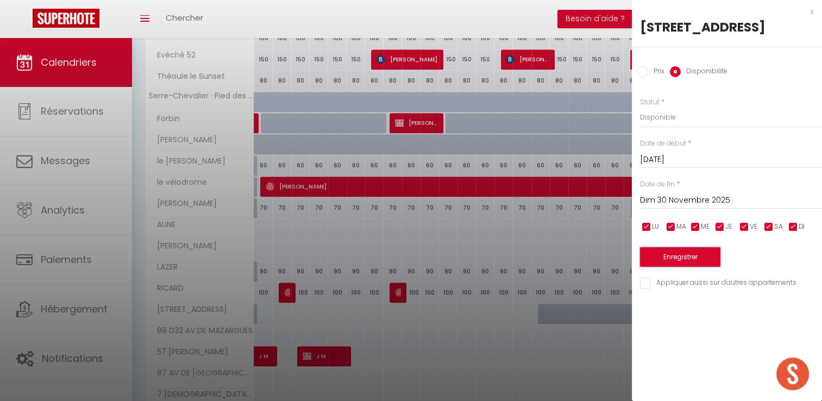
click at [679, 255] on button "Enregistrer" at bounding box center [680, 257] width 80 height 20
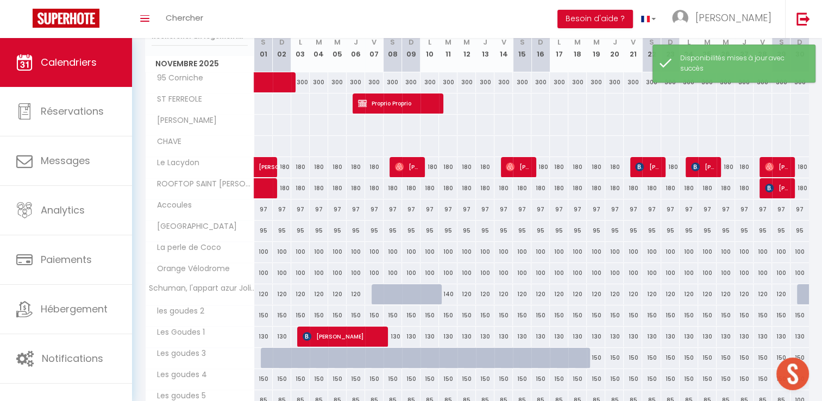
scroll to position [317, 0]
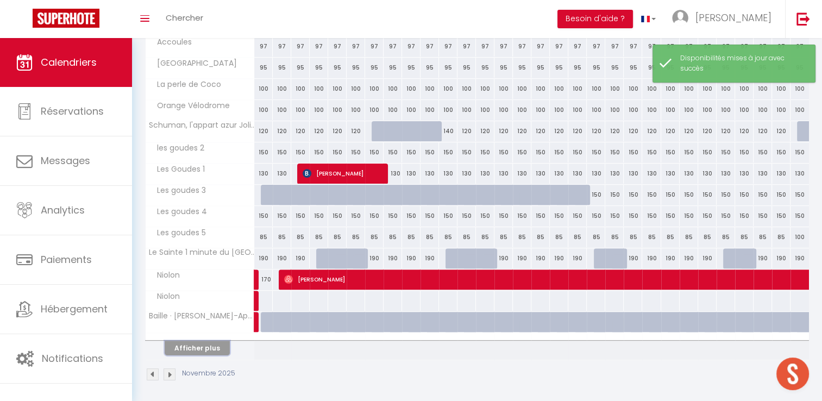
click at [219, 344] on button "Afficher plus" at bounding box center [197, 348] width 65 height 15
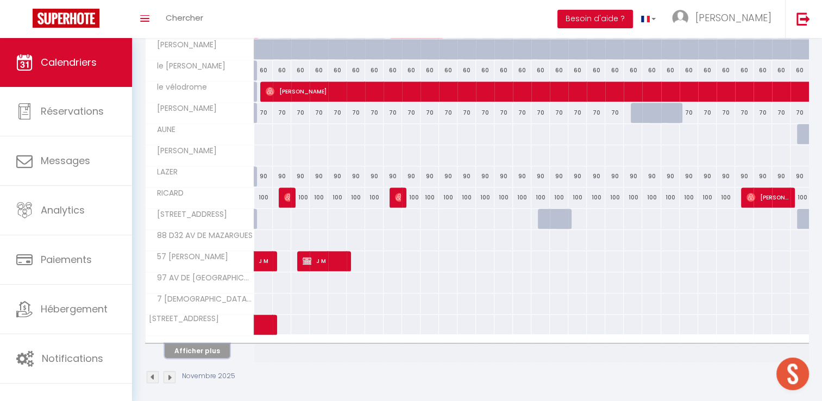
scroll to position [739, 0]
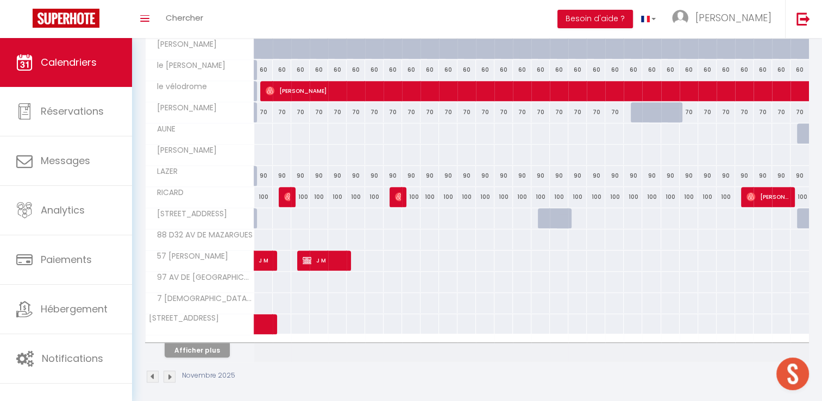
click at [264, 216] on div at bounding box center [263, 218] width 19 height 20
select select "1"
type input "[DATE]"
type input "Dim 02 Novembre 2025"
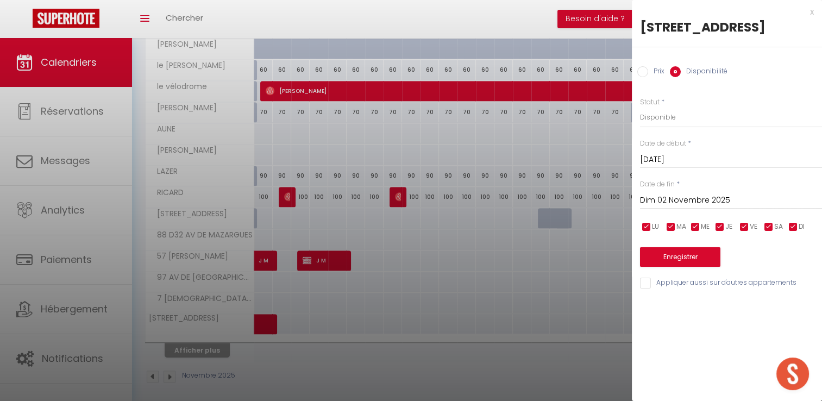
click at [645, 72] on input "Prix" at bounding box center [643, 71] width 11 height 11
radio input "true"
radio input "false"
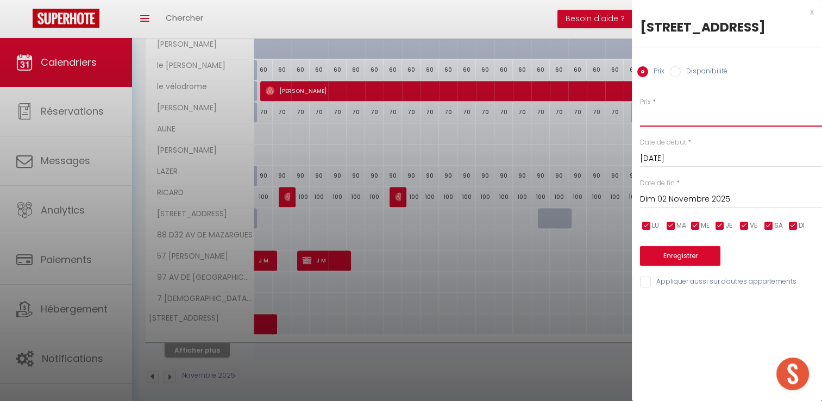
click at [687, 121] on input "Prix" at bounding box center [731, 117] width 182 height 20
type input "90"
click at [678, 197] on input "Dim 02 Novembre 2025" at bounding box center [731, 199] width 182 height 14
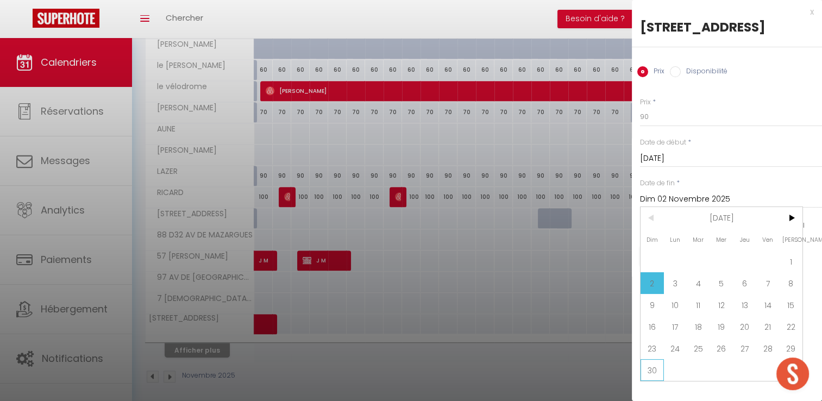
click at [645, 369] on span "30" at bounding box center [652, 370] width 23 height 22
type input "Dim 30 Novembre 2025"
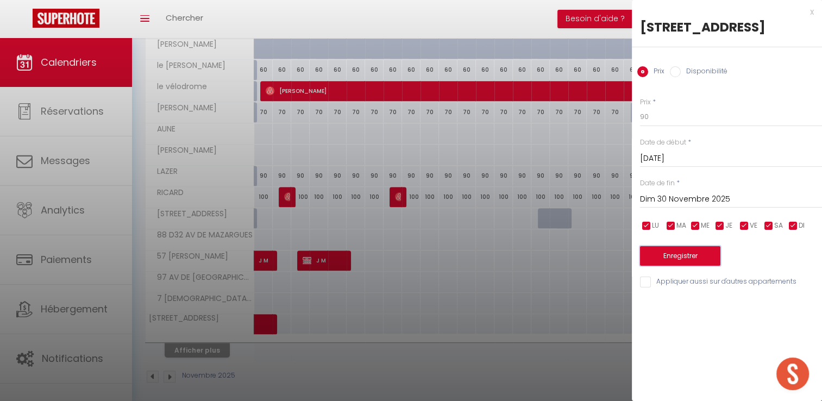
click at [692, 260] on button "Enregistrer" at bounding box center [680, 256] width 80 height 20
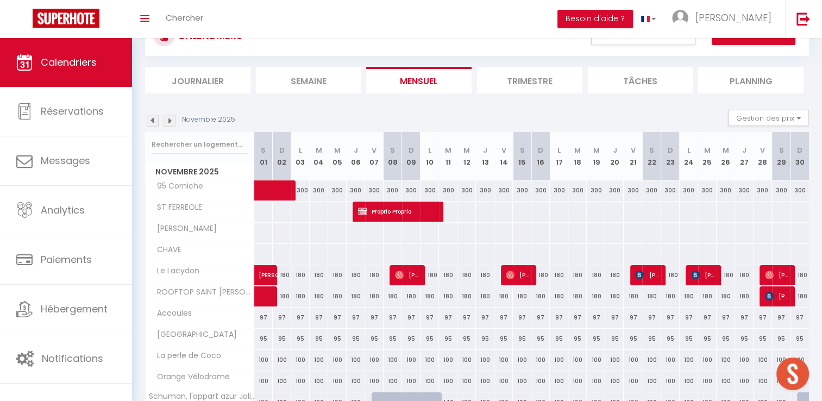
scroll to position [0, 0]
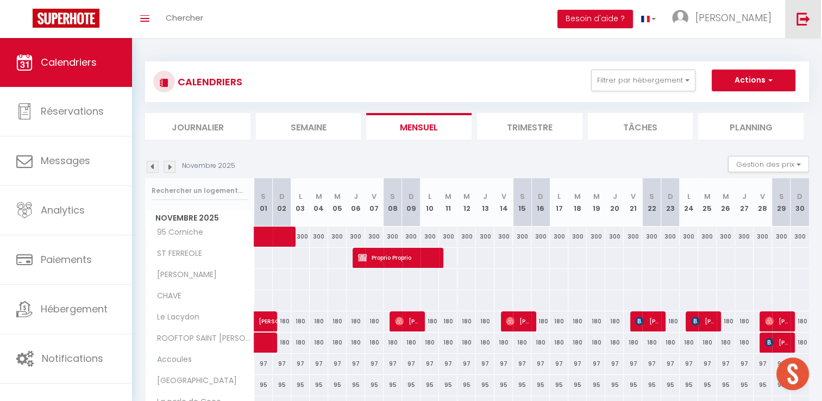
click at [800, 18] on img at bounding box center [804, 19] width 14 height 14
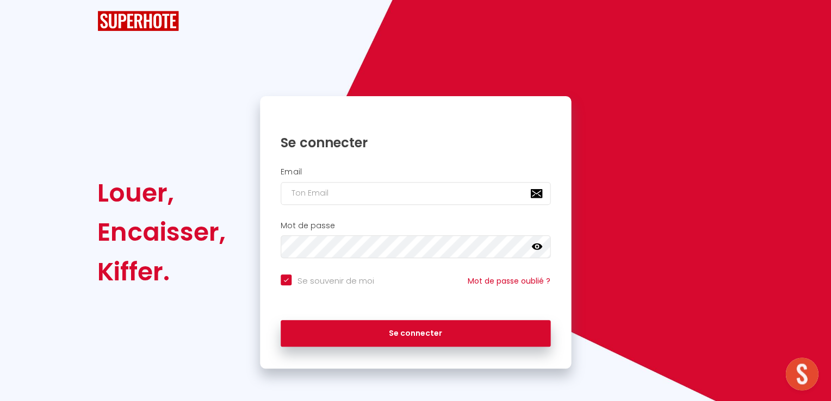
checkbox input "true"
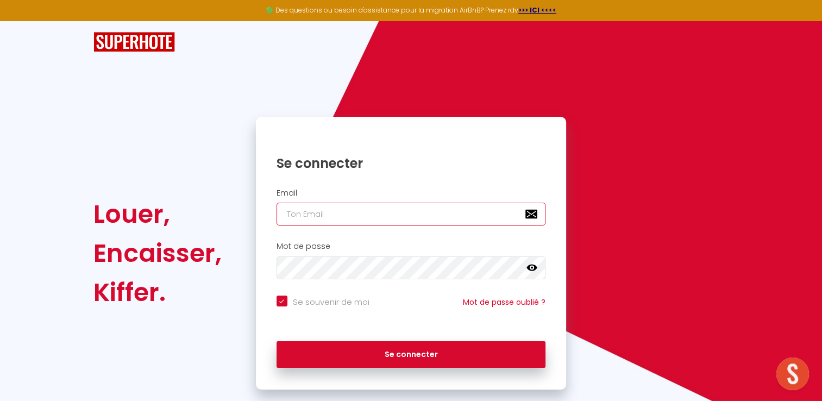
type input "[EMAIL_ADDRESS][DOMAIN_NAME]"
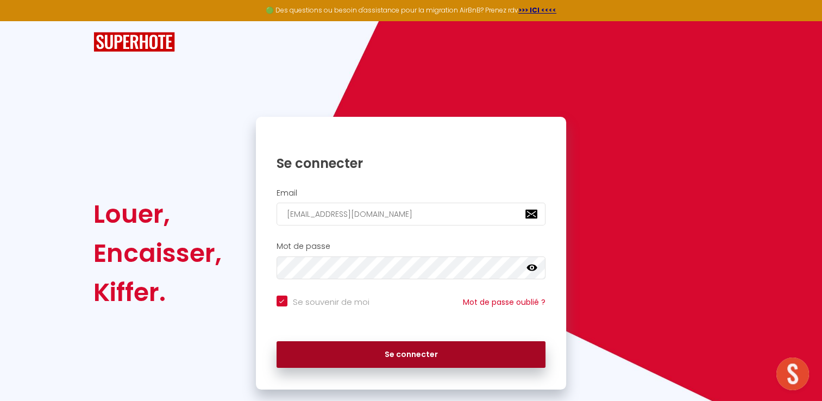
click at [416, 354] on button "Se connecter" at bounding box center [412, 354] width 270 height 27
checkbox input "true"
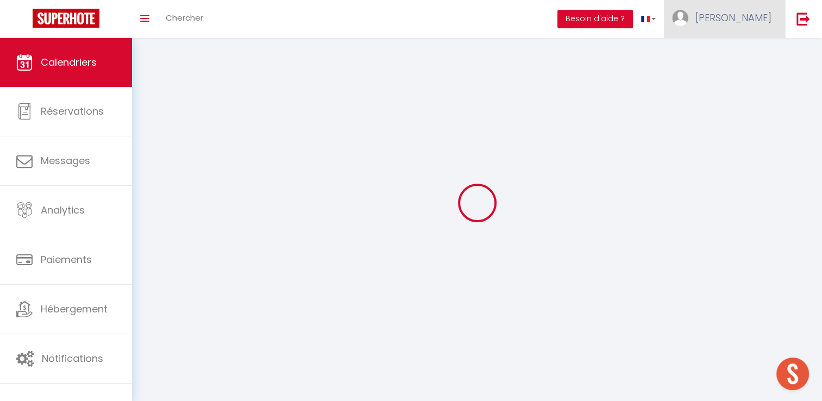
click at [745, 23] on span "[PERSON_NAME]" at bounding box center [734, 18] width 76 height 14
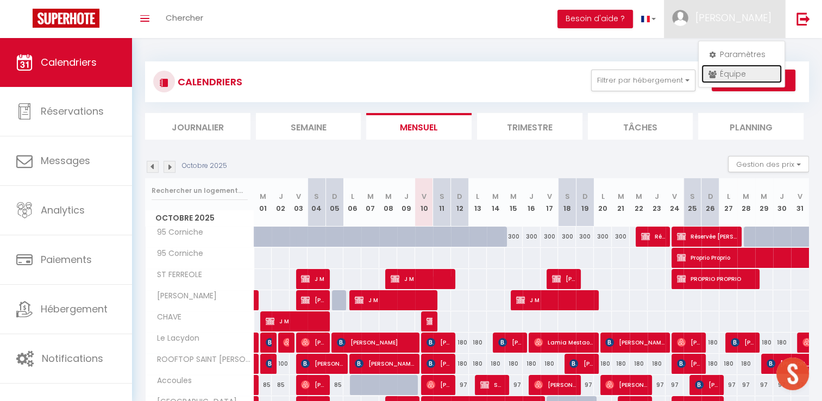
click at [760, 77] on link "Équipe" at bounding box center [742, 74] width 80 height 18
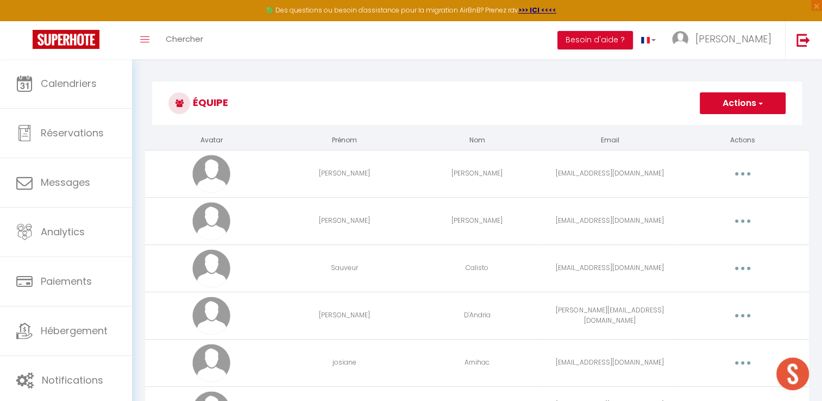
click at [773, 102] on button "Actions" at bounding box center [743, 103] width 86 height 22
click at [725, 128] on link "Ajouter un nouvel utilisateur" at bounding box center [721, 127] width 128 height 14
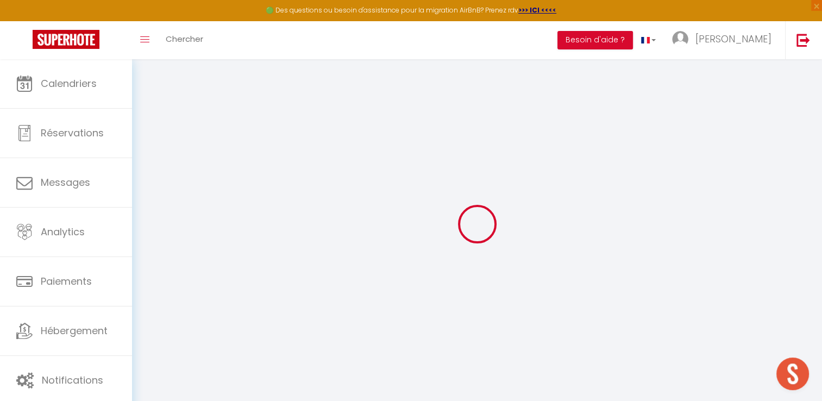
type input "[EMAIL_ADDRESS][DOMAIN_NAME]"
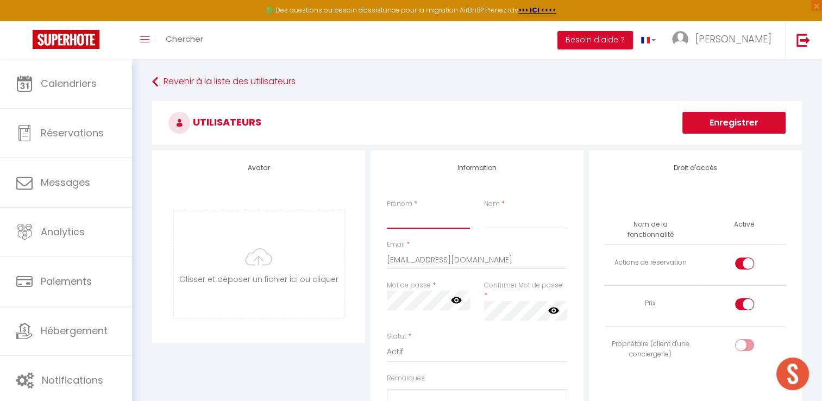
click at [414, 220] on input "Prénom" at bounding box center [428, 219] width 83 height 20
click at [402, 219] on input "Prénom" at bounding box center [428, 219] width 83 height 20
type input "[PERSON_NAME]"
click at [515, 226] on input "Nom" at bounding box center [525, 219] width 83 height 20
type input "TABTI"
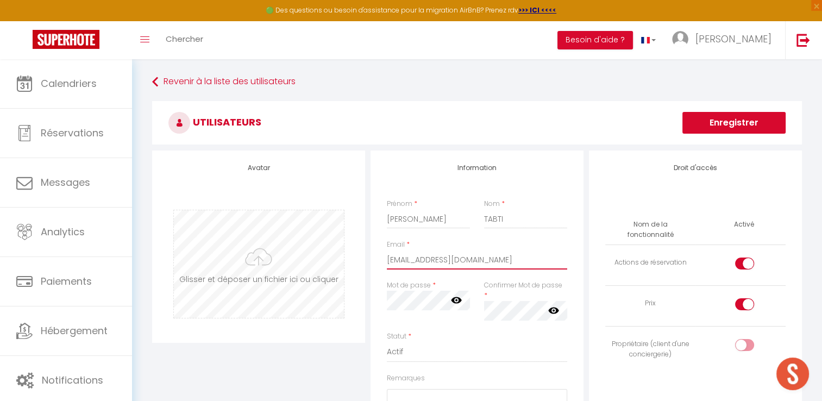
drag, startPoint x: 513, startPoint y: 260, endPoint x: 274, endPoint y: 264, distance: 238.6
click at [274, 264] on div "Avatar [PERSON_NAME] et déposer un fichier ici ou cliquer Ooops, something wron…" at bounding box center [477, 343] width 656 height 385
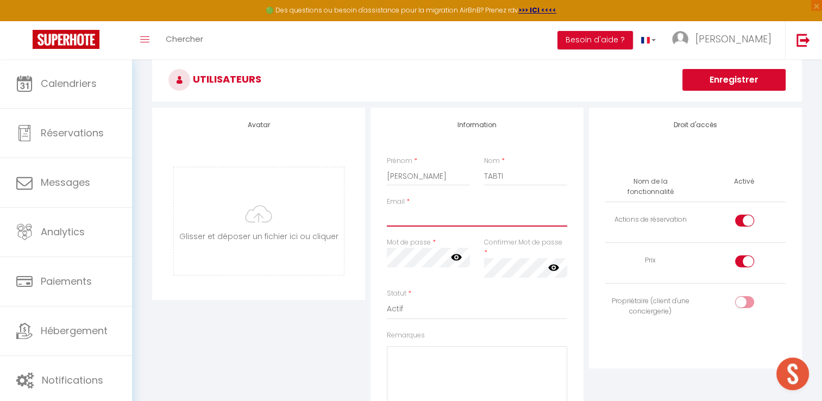
scroll to position [54, 0]
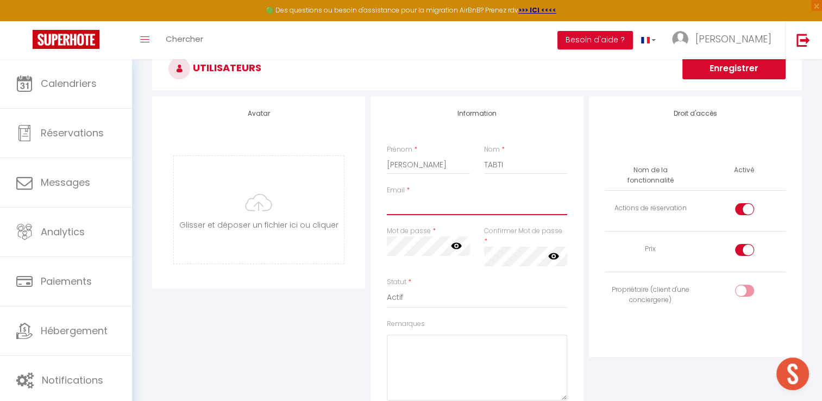
click at [429, 203] on input "Email" at bounding box center [477, 206] width 180 height 20
click at [427, 201] on input "Email" at bounding box center [477, 206] width 180 height 20
click at [424, 213] on input "Email" at bounding box center [477, 206] width 180 height 20
type input "[EMAIL_ADDRESS][DOMAIN_NAME]"
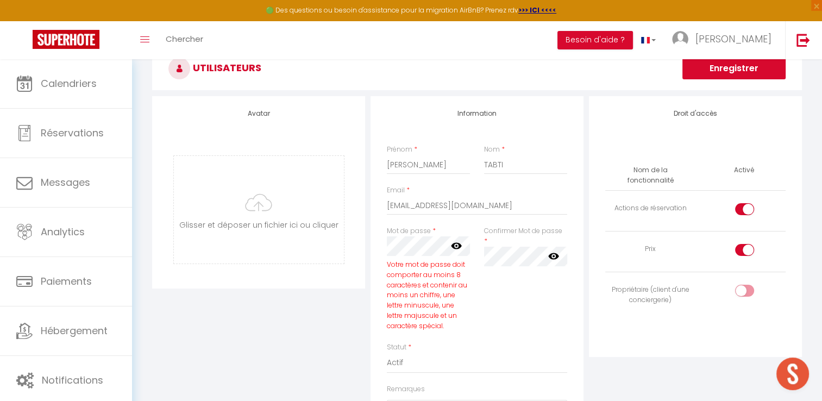
click at [455, 245] on icon at bounding box center [456, 245] width 11 height 11
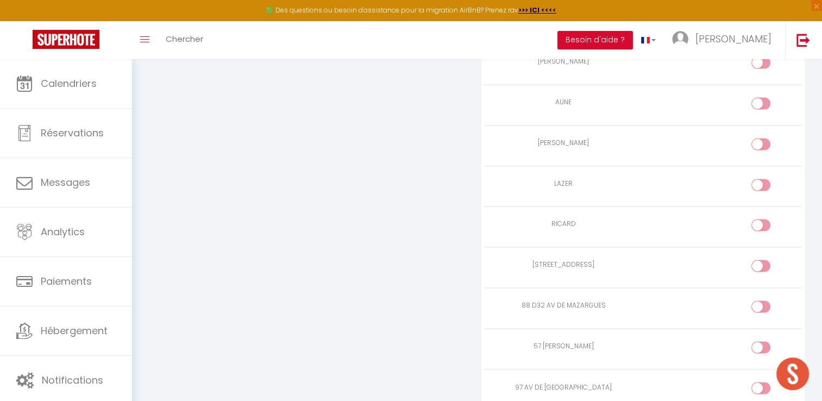
scroll to position [1685, 0]
click at [764, 258] on input "checkbox" at bounding box center [770, 266] width 19 height 16
checkbox input "true"
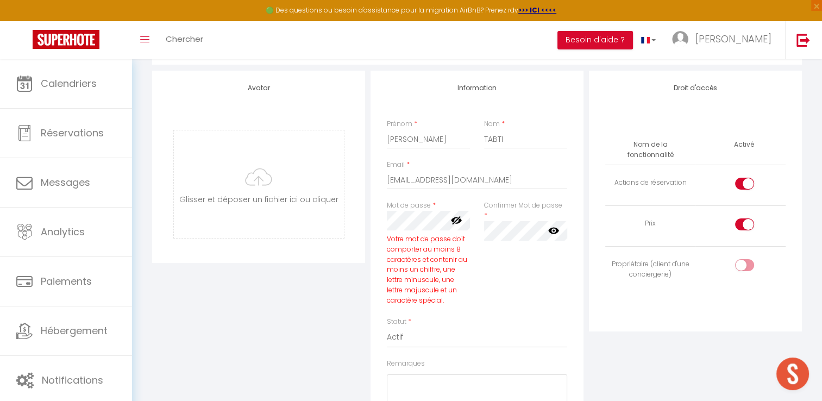
scroll to position [0, 0]
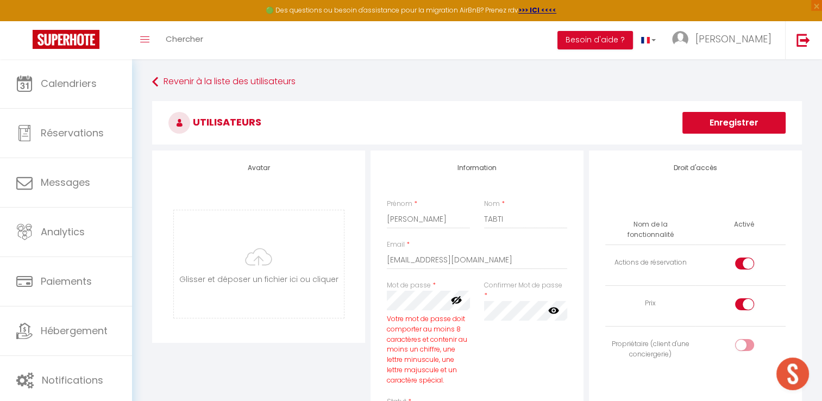
click at [731, 117] on button "Enregistrer" at bounding box center [734, 123] width 103 height 22
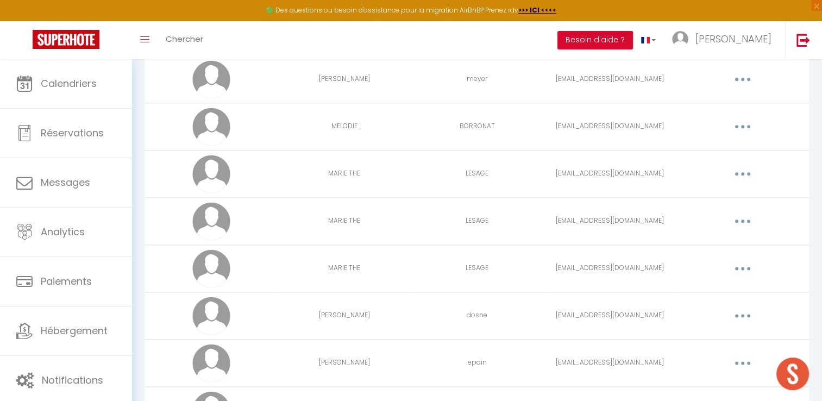
scroll to position [1340, 0]
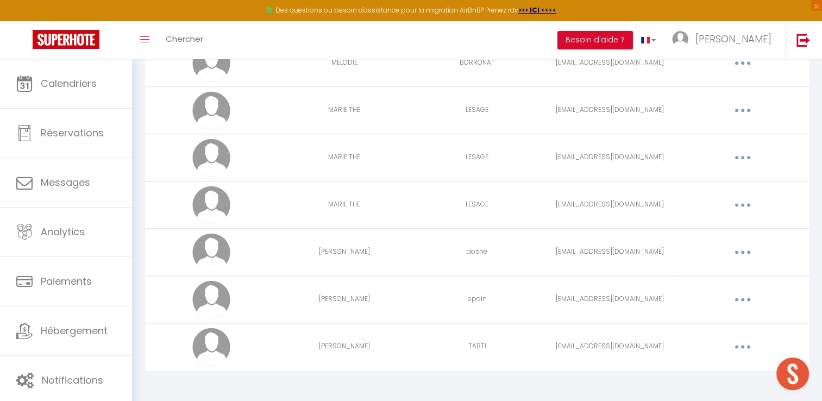
click at [748, 340] on button "button" at bounding box center [743, 346] width 30 height 17
click at [691, 363] on link "Editer" at bounding box center [715, 372] width 80 height 18
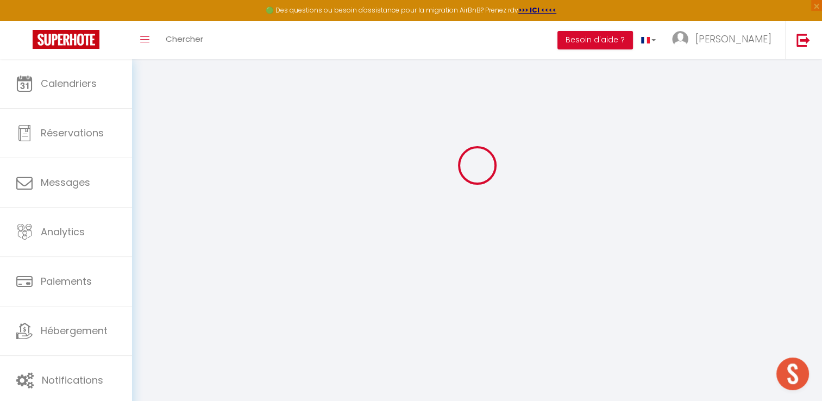
type input "[PERSON_NAME]"
type input "TABTI"
type textarea "[URL][DOMAIN_NAME]"
checkbox input "true"
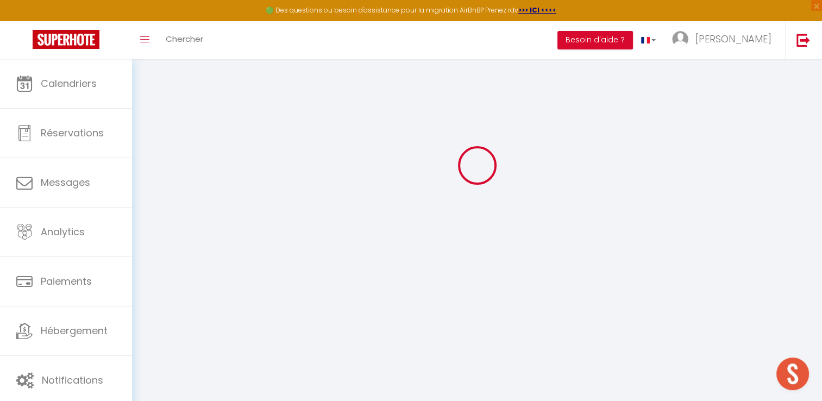
checkbox input "false"
checkbox input "true"
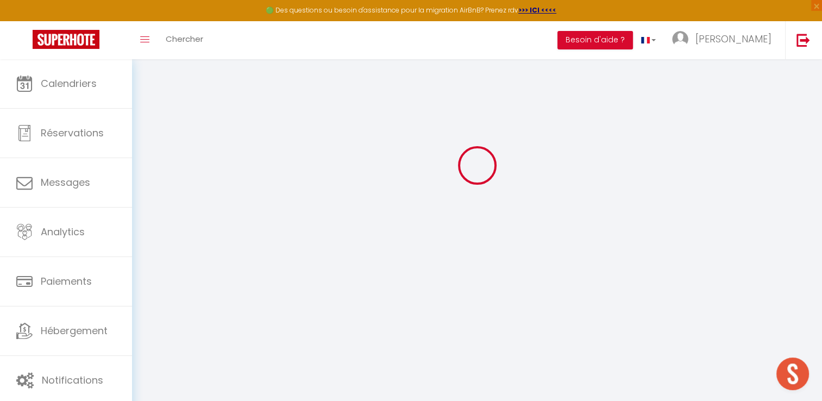
checkbox input "true"
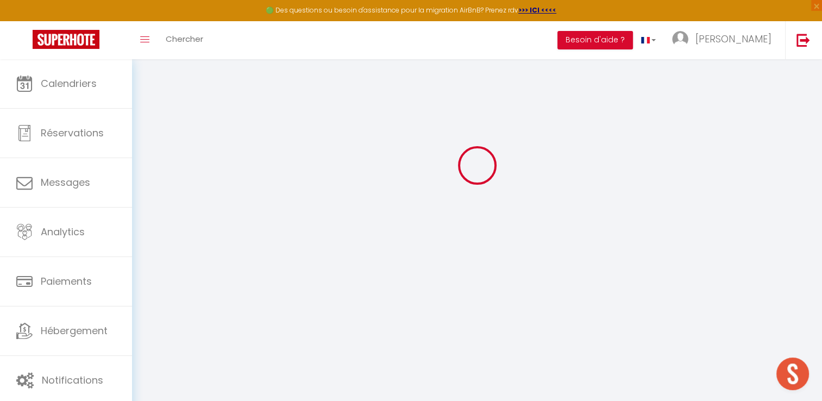
checkbox input "true"
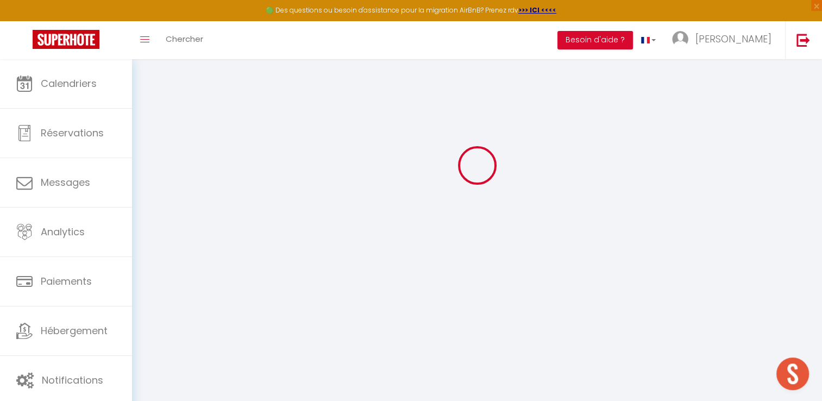
checkbox input "true"
select select
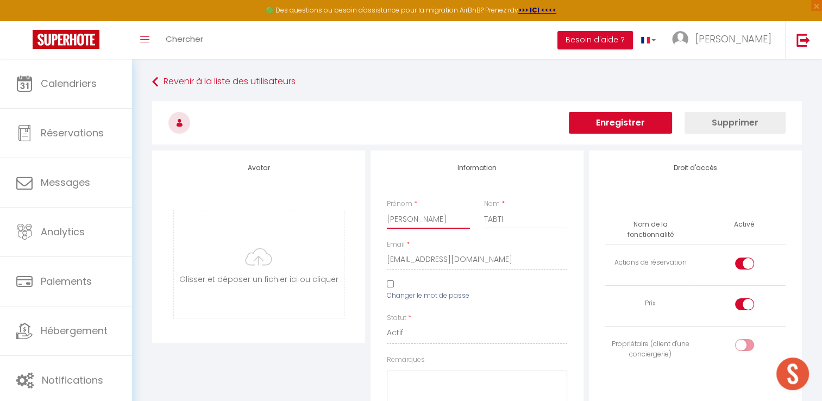
click at [446, 223] on input "[PERSON_NAME]" at bounding box center [428, 219] width 83 height 20
type input "Tahina"
click at [652, 118] on button "Enregistrer" at bounding box center [620, 123] width 103 height 22
